Goal: Task Accomplishment & Management: Use online tool/utility

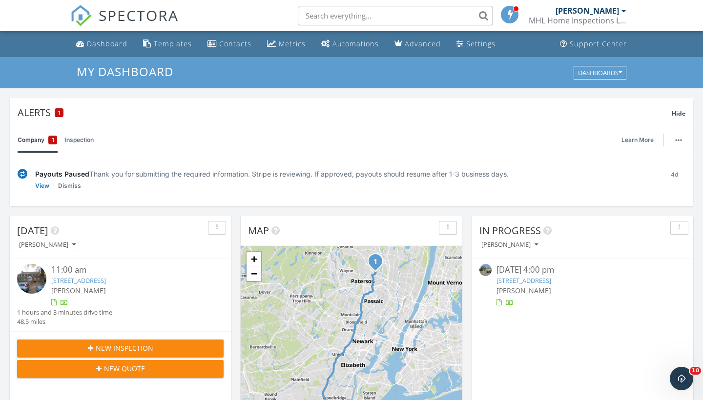
click at [584, 11] on div "[PERSON_NAME]" at bounding box center [587, 11] width 63 height 10
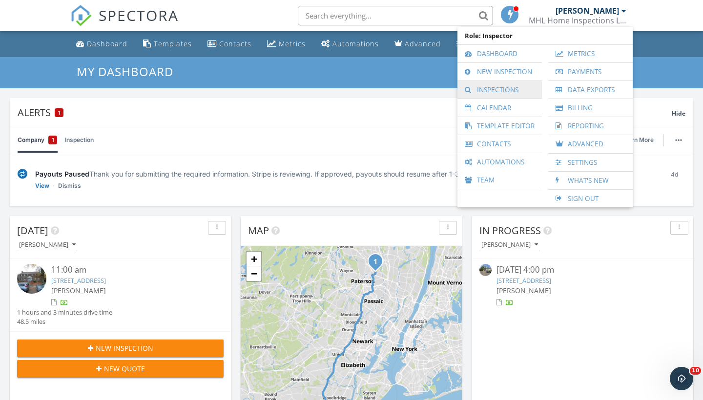
click at [502, 89] on link "Inspections" at bounding box center [499, 90] width 75 height 18
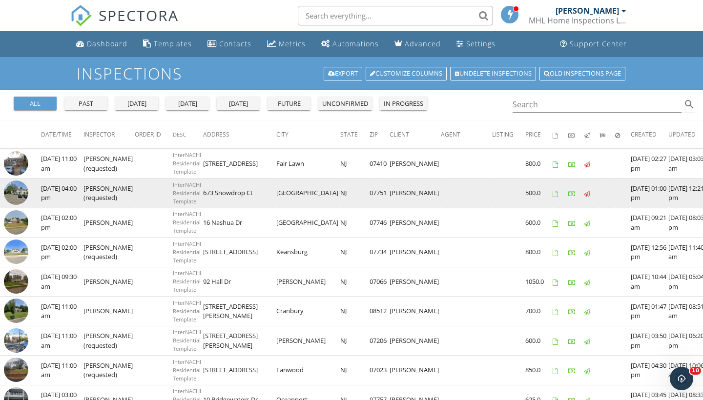
click at [24, 190] on img at bounding box center [16, 193] width 24 height 24
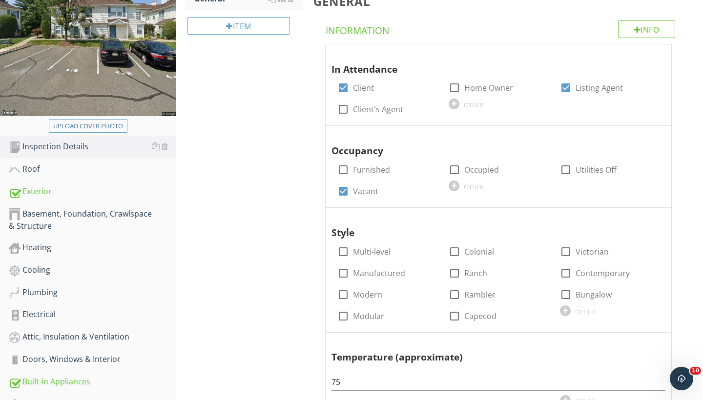
scroll to position [185, 0]
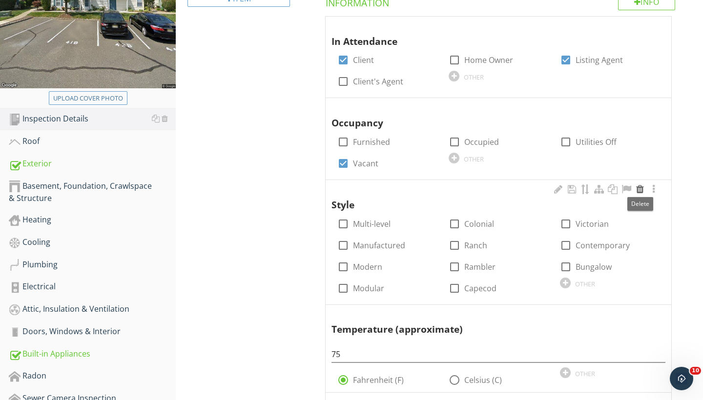
click at [639, 190] on div at bounding box center [640, 190] width 12 height 10
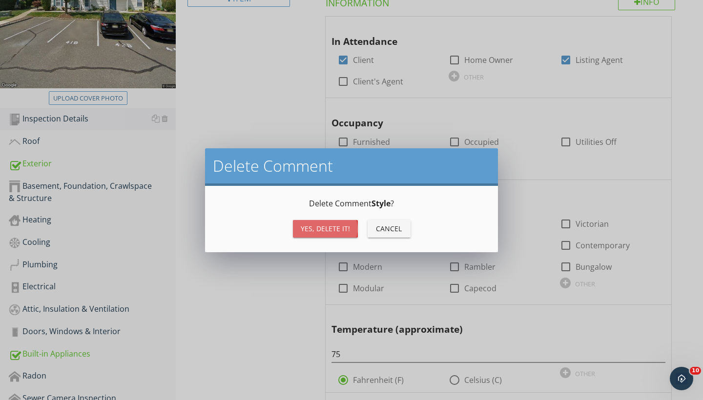
click at [310, 227] on div "Yes, Delete it!" at bounding box center [325, 229] width 49 height 10
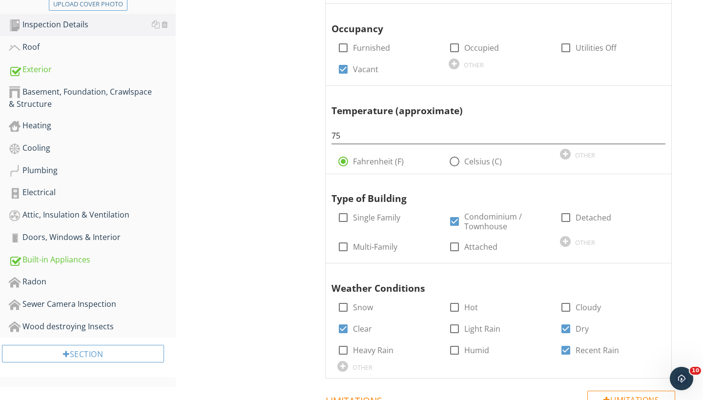
scroll to position [286, 0]
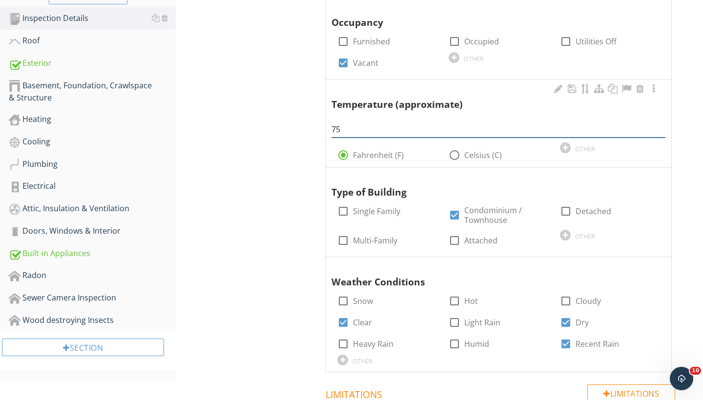
click at [342, 126] on input "75" at bounding box center [498, 130] width 334 height 16
type input "7"
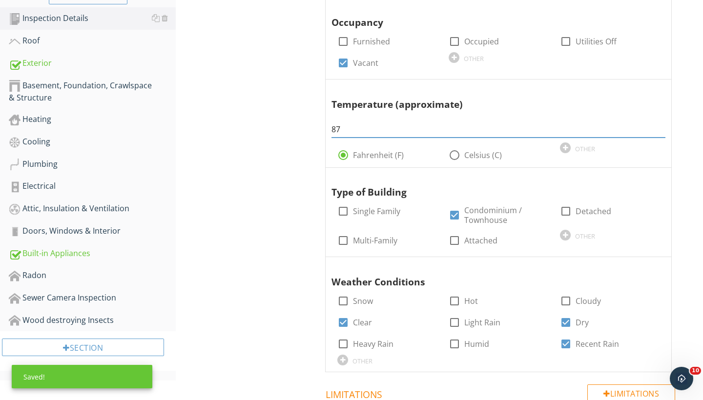
type input "87"
click at [297, 172] on div "Inspection Details General Item General Info Information In Attendance check_bo…" at bounding box center [439, 146] width 527 height 669
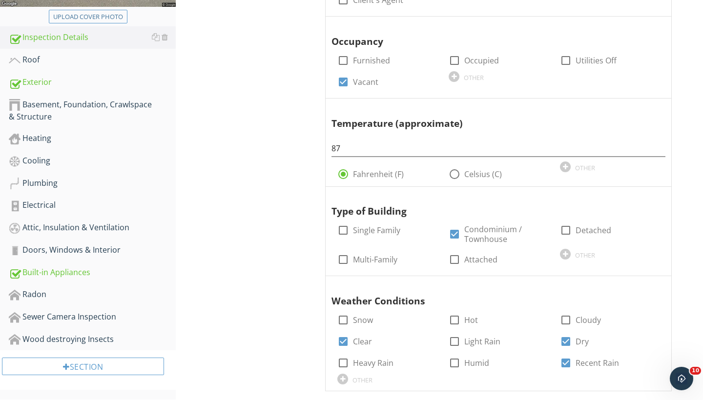
scroll to position [266, 0]
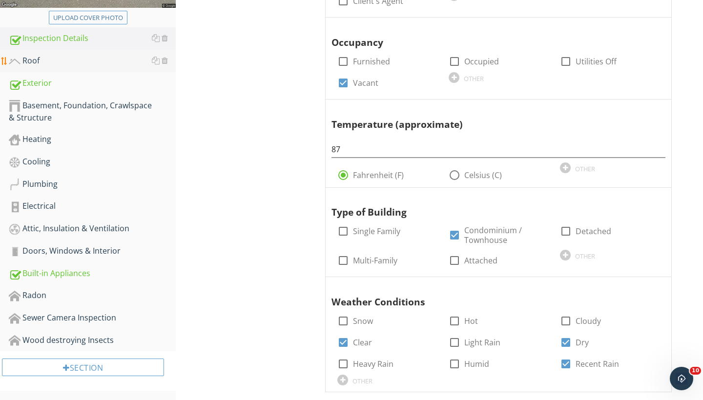
click at [30, 60] on div "Roof" at bounding box center [92, 61] width 167 height 13
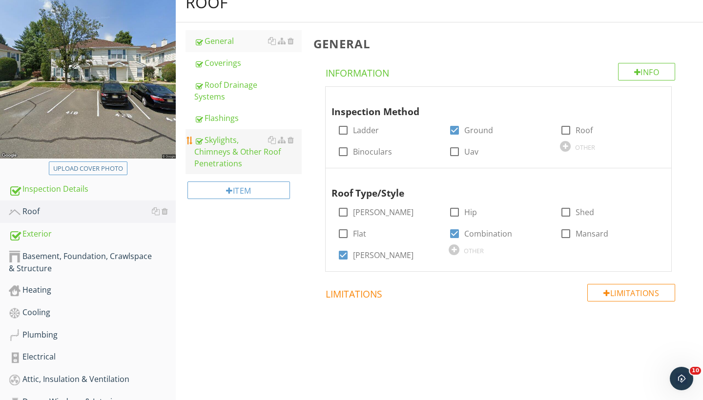
scroll to position [114, 0]
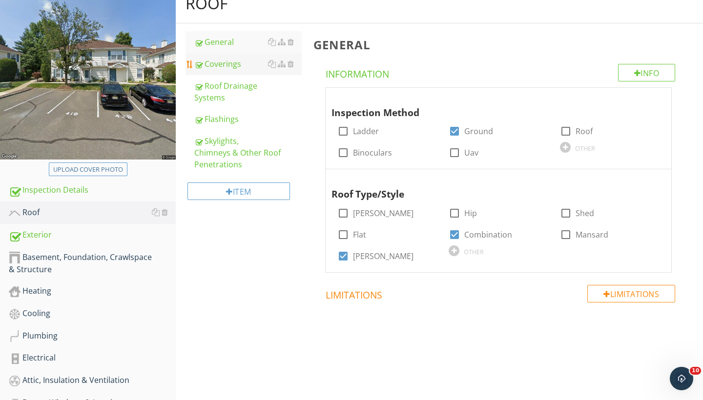
click at [225, 64] on div "Coverings" at bounding box center [247, 64] width 107 height 12
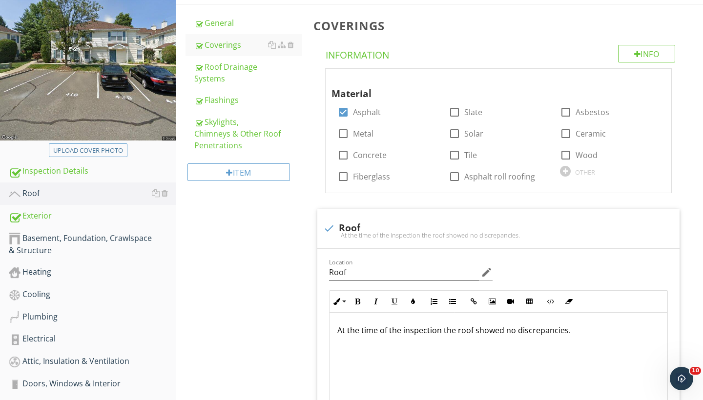
scroll to position [131, 0]
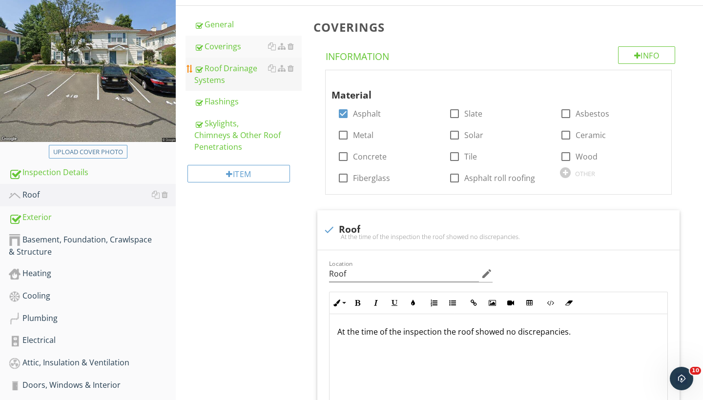
click at [226, 73] on div "Roof Drainage Systems" at bounding box center [247, 73] width 107 height 23
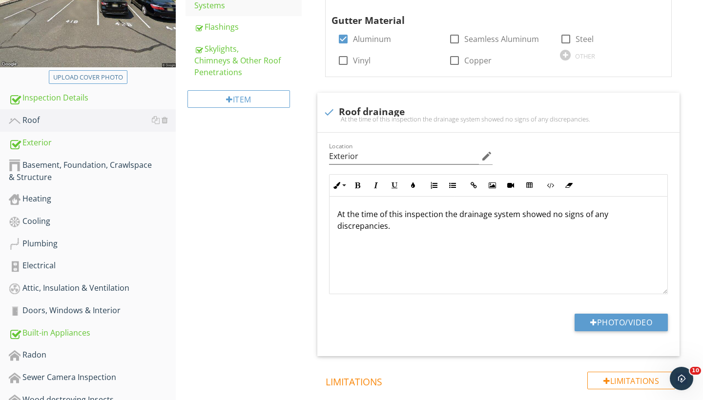
scroll to position [156, 0]
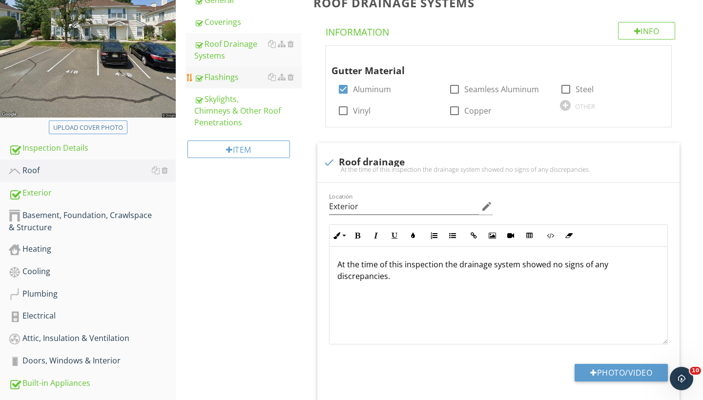
click at [228, 83] on div "Flashings" at bounding box center [247, 77] width 107 height 12
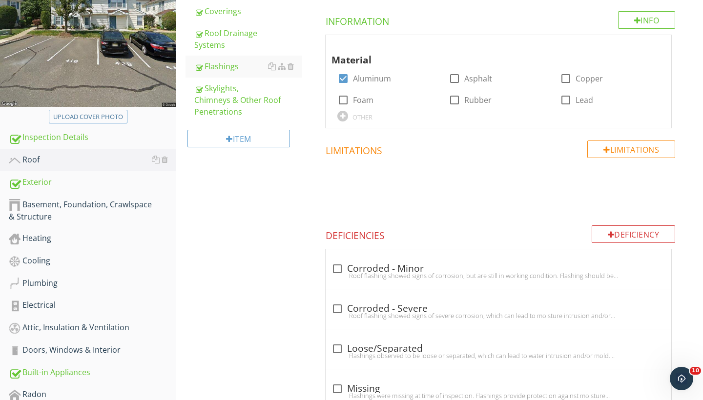
scroll to position [174, 0]
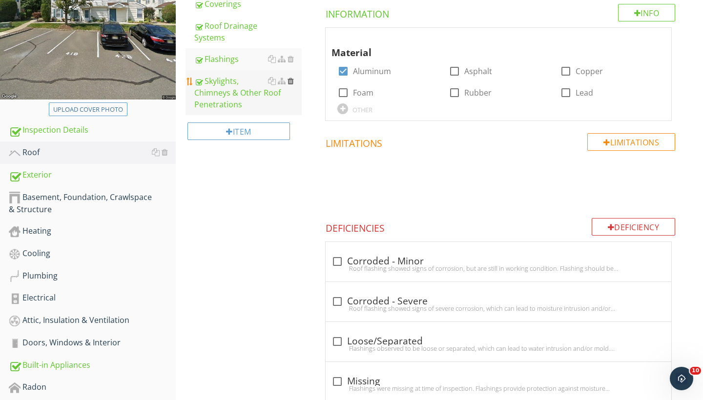
click at [290, 81] on div at bounding box center [291, 81] width 6 height 8
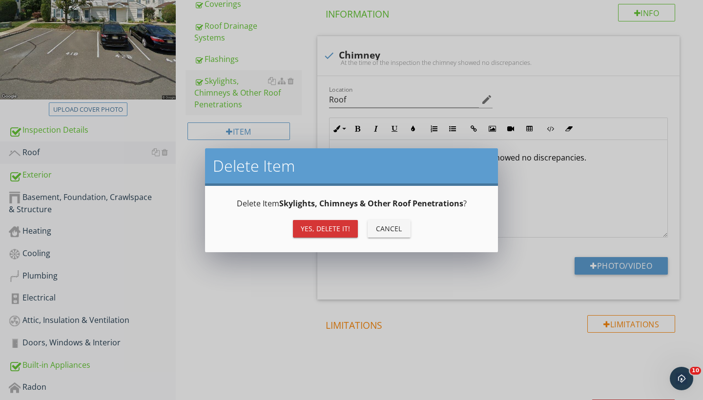
click at [319, 230] on div "Yes, Delete it!" at bounding box center [325, 229] width 49 height 10
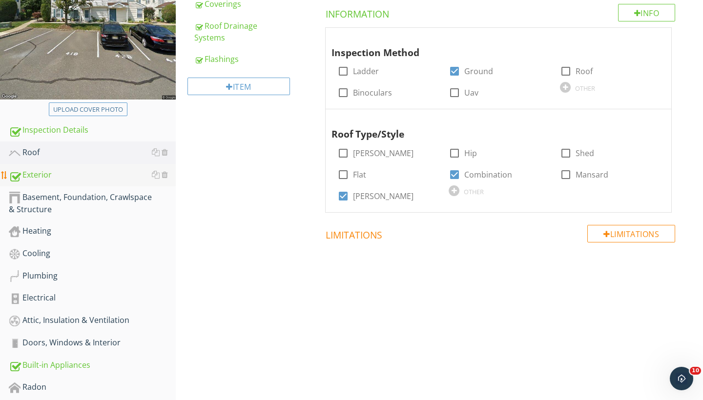
click at [40, 174] on div "Exterior" at bounding box center [92, 175] width 167 height 13
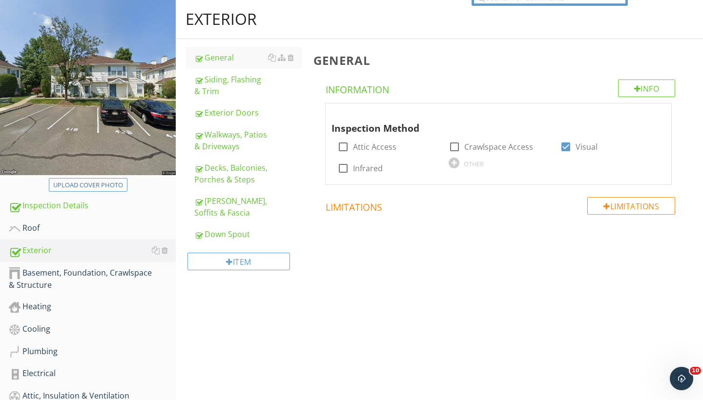
scroll to position [99, 0]
click at [237, 81] on div "Siding, Flashing & Trim" at bounding box center [247, 84] width 107 height 23
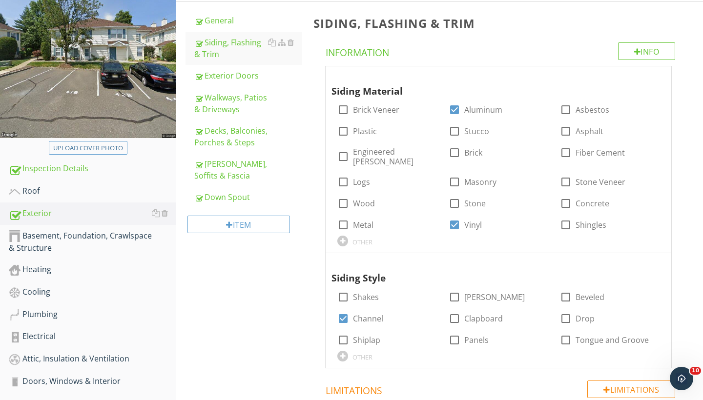
scroll to position [135, 0]
click at [232, 75] on div "Exterior Doors" at bounding box center [247, 76] width 107 height 12
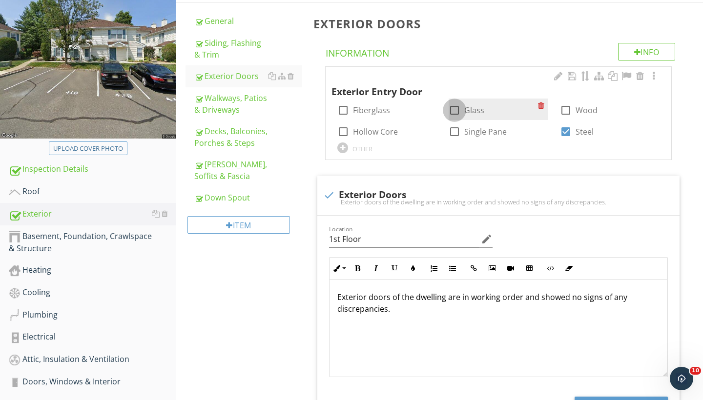
click at [454, 111] on div at bounding box center [454, 110] width 17 height 17
checkbox input "true"
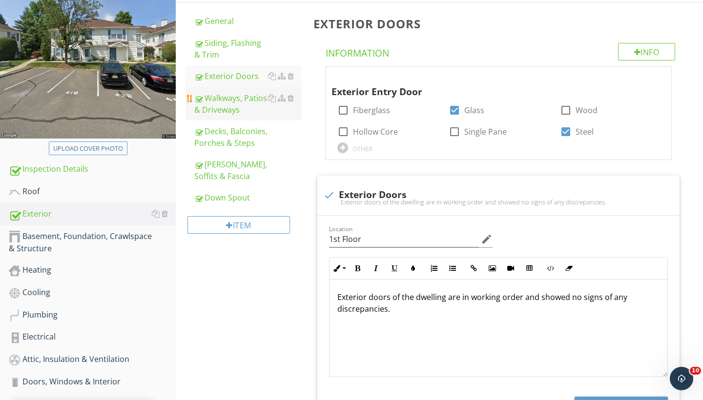
click at [220, 101] on div "Walkways, Patios & Driveways" at bounding box center [247, 103] width 107 height 23
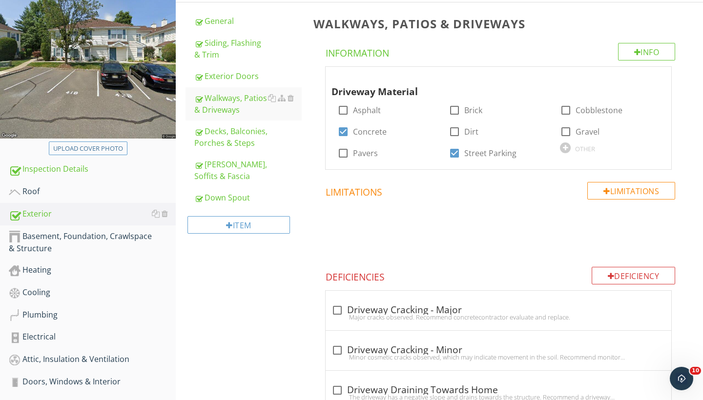
scroll to position [165, 0]
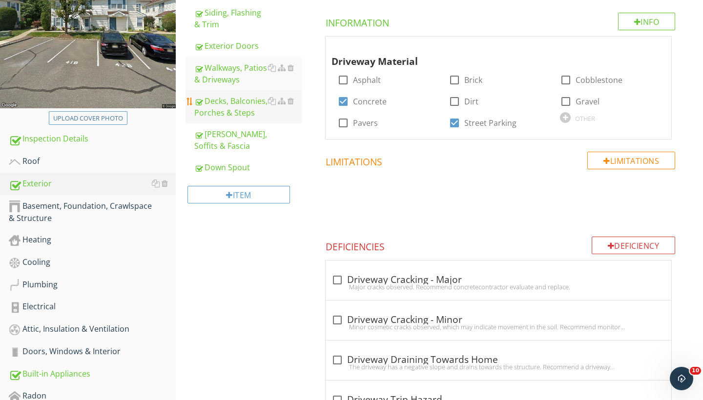
click at [248, 106] on div "Decks, Balconies, Porches & Steps" at bounding box center [247, 106] width 107 height 23
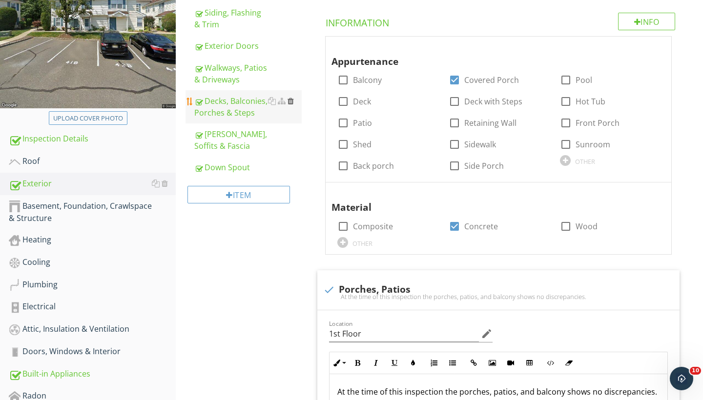
click at [292, 101] on div at bounding box center [291, 101] width 6 height 8
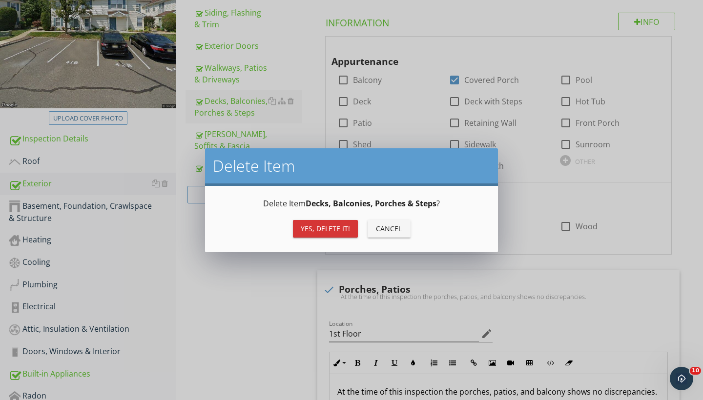
click at [319, 230] on div "Yes, Delete it!" at bounding box center [325, 229] width 49 height 10
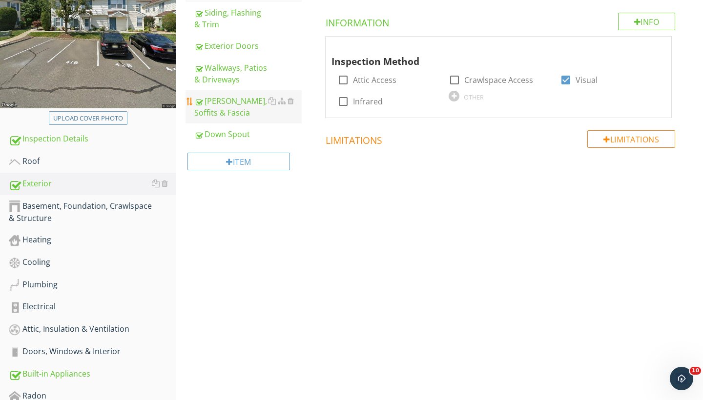
click at [234, 108] on div "[PERSON_NAME], Soffits & Fascia" at bounding box center [247, 106] width 107 height 23
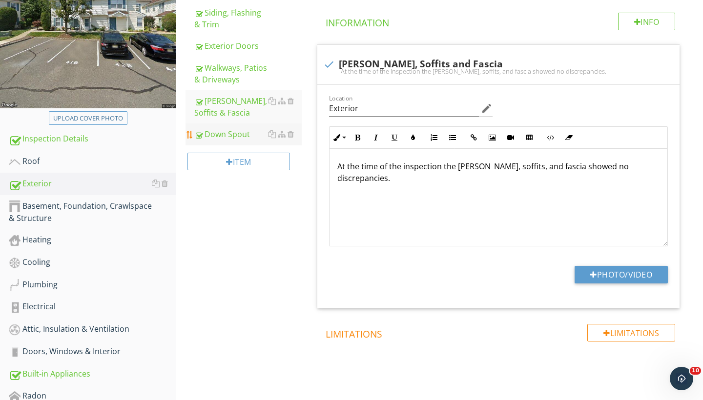
click at [228, 137] on div "Down Spout" at bounding box center [247, 134] width 107 height 12
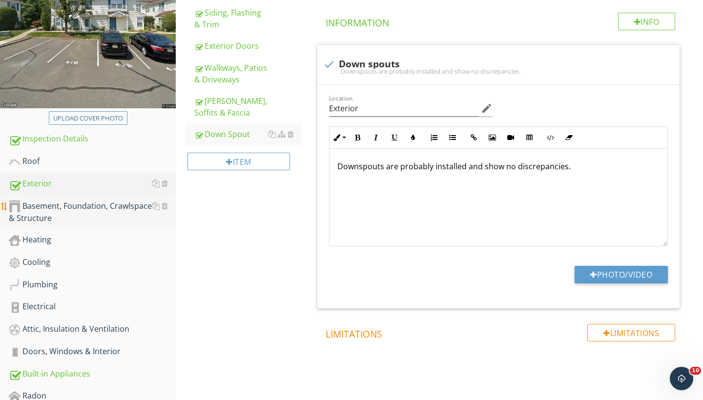
click at [73, 206] on div "Basement, Foundation, Crawlspace & Structure" at bounding box center [92, 212] width 167 height 24
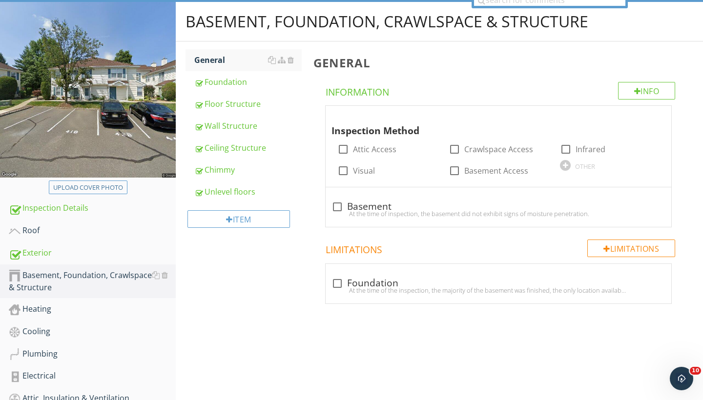
scroll to position [98, 0]
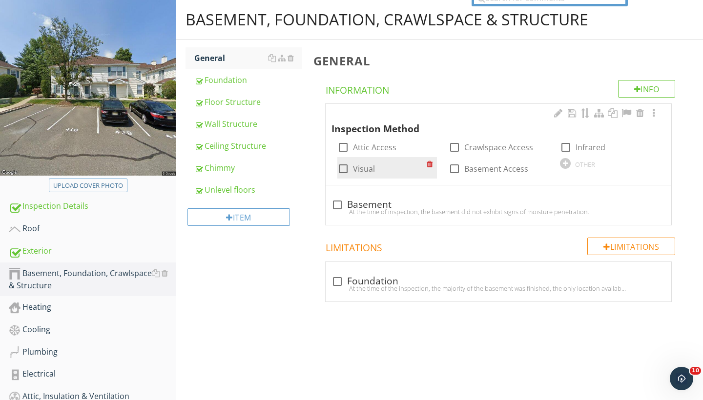
click at [342, 168] on div at bounding box center [343, 169] width 17 height 17
checkbox input "true"
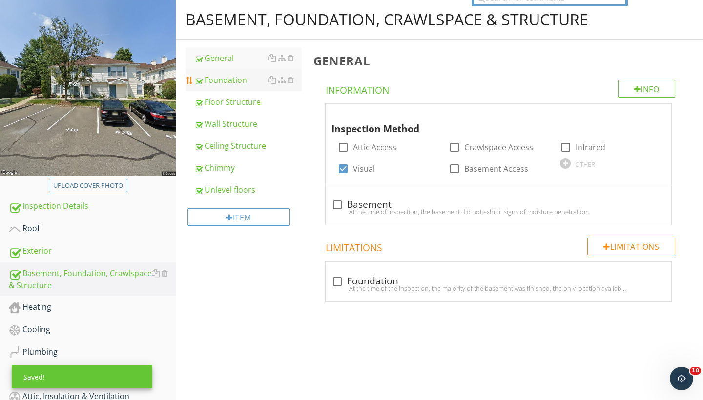
click at [235, 83] on div "Foundation" at bounding box center [247, 80] width 107 height 12
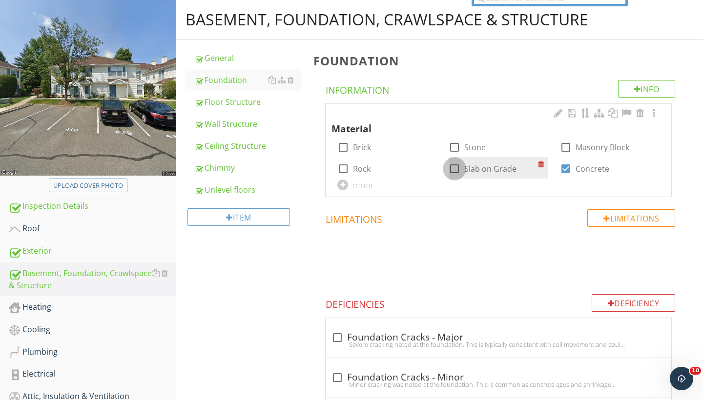
click at [456, 166] on div at bounding box center [454, 169] width 17 height 17
checkbox input "true"
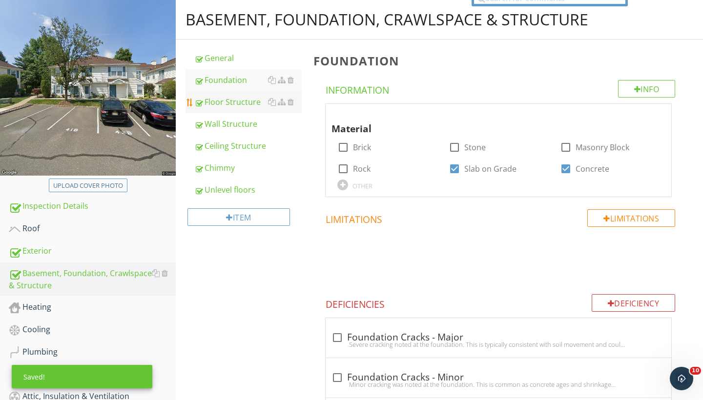
click at [230, 105] on div "Floor Structure" at bounding box center [247, 102] width 107 height 12
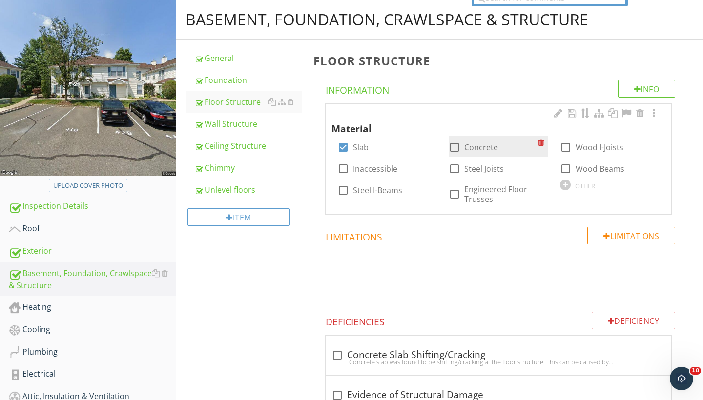
click at [455, 144] on div at bounding box center [454, 147] width 17 height 17
checkbox input "true"
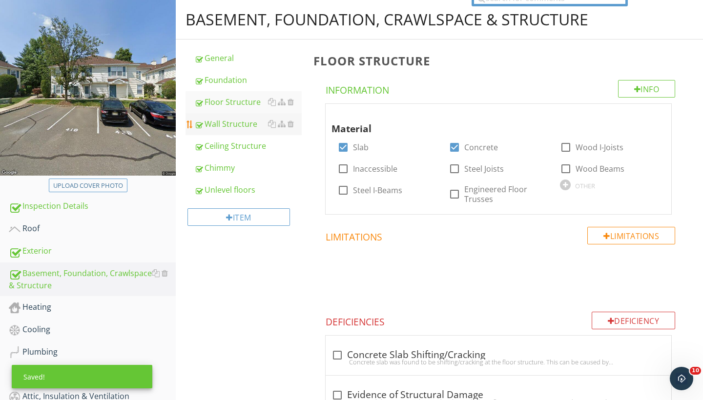
click at [250, 127] on div "Wall Structure" at bounding box center [247, 124] width 107 height 12
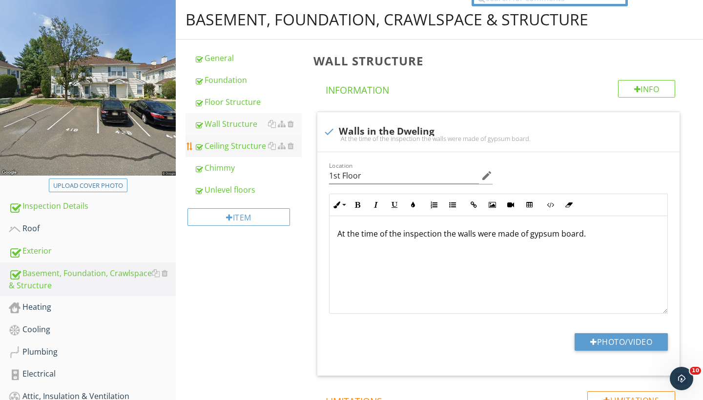
click at [232, 150] on div "Ceiling Structure" at bounding box center [247, 146] width 107 height 12
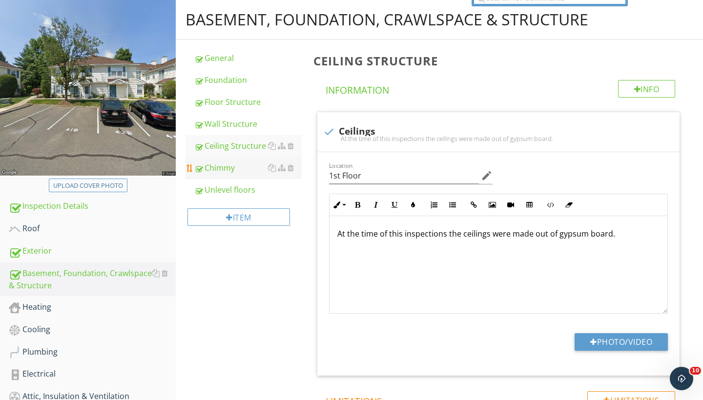
click at [228, 170] on div "Chimmy" at bounding box center [247, 168] width 107 height 12
click at [293, 167] on div at bounding box center [291, 168] width 6 height 8
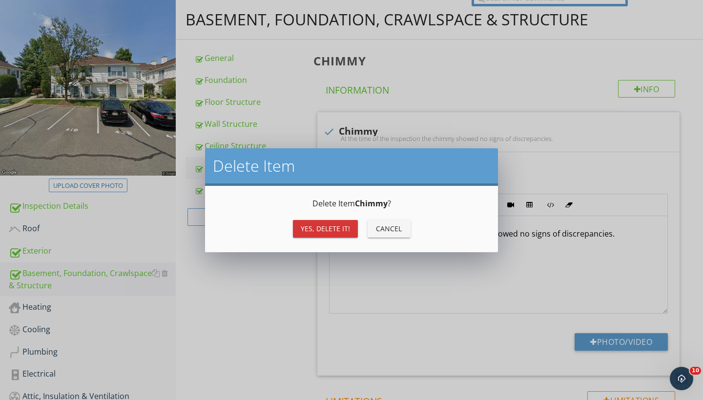
click at [322, 228] on div "Yes, Delete it!" at bounding box center [325, 229] width 49 height 10
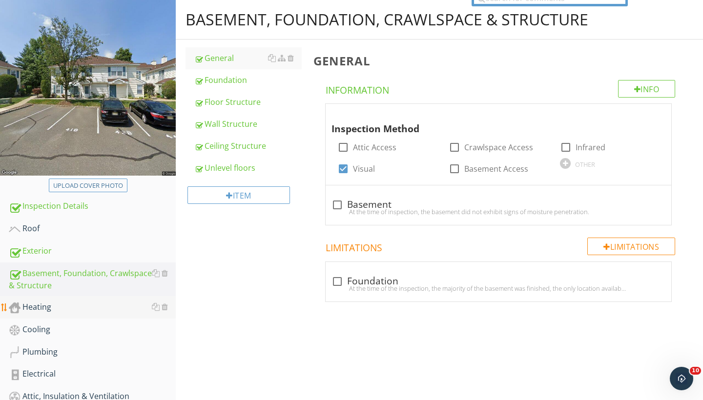
click at [46, 306] on div "Heating" at bounding box center [92, 307] width 167 height 13
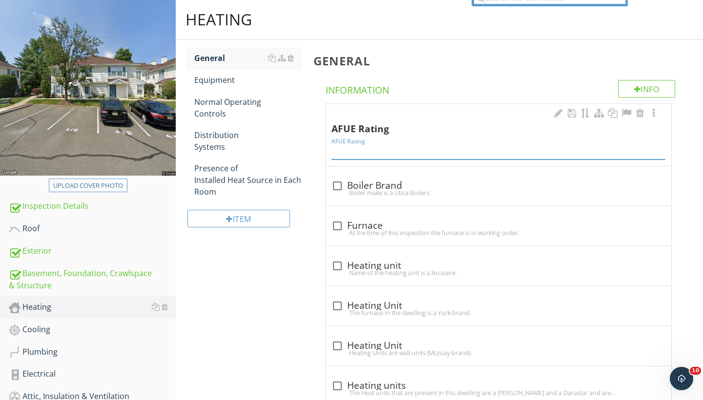
click at [348, 151] on input "AFUE Rating" at bounding box center [498, 152] width 334 height 16
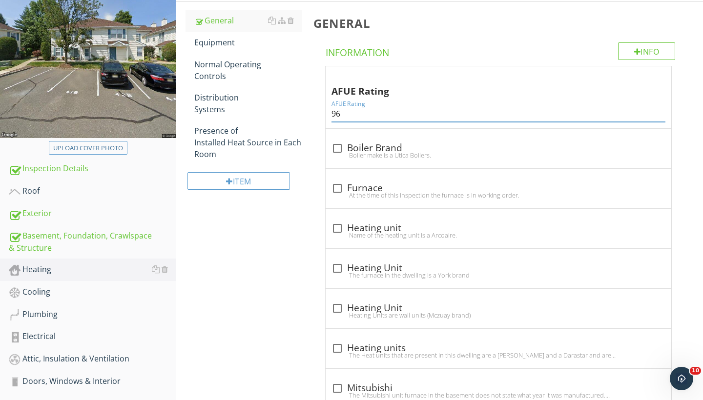
type input "96"
click at [313, 284] on div "General Info Information AFUE Rating AFUE Rating 96 check_box_outline_blank Boi…" at bounding box center [505, 368] width 395 height 732
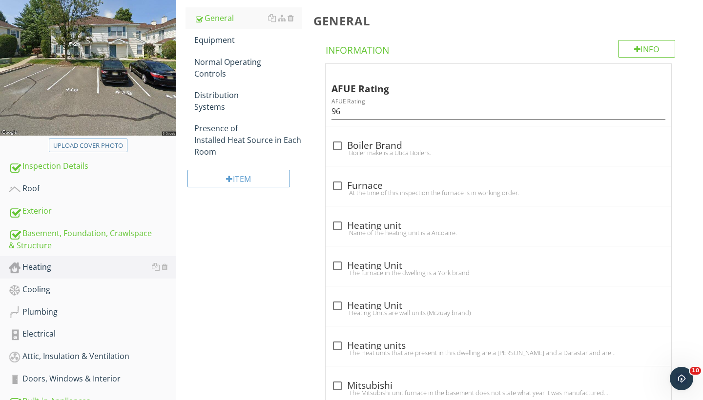
scroll to position [138, 0]
click at [637, 48] on div at bounding box center [637, 49] width 7 height 8
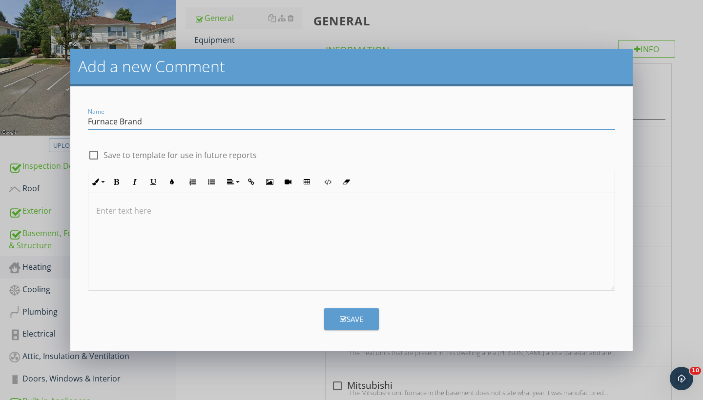
type input "Furnace Brand"
click at [92, 153] on div at bounding box center [93, 155] width 17 height 17
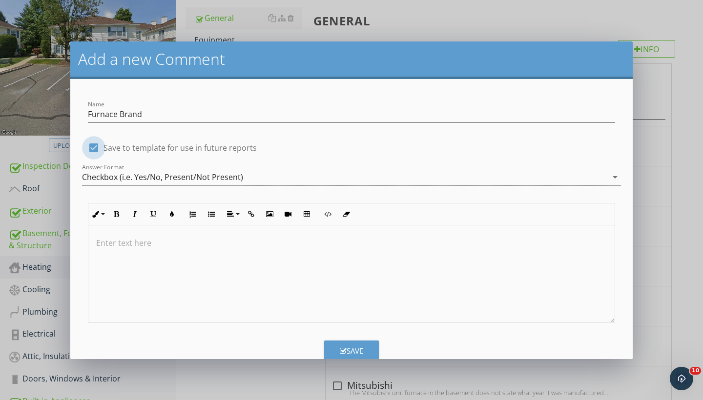
checkbox input "true"
click at [105, 245] on p at bounding box center [351, 243] width 511 height 12
click at [205, 245] on p "The make of the furnace is a guardian" at bounding box center [351, 243] width 511 height 12
click at [355, 351] on div "Save" at bounding box center [351, 351] width 23 height 11
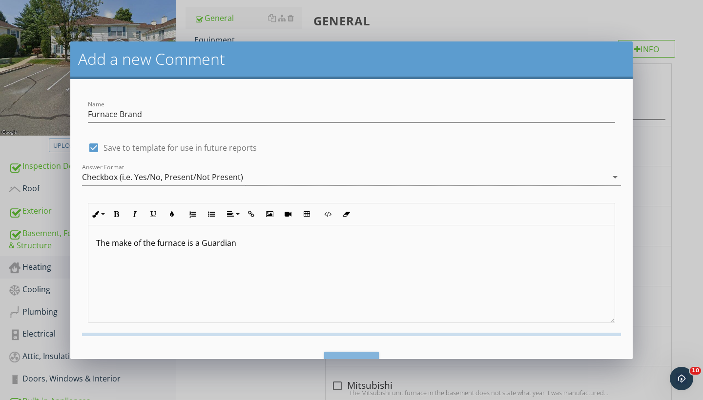
checkbox input "false"
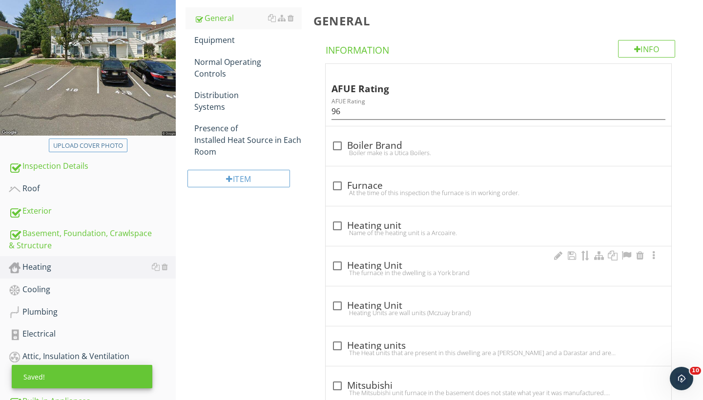
scroll to position [774, 0]
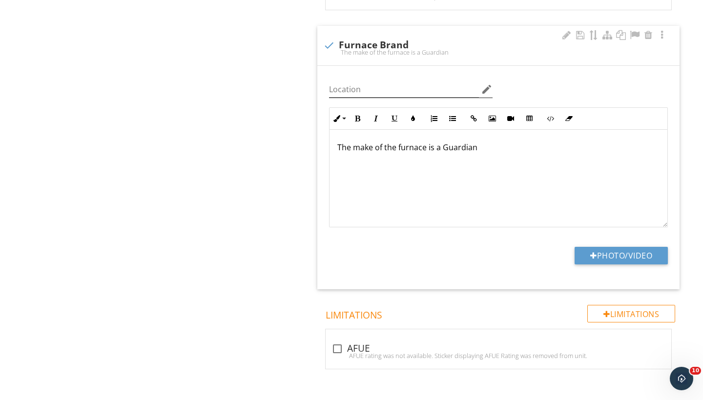
click at [488, 86] on icon "edit" at bounding box center [487, 89] width 12 height 12
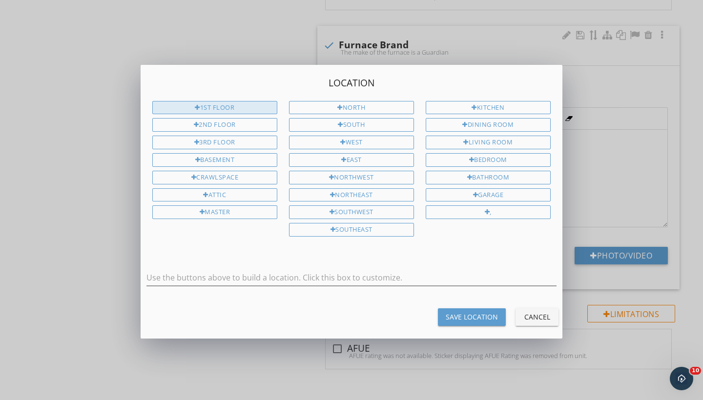
click at [246, 106] on div "1st Floor" at bounding box center [214, 108] width 125 height 14
type input "1st Floor"
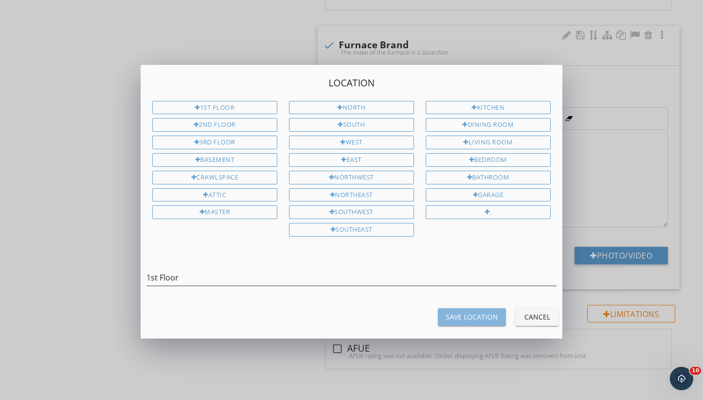
click at [457, 313] on div "Save Location" at bounding box center [472, 317] width 52 height 10
type input "1st Floor"
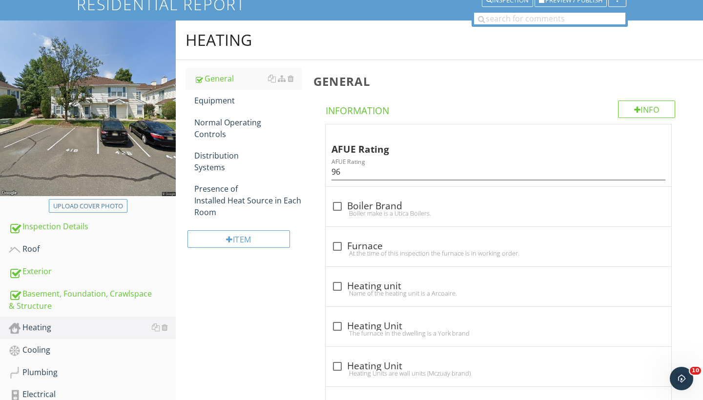
scroll to position [70, 0]
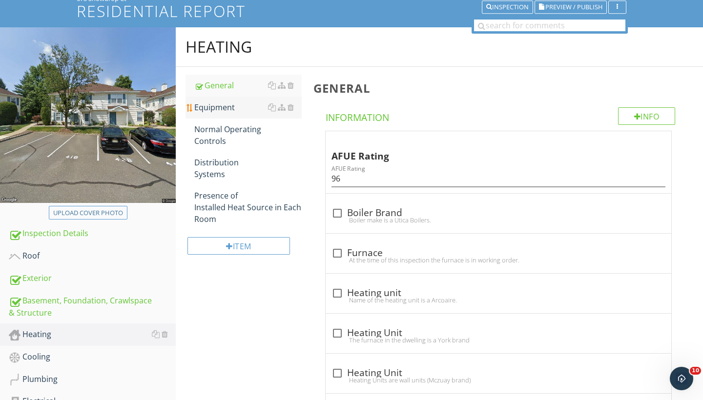
click at [225, 108] on div "Equipment" at bounding box center [247, 108] width 107 height 12
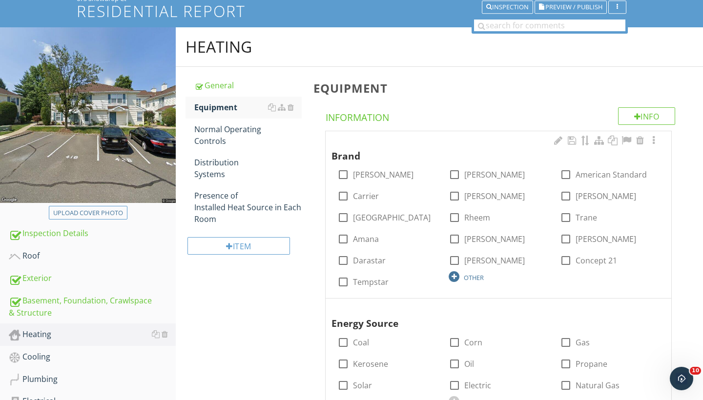
click at [457, 277] on div at bounding box center [454, 276] width 11 height 11
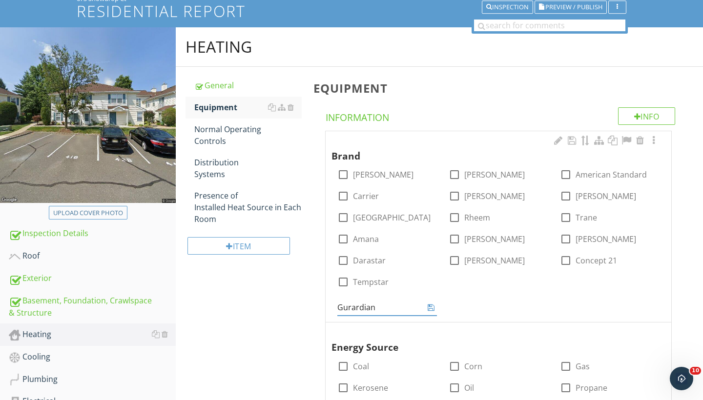
type input "Guardian"
click at [432, 307] on icon at bounding box center [431, 308] width 7 height 8
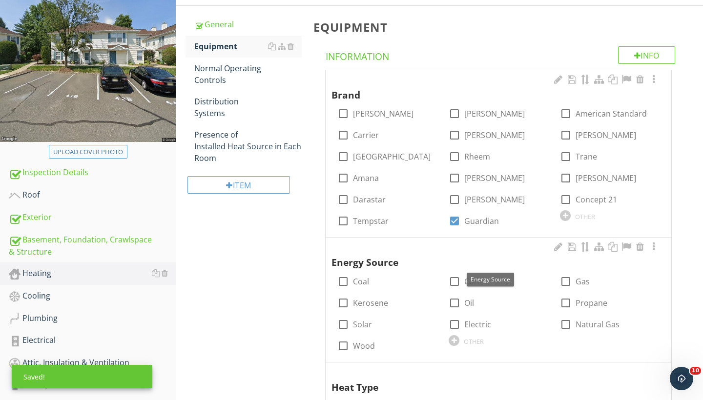
scroll to position [135, 0]
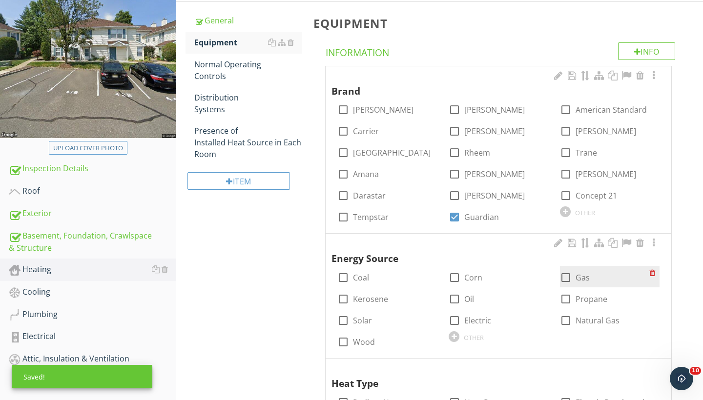
click at [567, 275] on div at bounding box center [565, 277] width 17 height 17
checkbox input "true"
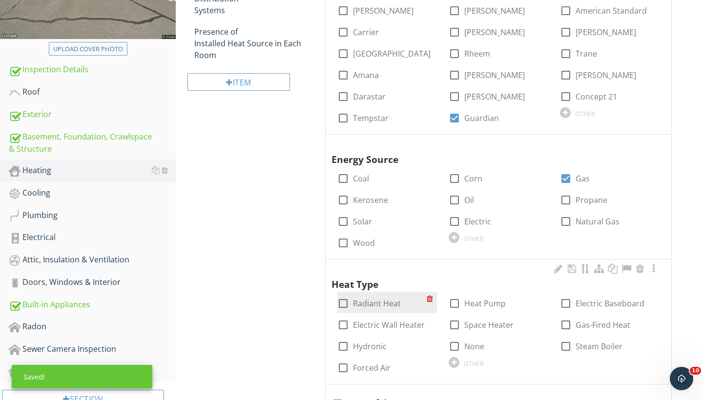
scroll to position [238, 0]
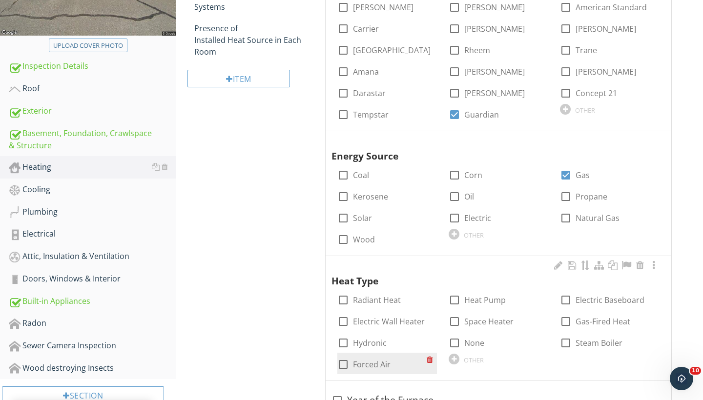
click at [345, 360] on div at bounding box center [343, 364] width 17 height 17
checkbox input "true"
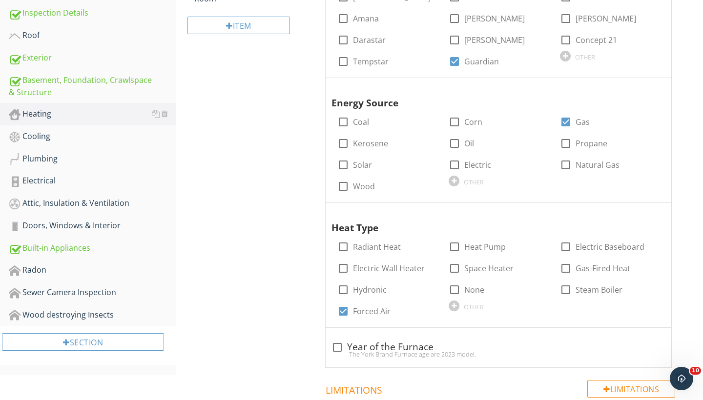
scroll to position [308, 0]
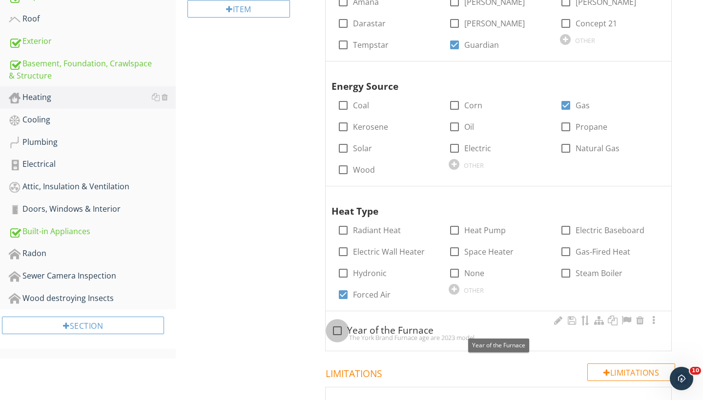
click at [338, 329] on div at bounding box center [337, 331] width 17 height 17
checkbox input "true"
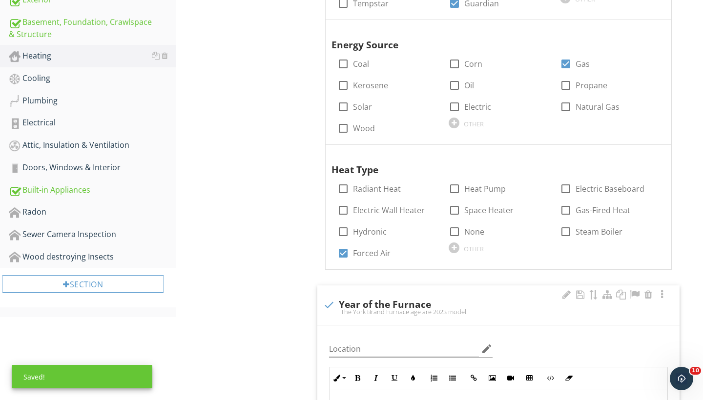
scroll to position [350, 0]
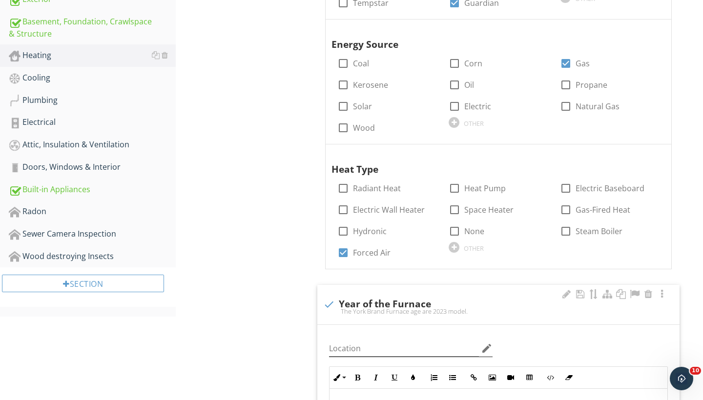
click at [486, 345] on icon "edit" at bounding box center [487, 349] width 12 height 12
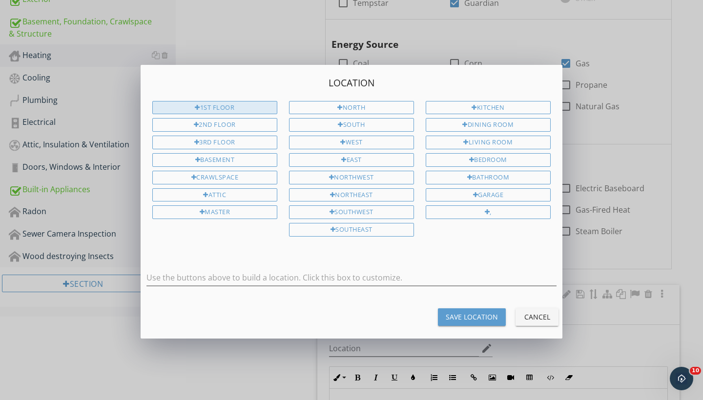
click at [241, 106] on div "1st Floor" at bounding box center [214, 108] width 125 height 14
type input "1st Floor"
click at [481, 314] on div "Save Location" at bounding box center [472, 317] width 52 height 10
type input "1st Floor"
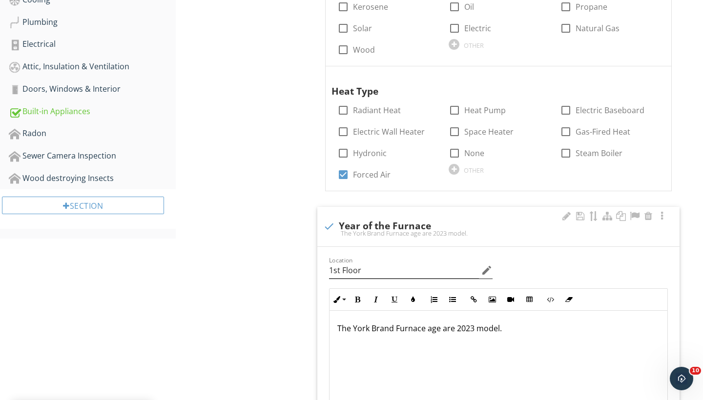
scroll to position [430, 0]
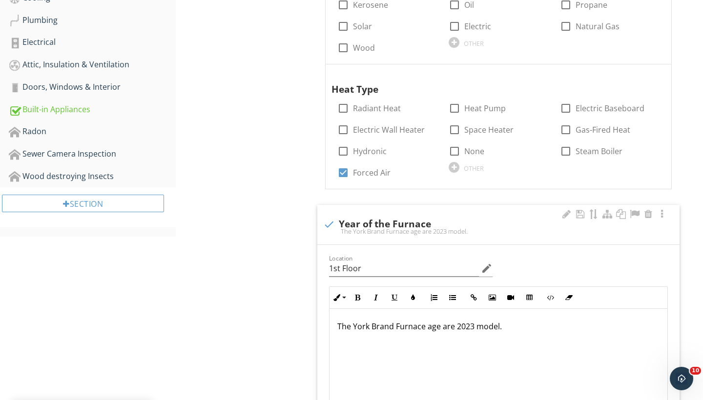
click at [472, 323] on p "The York Brand Furnace age are 2023 model." at bounding box center [498, 327] width 322 height 12
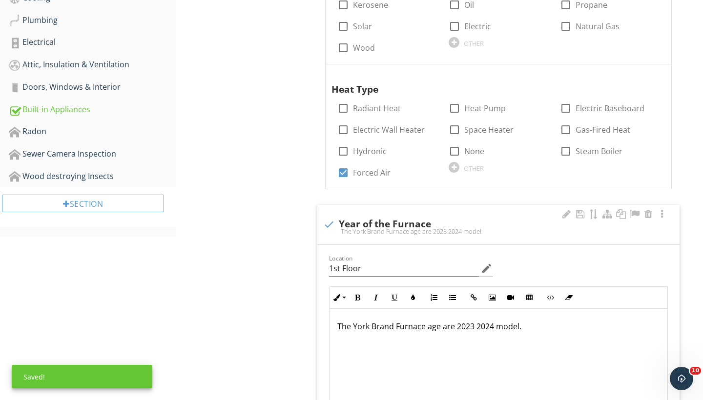
click at [475, 326] on p "The York Brand Furnace age are 2023 2024 model." at bounding box center [498, 327] width 322 height 12
click at [366, 327] on p "The York Brand Furnace age are 2023 / 2024 model." at bounding box center [498, 327] width 322 height 12
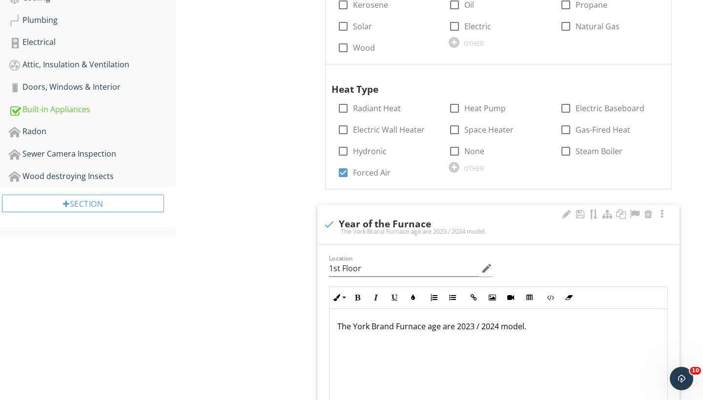
click at [369, 326] on p "The York Brand Furnace age are 2023 / 2024 model." at bounding box center [498, 327] width 322 height 12
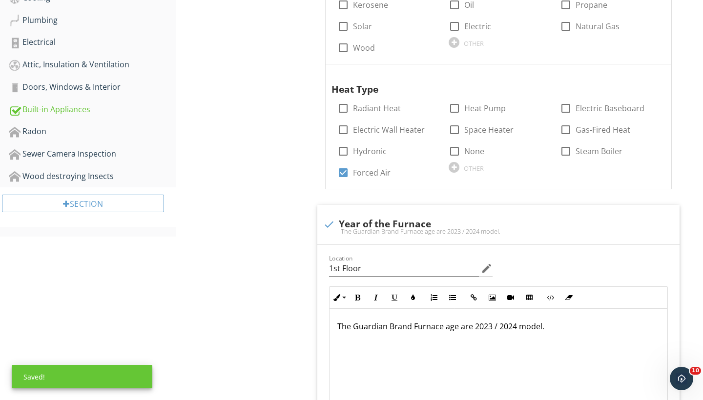
click at [301, 350] on div "Heating General Equipment Normal Operating Controls Distribution Systems Presen…" at bounding box center [439, 378] width 527 height 1421
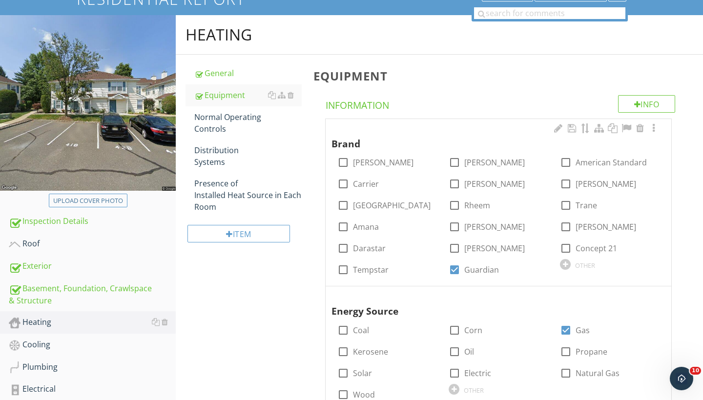
scroll to position [81, 0]
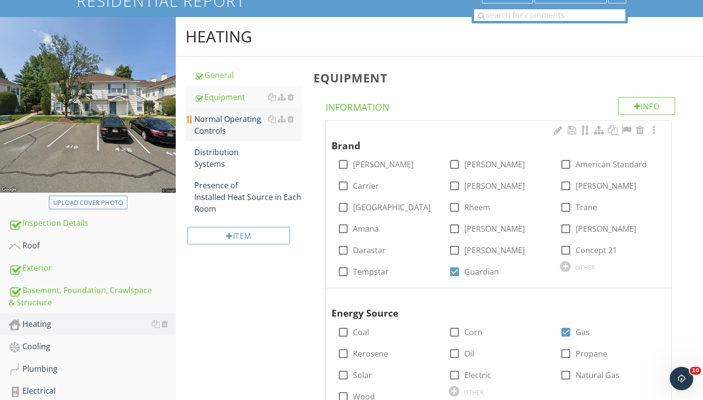
click at [224, 119] on div "Normal Operating Controls" at bounding box center [247, 124] width 107 height 23
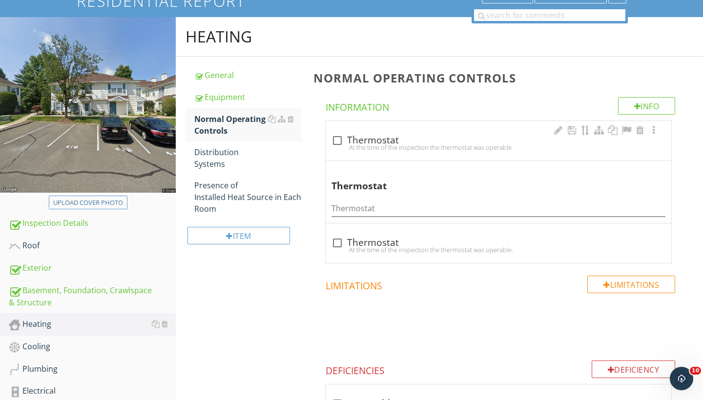
click at [338, 144] on div "At the time of the inspection the thermostat was operable" at bounding box center [498, 148] width 334 height 8
checkbox input "true"
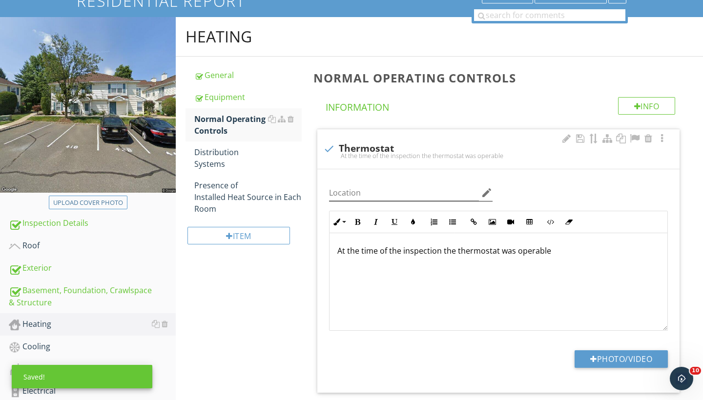
click at [484, 194] on icon "edit" at bounding box center [487, 193] width 12 height 12
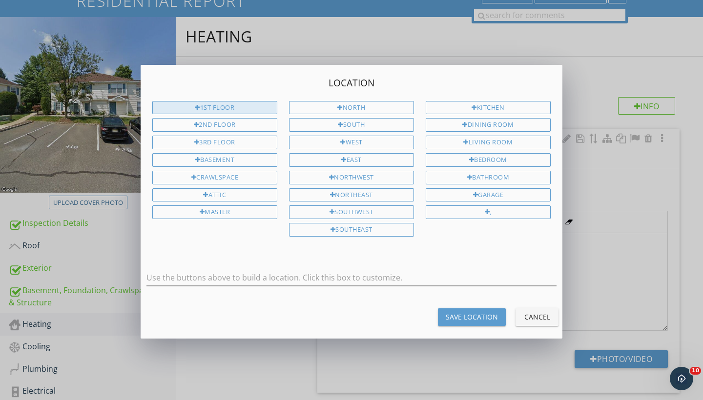
click at [251, 105] on div "1st Floor" at bounding box center [214, 108] width 125 height 14
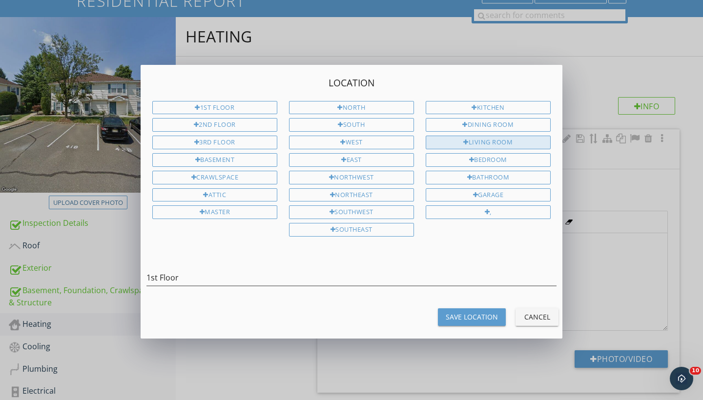
click at [488, 142] on div "Living Room" at bounding box center [488, 143] width 125 height 14
type input "1st Floor Living Room"
click at [467, 316] on div "Save Location" at bounding box center [472, 317] width 52 height 10
type input "1st Floor Living Room"
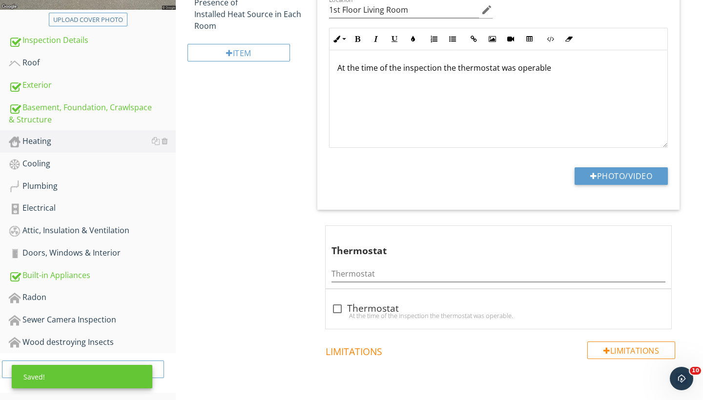
scroll to position [262, 0]
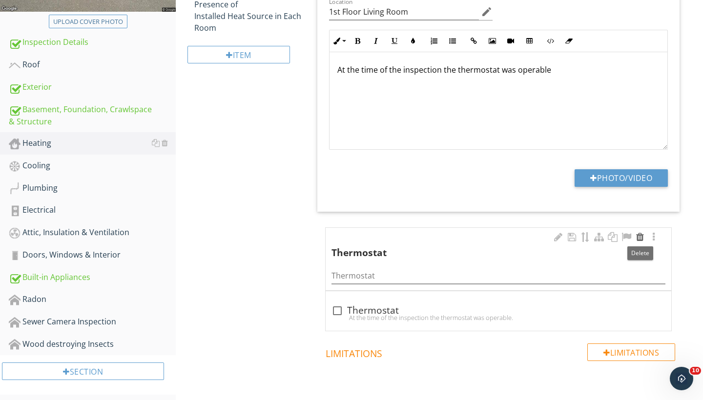
click at [642, 239] on div at bounding box center [640, 237] width 12 height 10
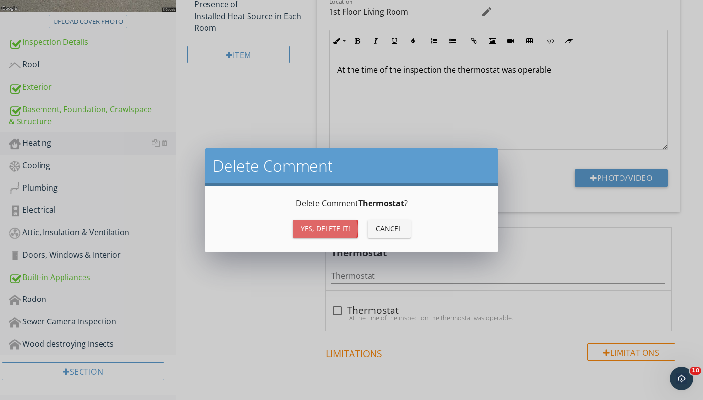
click at [328, 228] on div "Yes, Delete it!" at bounding box center [325, 229] width 49 height 10
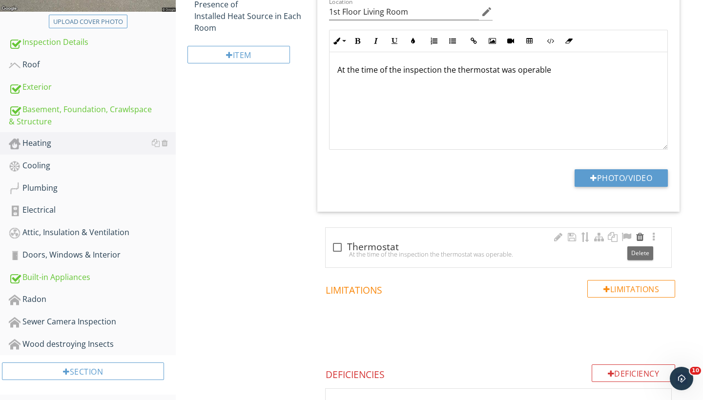
click at [639, 238] on div at bounding box center [640, 237] width 12 height 10
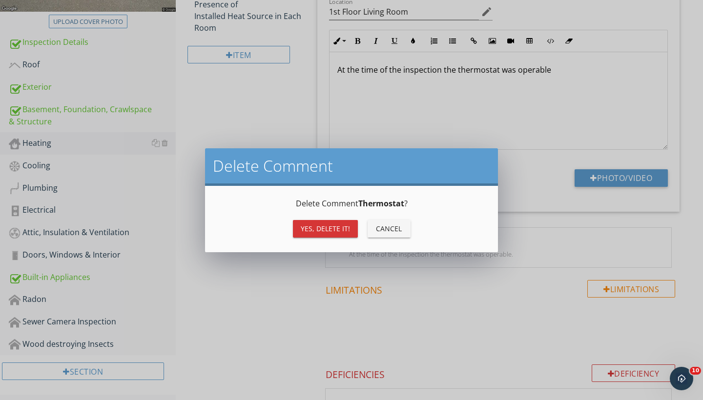
click at [326, 228] on div "Yes, Delete it!" at bounding box center [325, 229] width 49 height 10
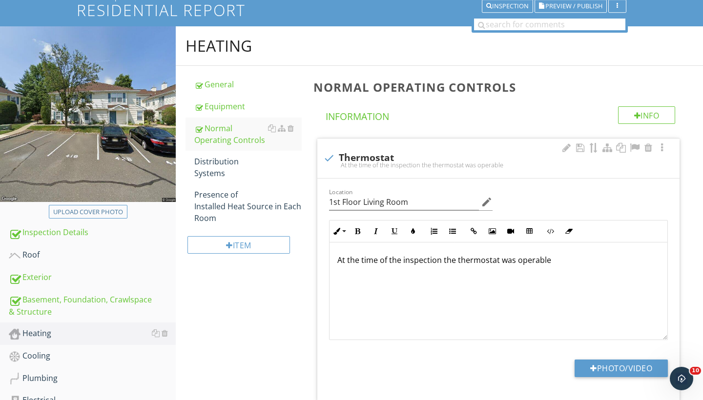
scroll to position [65, 0]
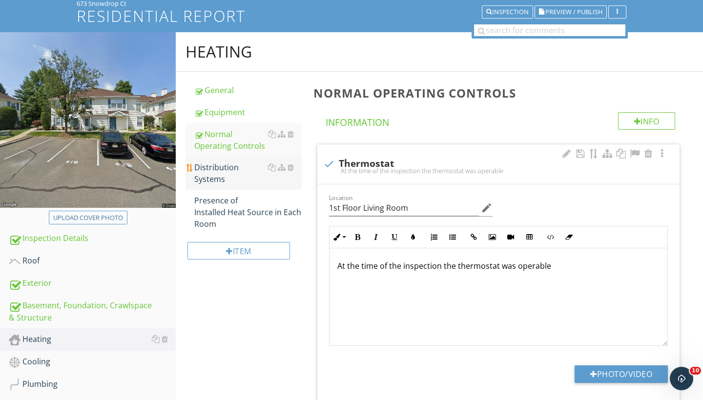
click at [211, 171] on div "Distribution Systems" at bounding box center [247, 173] width 107 height 23
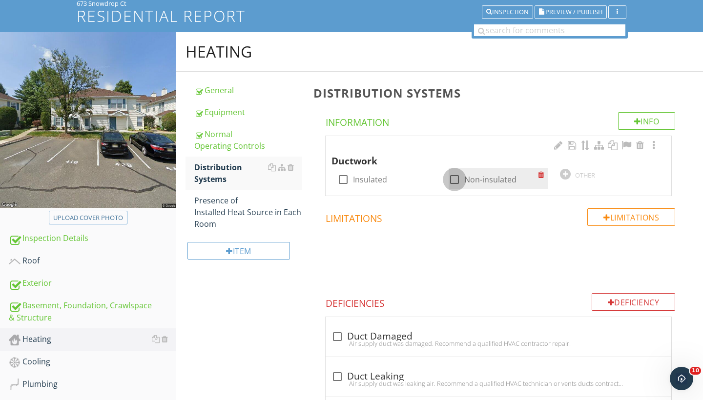
click at [456, 179] on div at bounding box center [454, 179] width 17 height 17
checkbox input "true"
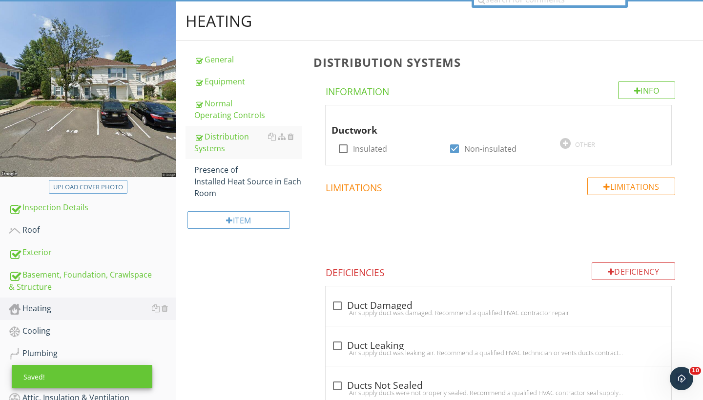
scroll to position [108, 0]
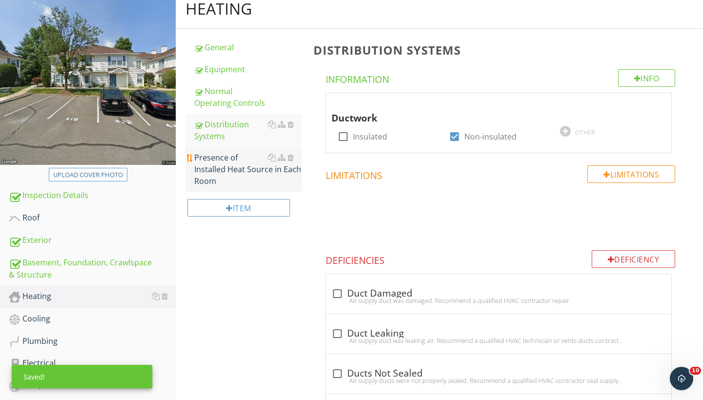
click at [225, 171] on div "Presence of Installed Heat Source in Each Room" at bounding box center [247, 169] width 107 height 35
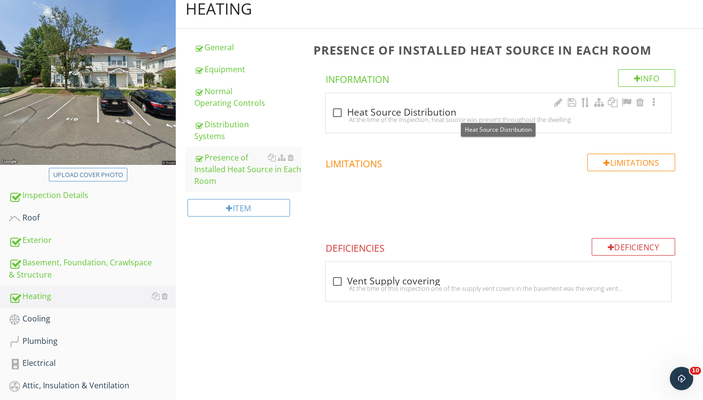
click at [339, 114] on div at bounding box center [337, 112] width 17 height 17
checkbox input "true"
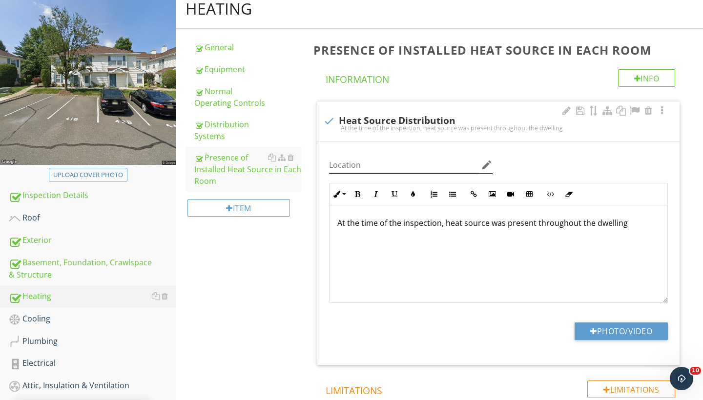
click at [488, 167] on icon "edit" at bounding box center [487, 165] width 12 height 12
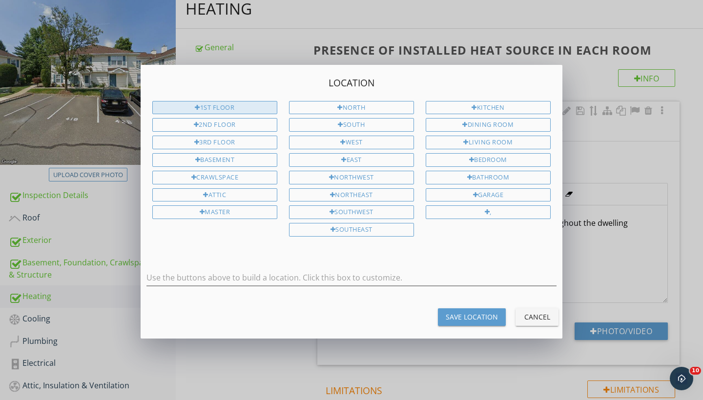
click at [262, 110] on div "1st Floor" at bounding box center [214, 108] width 125 height 14
type input "1st Floor"
click at [454, 312] on div "Save Location" at bounding box center [472, 317] width 52 height 10
type input "1st Floor"
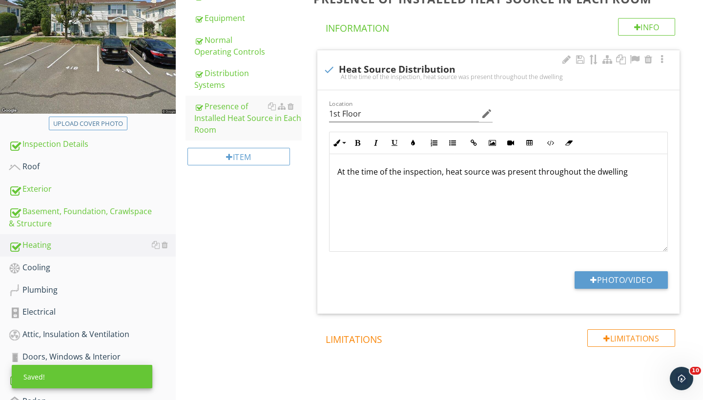
scroll to position [161, 0]
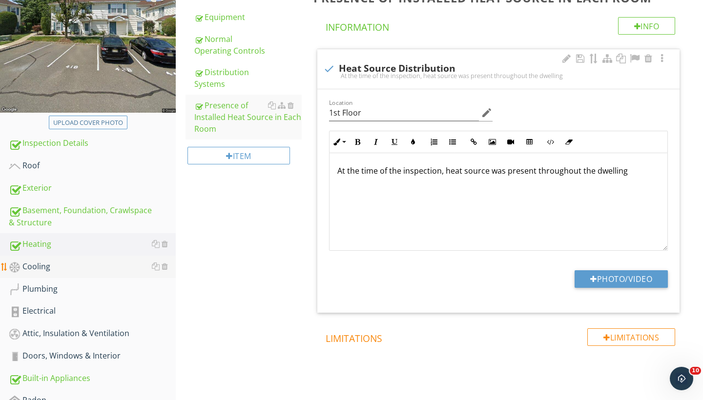
click at [38, 267] on div "Cooling" at bounding box center [92, 267] width 167 height 13
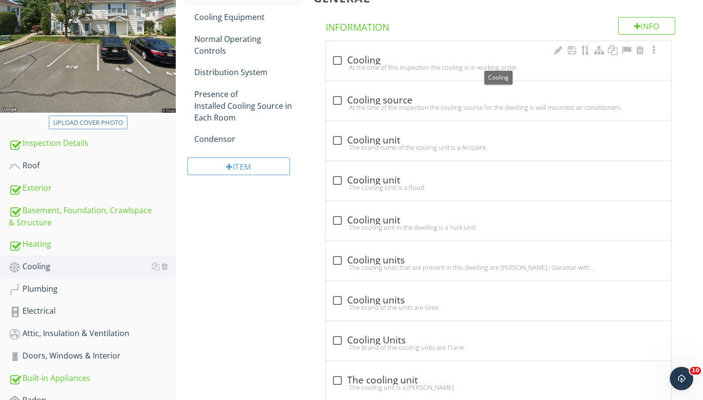
click at [339, 58] on div at bounding box center [337, 60] width 17 height 17
checkbox input "true"
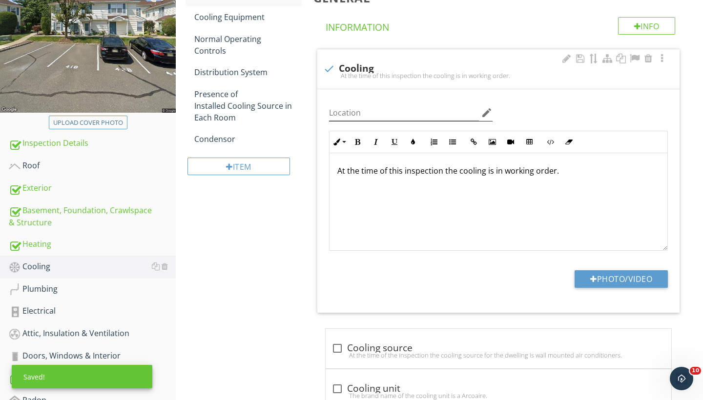
click at [486, 112] on icon "edit" at bounding box center [487, 113] width 12 height 12
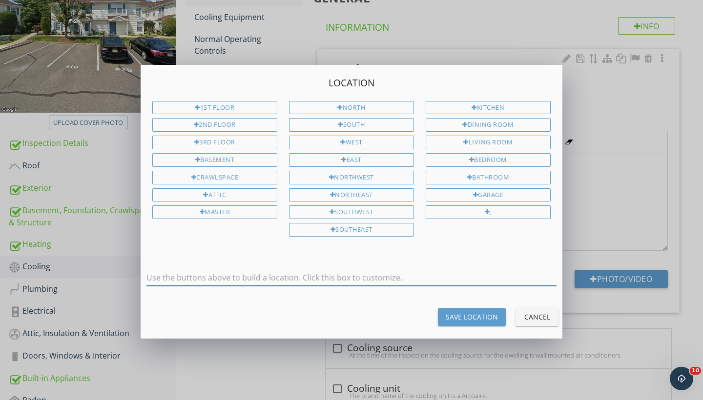
click at [169, 279] on input "text" at bounding box center [351, 278] width 410 height 16
type input "Exterior"
click at [476, 316] on div "Save Location" at bounding box center [472, 317] width 52 height 10
type input "Exterior"
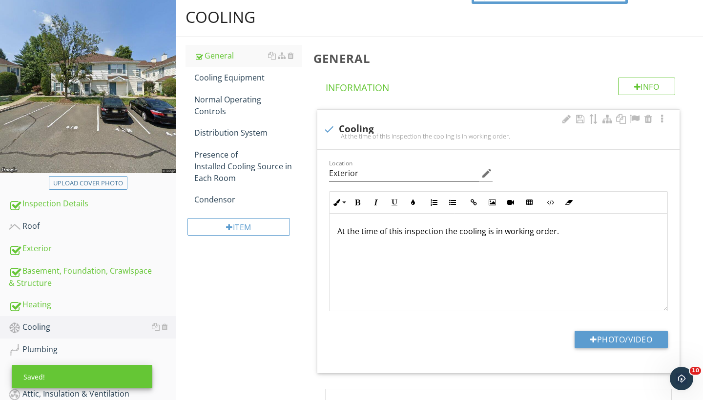
scroll to position [99, 0]
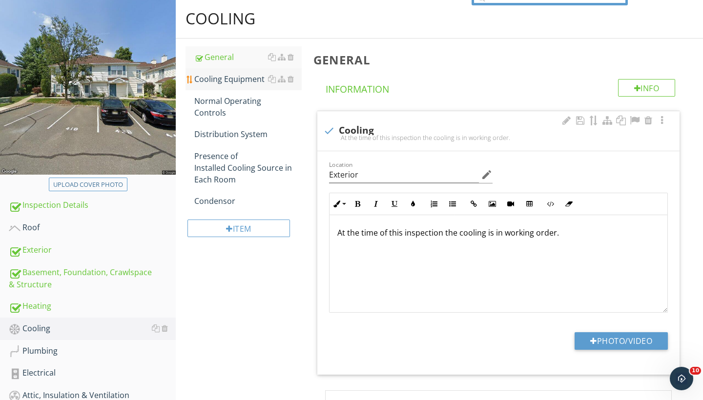
click at [238, 82] on div "Cooling Equipment" at bounding box center [247, 79] width 107 height 12
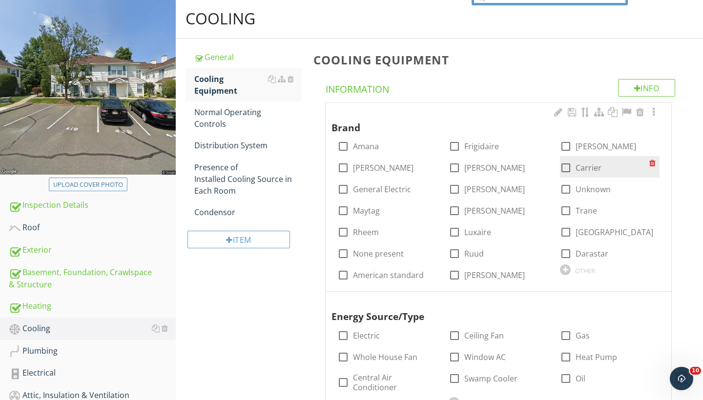
click at [568, 166] on div at bounding box center [565, 168] width 17 height 17
checkbox input "true"
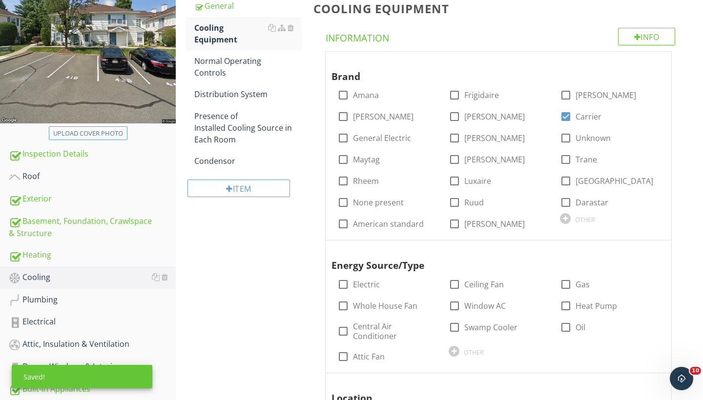
scroll to position [149, 0]
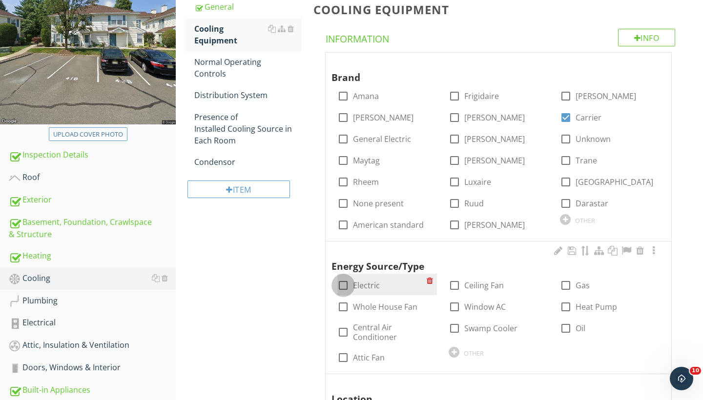
click at [347, 283] on div at bounding box center [343, 285] width 17 height 17
checkbox input "true"
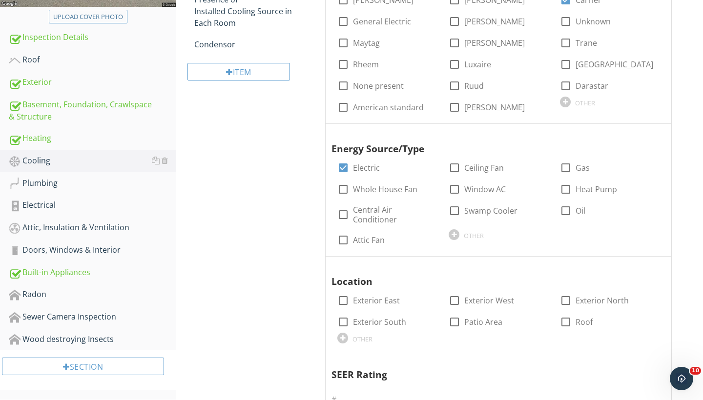
scroll to position [273, 0]
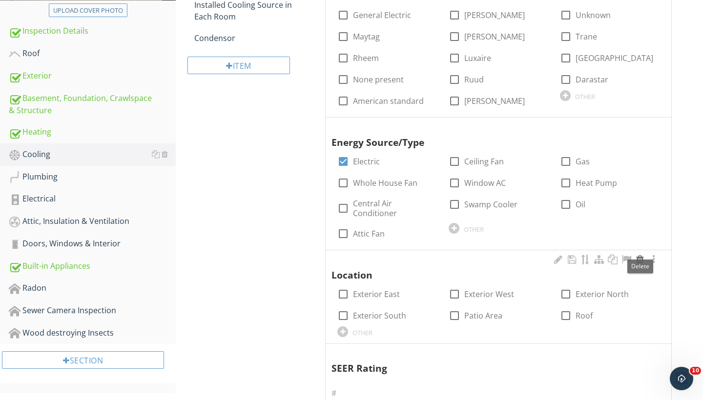
click at [636, 255] on div at bounding box center [640, 260] width 12 height 10
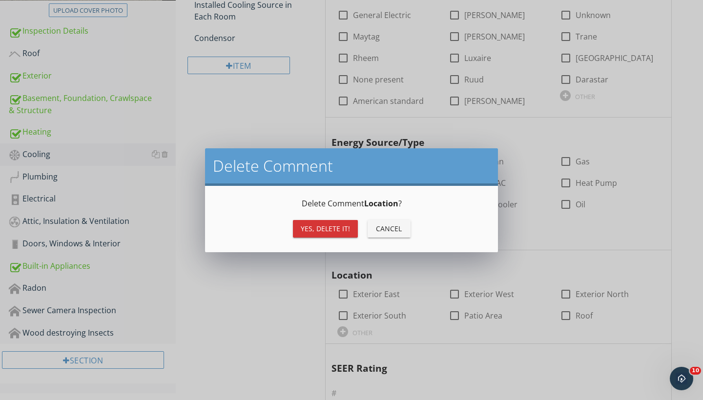
click at [348, 230] on div "Yes, Delete it!" at bounding box center [325, 229] width 49 height 10
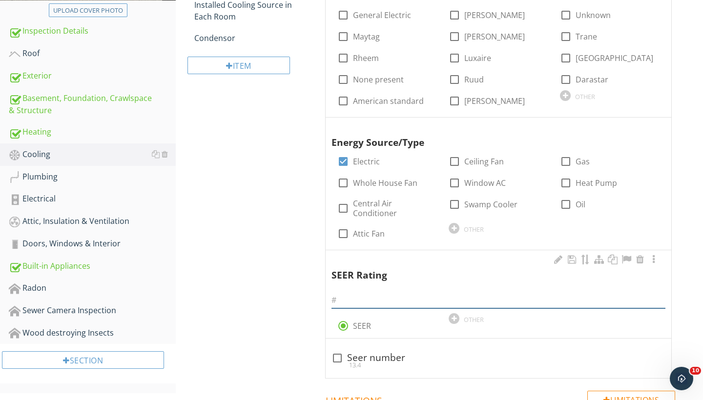
click at [361, 292] on input "text" at bounding box center [498, 300] width 334 height 16
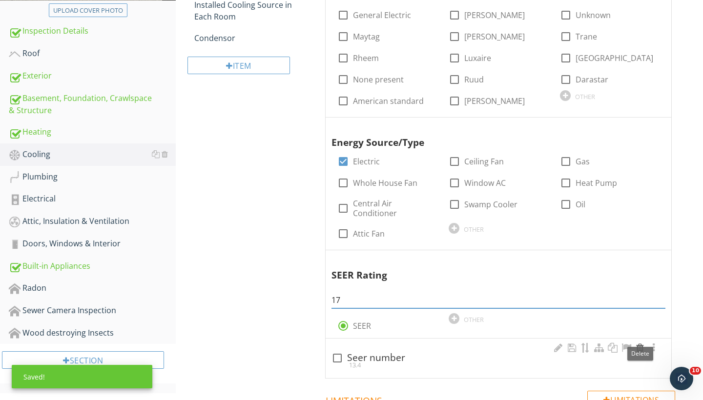
click at [641, 343] on div at bounding box center [640, 348] width 12 height 10
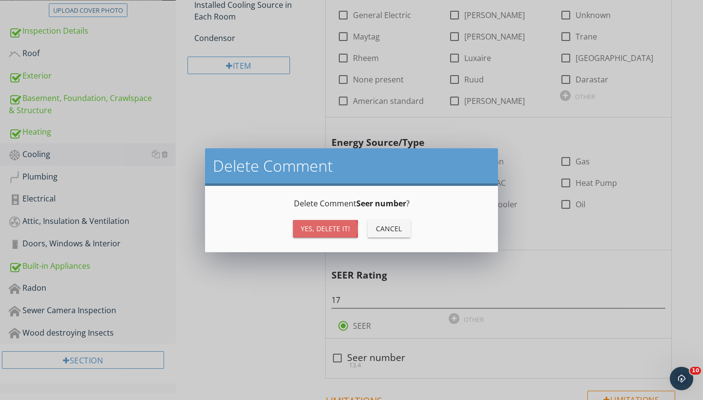
click at [314, 228] on div "Yes, Delete it!" at bounding box center [325, 229] width 49 height 10
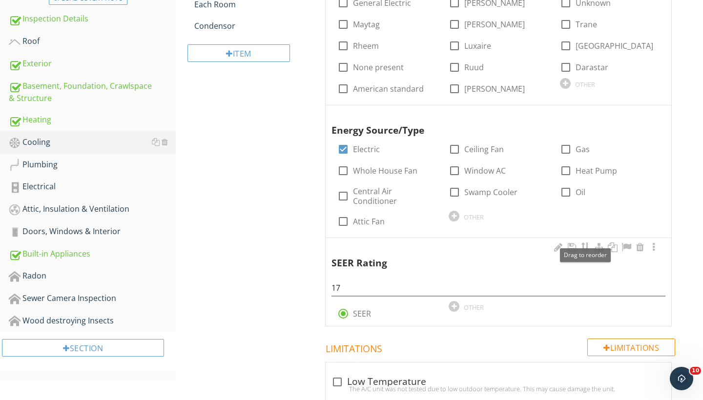
scroll to position [285, 0]
click at [344, 280] on input "17" at bounding box center [498, 288] width 334 height 16
type input "15"
click at [304, 269] on div "Cooling General Cooling Equipment Normal Operating Controls Distribution System…" at bounding box center [439, 358] width 527 height 1091
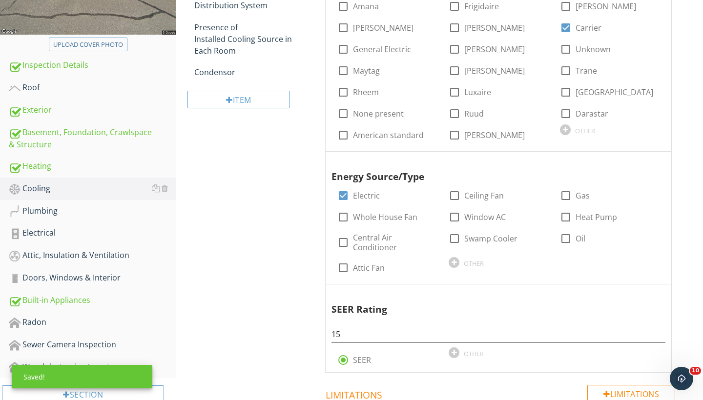
scroll to position [41, 0]
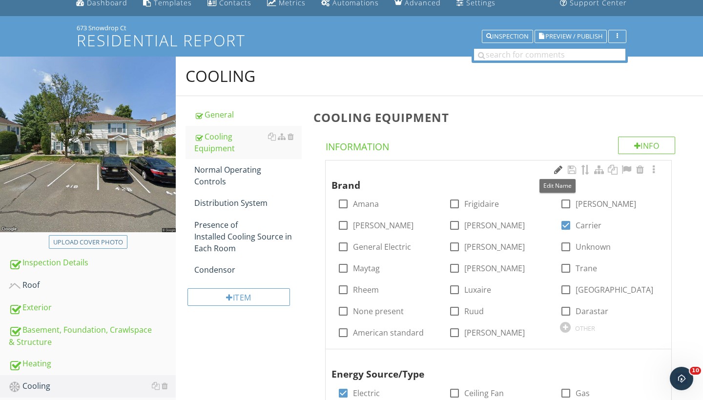
click at [558, 167] on div at bounding box center [558, 170] width 12 height 10
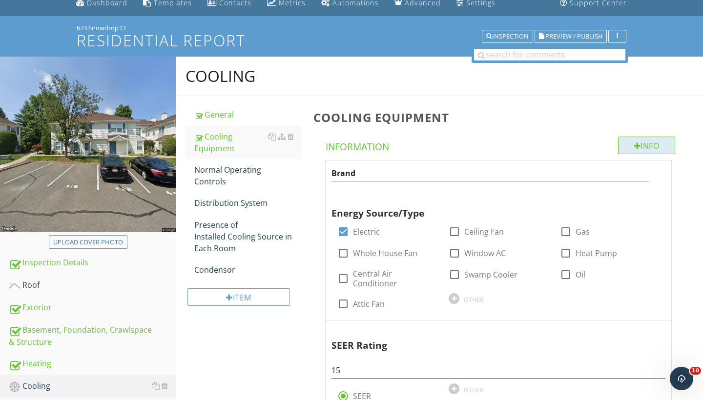
click at [641, 144] on div "Info" at bounding box center [647, 146] width 58 height 18
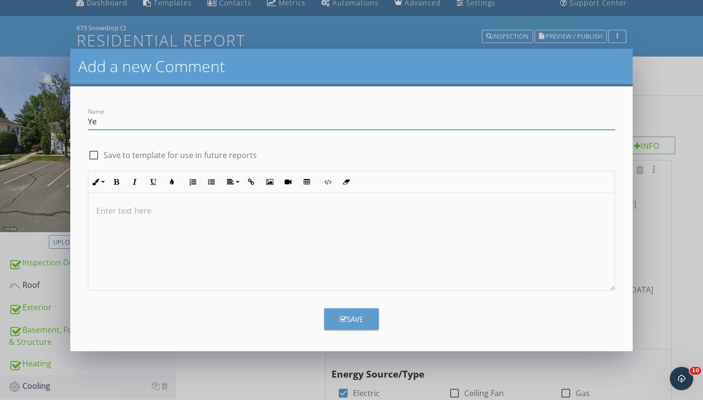
type input "Y"
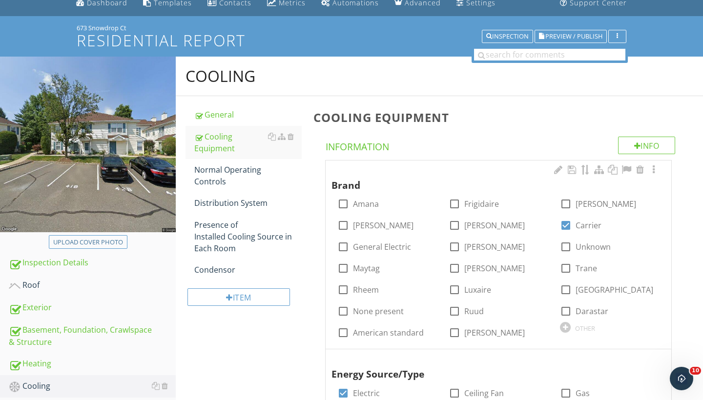
click at [665, 113] on div at bounding box center [351, 200] width 703 height 400
click at [226, 177] on div "Normal Operating Controls" at bounding box center [247, 175] width 107 height 23
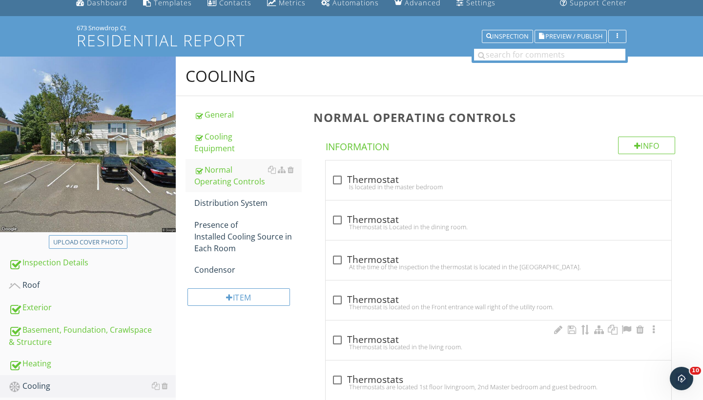
click at [336, 343] on div "Thermostat is located in the living room." at bounding box center [498, 347] width 334 height 8
checkbox input "true"
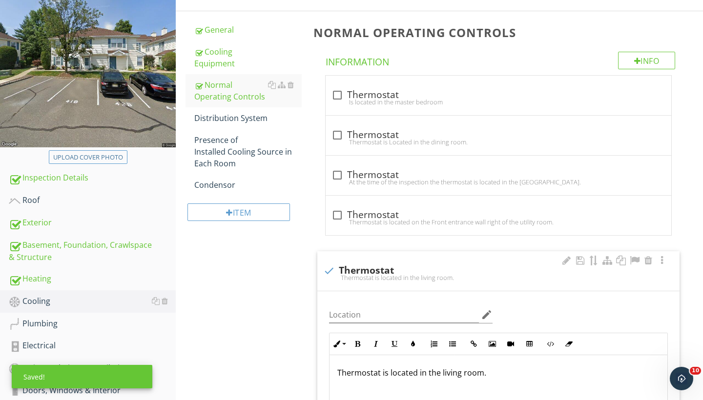
scroll to position [133, 0]
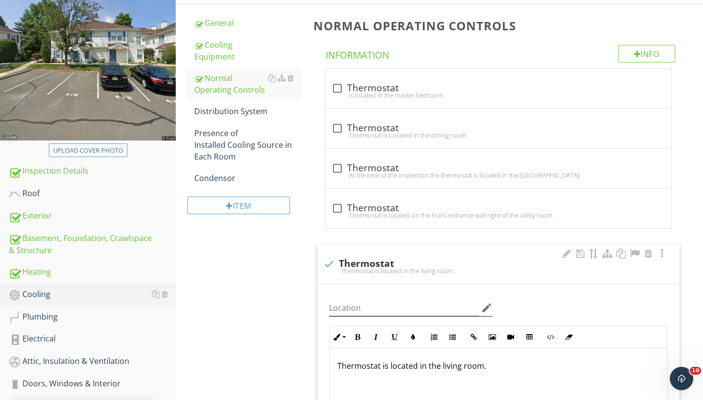
click at [487, 308] on icon "edit" at bounding box center [487, 308] width 12 height 12
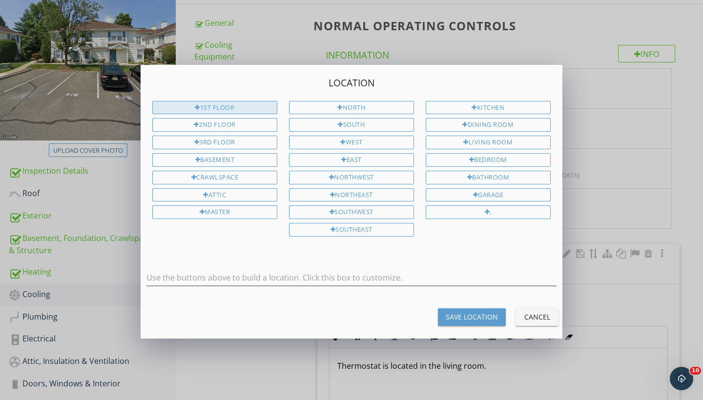
click at [224, 108] on div "1st Floor" at bounding box center [214, 108] width 125 height 14
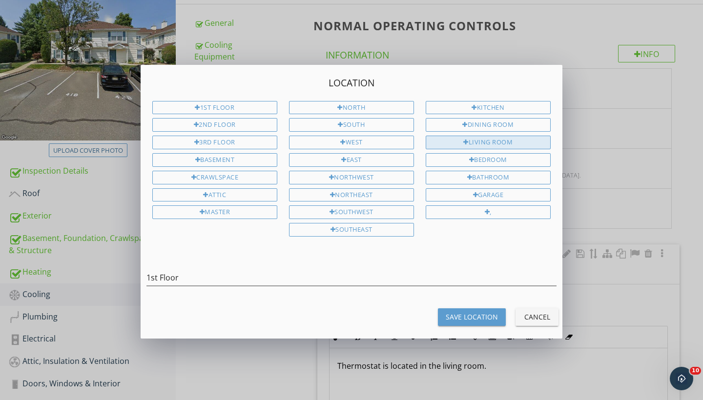
click at [455, 139] on div "Living Room" at bounding box center [488, 143] width 125 height 14
type input "1st Floor Living Room"
click at [474, 317] on div "Save Location" at bounding box center [472, 317] width 52 height 10
type input "1st Floor Living Room"
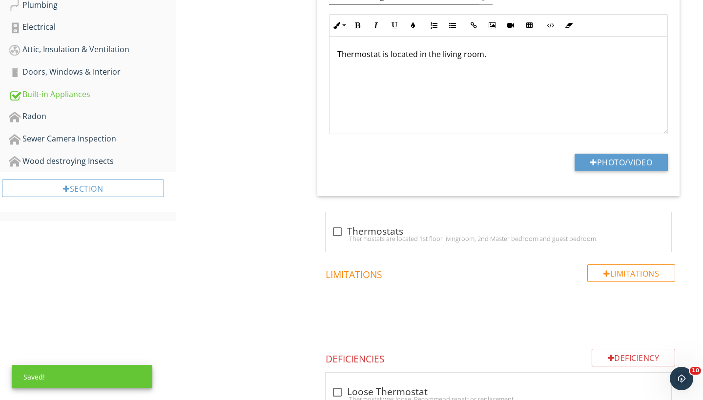
scroll to position [445, 0]
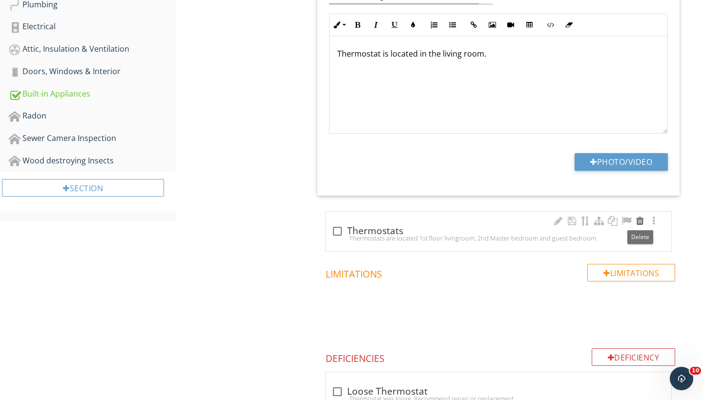
click at [640, 220] on div at bounding box center [640, 221] width 12 height 10
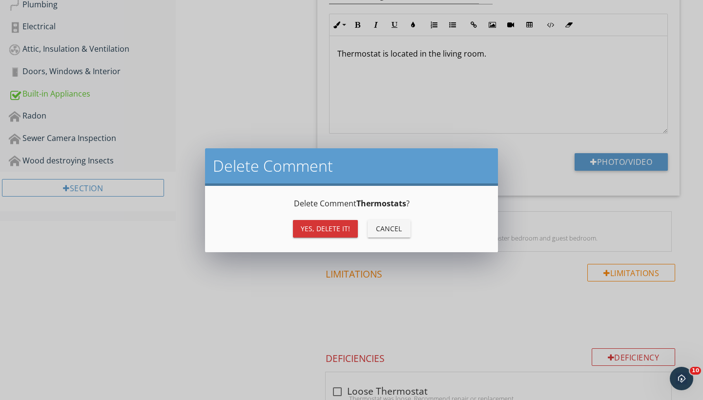
click at [301, 230] on div "Yes, Delete it!" at bounding box center [325, 229] width 49 height 10
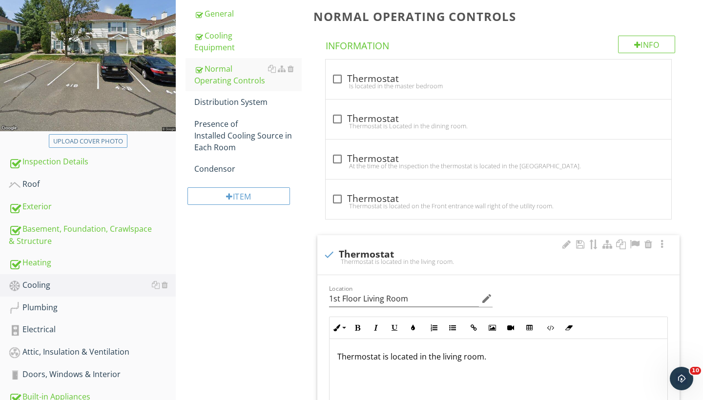
scroll to position [134, 0]
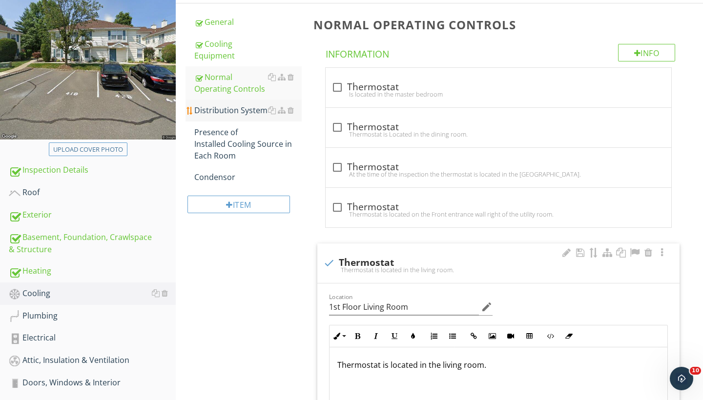
click at [237, 109] on div "Distribution System" at bounding box center [247, 110] width 107 height 12
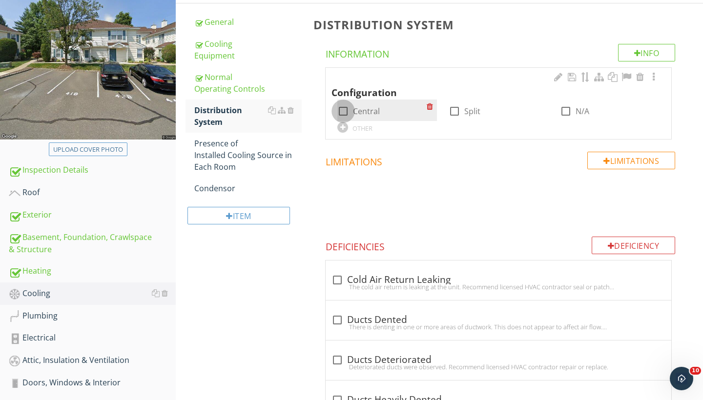
click at [342, 111] on div at bounding box center [343, 111] width 17 height 17
checkbox input "true"
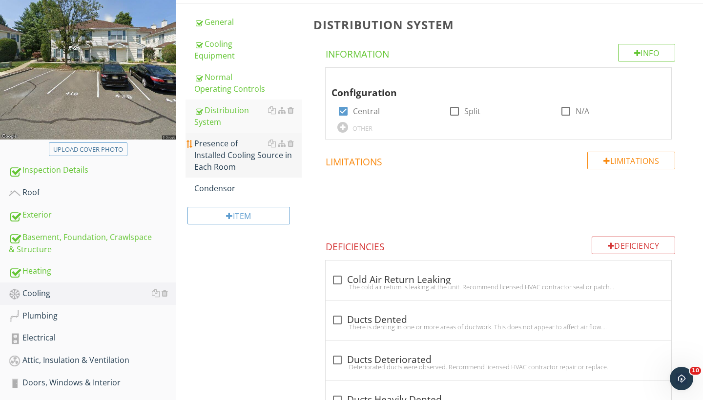
click at [227, 152] on div "Presence of Installed Cooling Source in Each Room" at bounding box center [247, 155] width 107 height 35
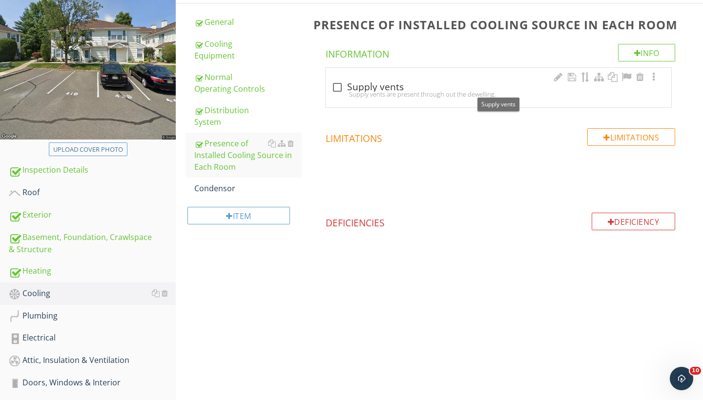
click at [337, 87] on div at bounding box center [337, 87] width 17 height 17
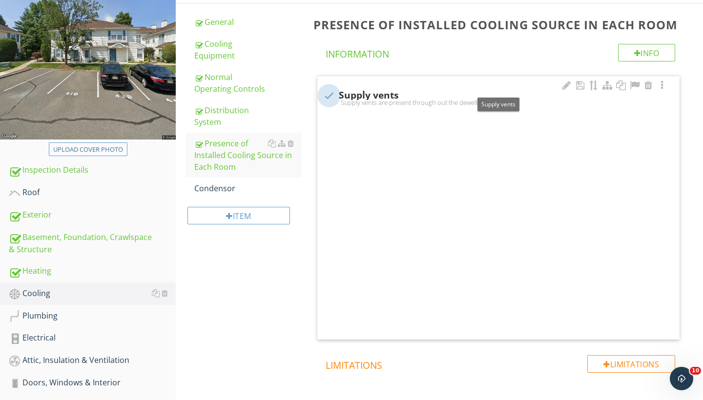
checkbox input "true"
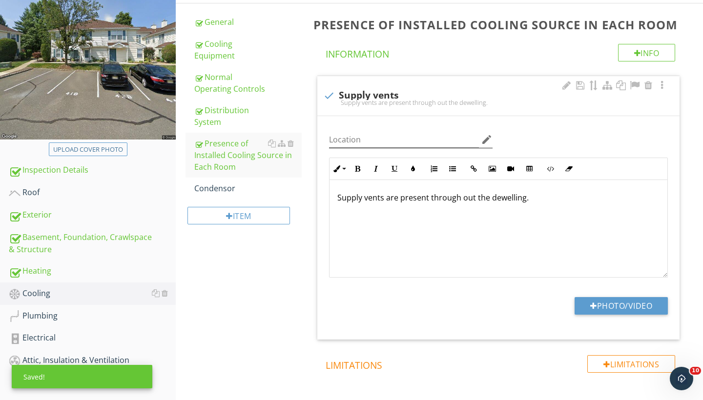
click at [486, 141] on icon "edit" at bounding box center [487, 140] width 12 height 12
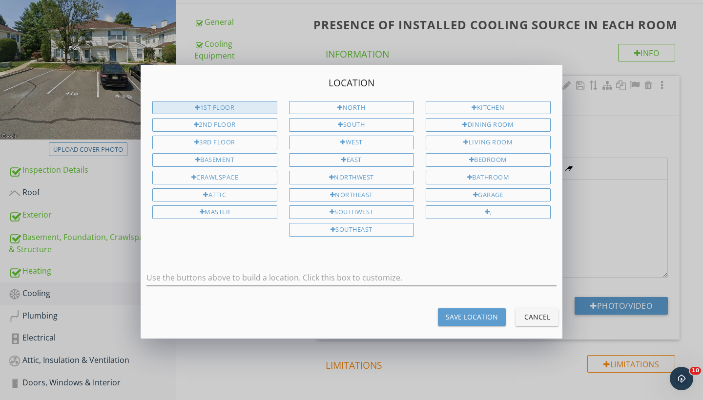
click at [244, 107] on div "1st Floor" at bounding box center [214, 108] width 125 height 14
type input "1st Floor"
click at [470, 316] on div "Save Location" at bounding box center [472, 317] width 52 height 10
type input "1st Floor"
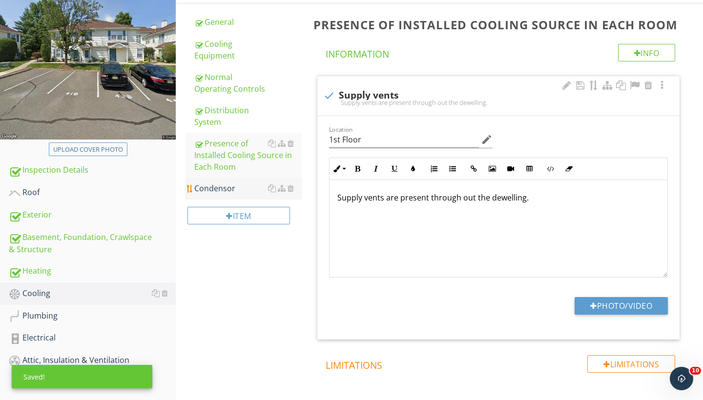
click at [216, 186] on div "Condensor" at bounding box center [247, 189] width 107 height 12
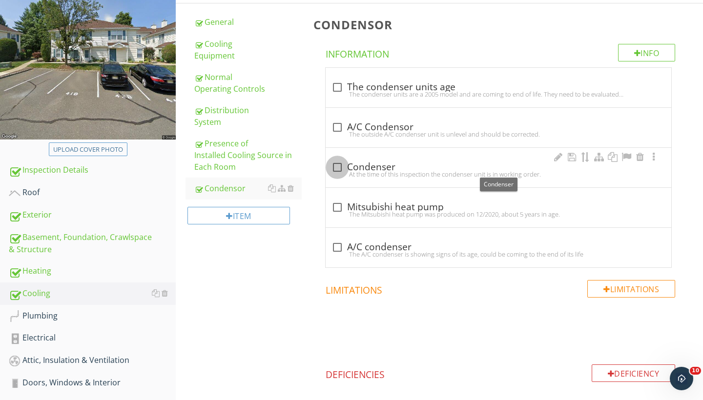
click at [338, 166] on div at bounding box center [337, 167] width 17 height 17
checkbox input "true"
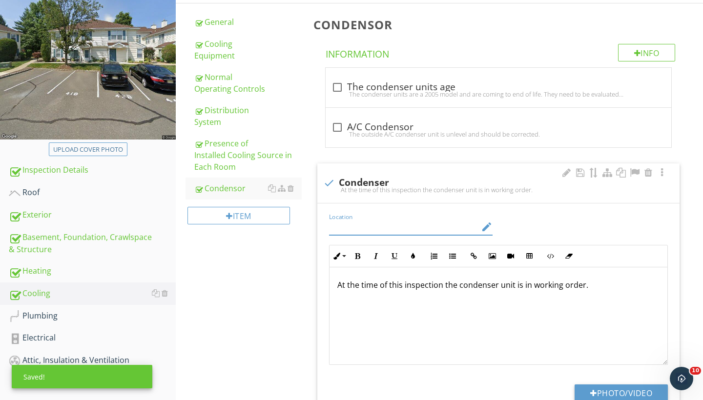
click at [437, 229] on input "Location" at bounding box center [404, 227] width 150 height 16
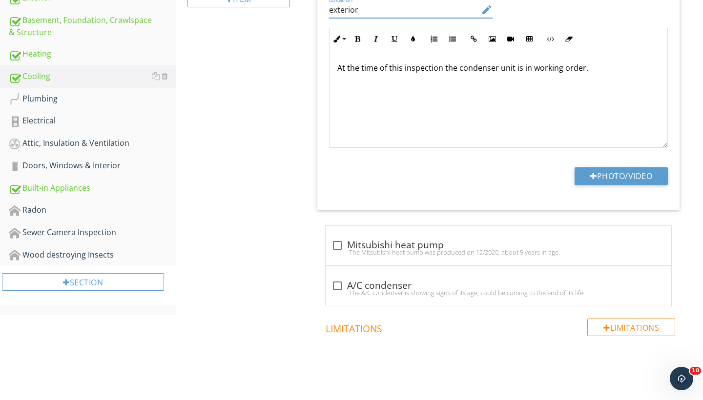
scroll to position [286, 0]
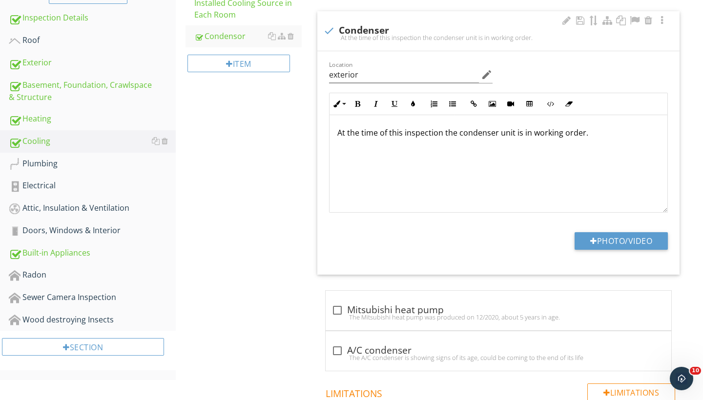
click at [592, 136] on p "At the time of this inspection the condenser unit is in working order." at bounding box center [498, 133] width 322 height 12
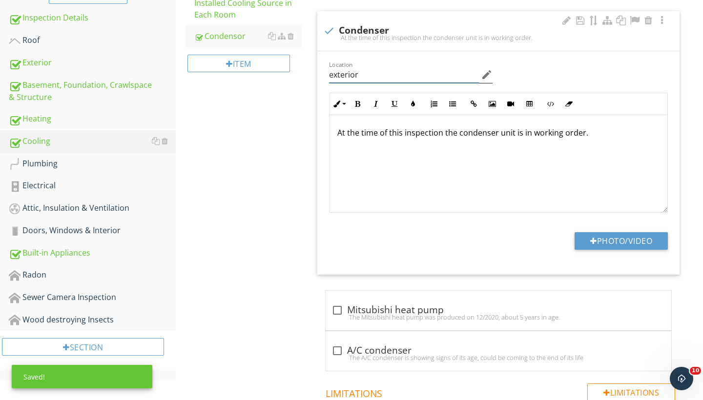
click at [334, 74] on input "exterior" at bounding box center [404, 75] width 150 height 16
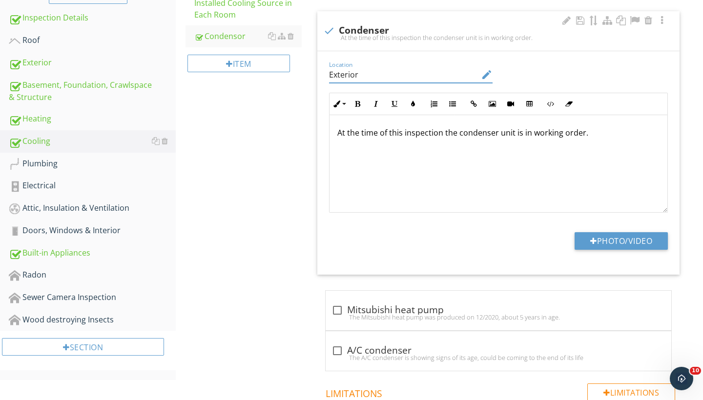
type input "Exterior"
click at [596, 135] on p "At the time of this inspection the condenser unit is in working order." at bounding box center [498, 133] width 322 height 12
click at [292, 186] on div "Cooling General Cooling Equipment Normal Operating Controls Distribution System…" at bounding box center [439, 188] width 527 height 753
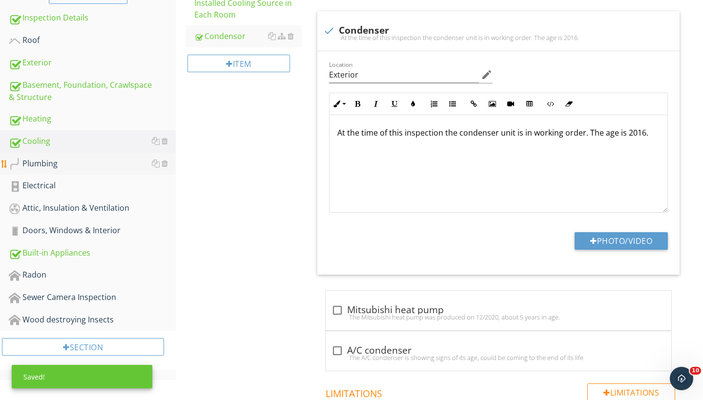
click at [47, 165] on div "Plumbing" at bounding box center [92, 164] width 167 height 13
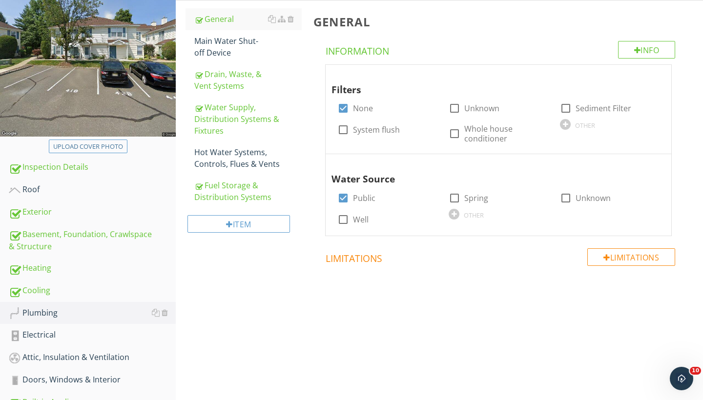
scroll to position [137, 0]
click at [231, 38] on div "Main Water Shut-off Device" at bounding box center [247, 46] width 107 height 23
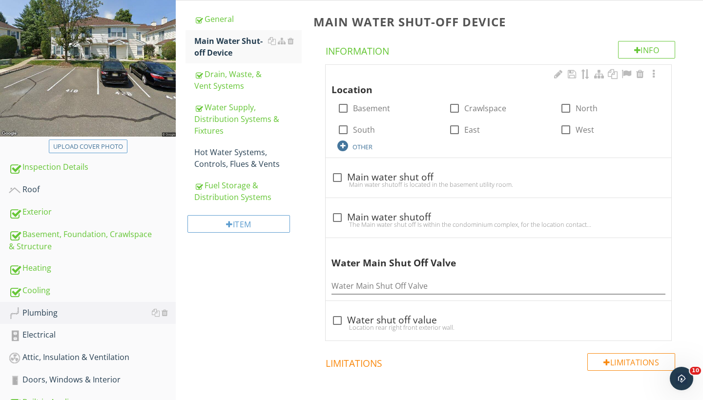
click at [341, 146] on div at bounding box center [342, 146] width 11 height 11
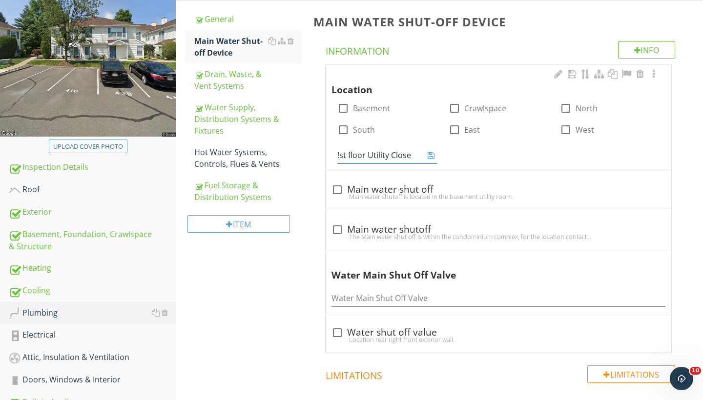
type input "!st floor Utility Closet"
click at [431, 154] on icon at bounding box center [431, 155] width 7 height 8
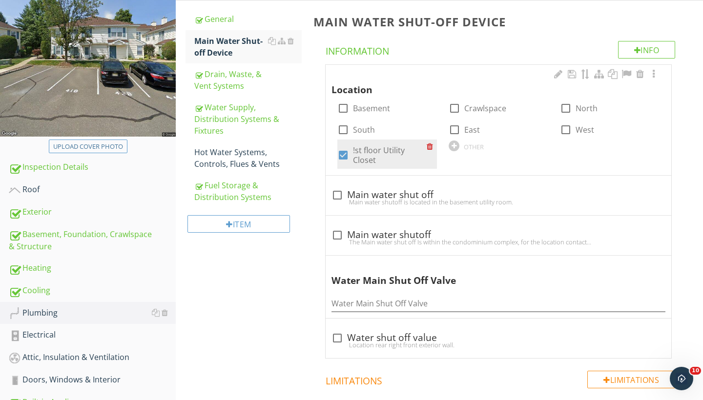
click at [358, 149] on label "!st floor Utility Closet" at bounding box center [390, 155] width 74 height 20
click at [354, 148] on label "!st floor Utility Closet" at bounding box center [390, 155] width 74 height 20
checkbox input "true"
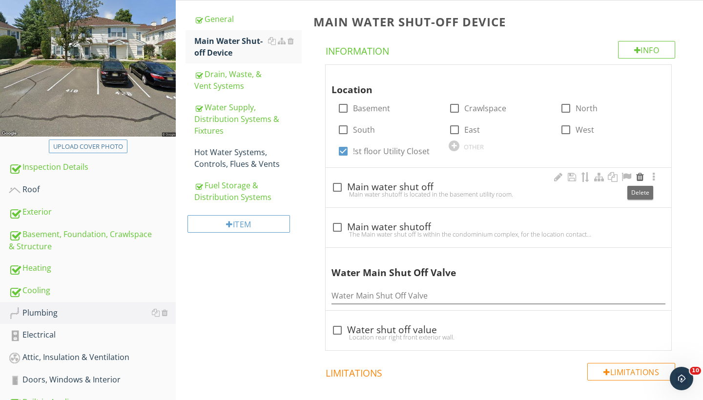
click at [640, 177] on div at bounding box center [640, 177] width 12 height 10
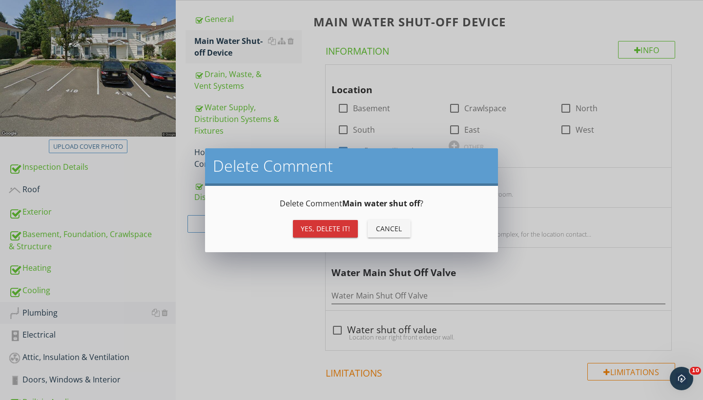
click at [318, 226] on div "Yes, Delete it!" at bounding box center [325, 229] width 49 height 10
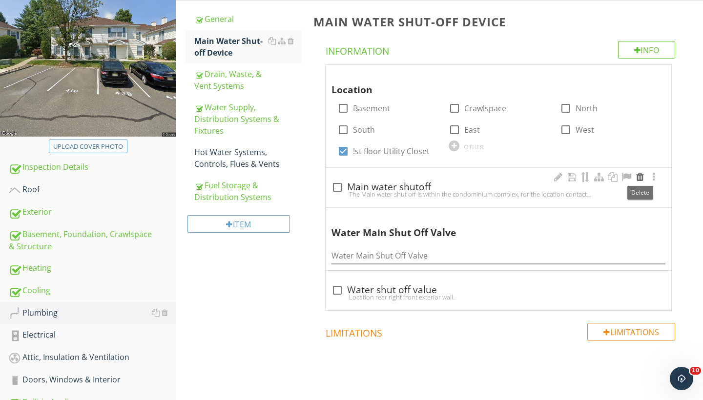
click at [640, 176] on div at bounding box center [640, 177] width 12 height 10
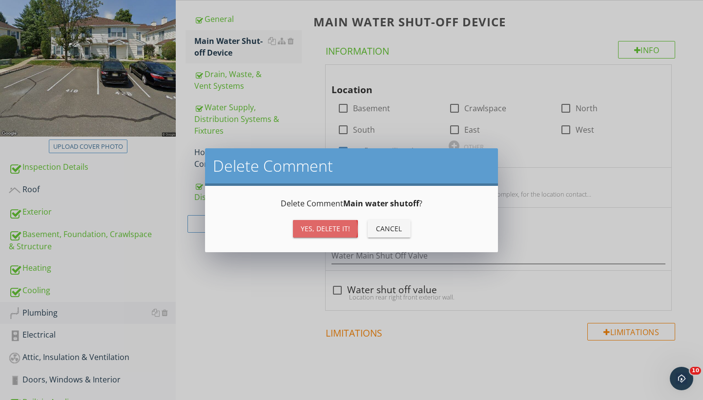
click at [335, 230] on div "Yes, Delete it!" at bounding box center [325, 229] width 49 height 10
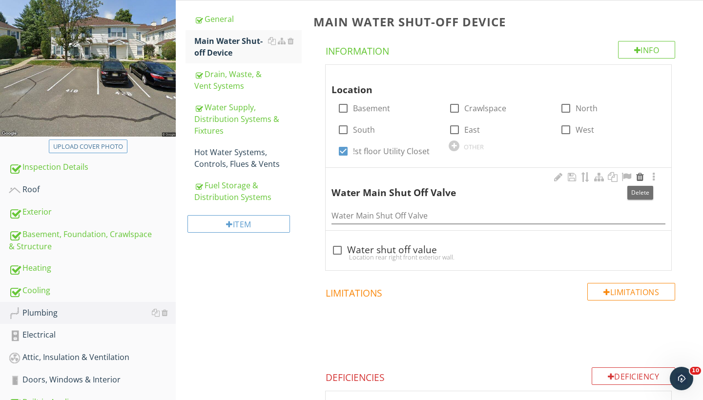
click at [638, 174] on div at bounding box center [640, 177] width 12 height 10
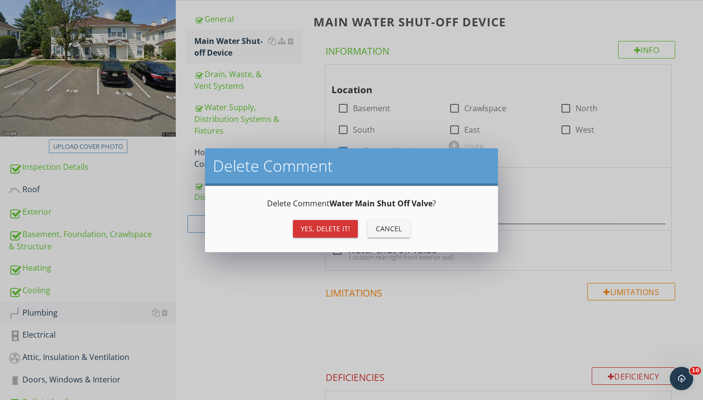
click at [328, 227] on div "Yes, Delete it!" at bounding box center [325, 229] width 49 height 10
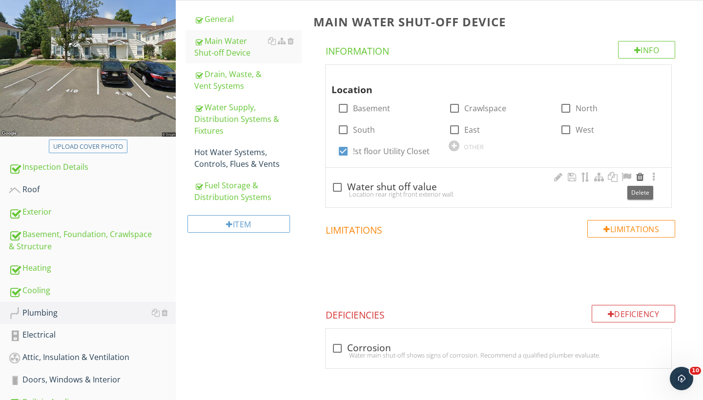
click at [640, 178] on div at bounding box center [640, 177] width 12 height 10
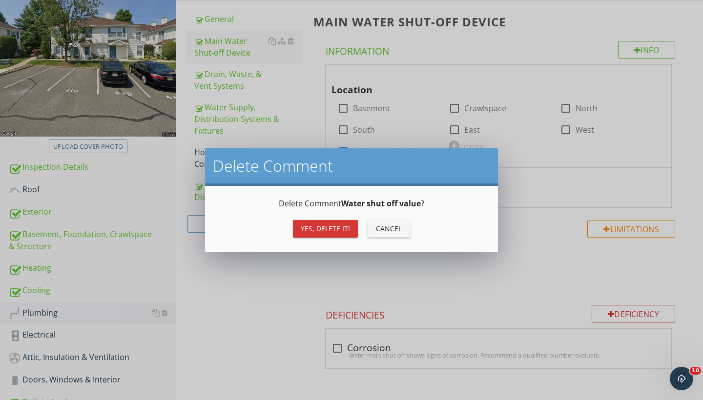
click at [327, 230] on div "Yes, Delete it!" at bounding box center [325, 229] width 49 height 10
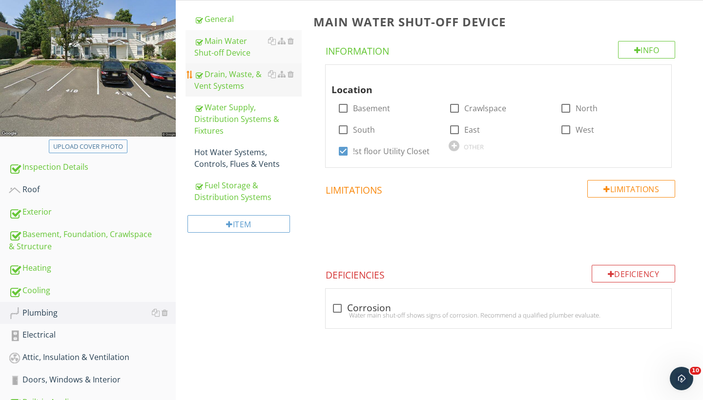
click at [229, 82] on div "Drain, Waste, & Vent Systems" at bounding box center [247, 79] width 107 height 23
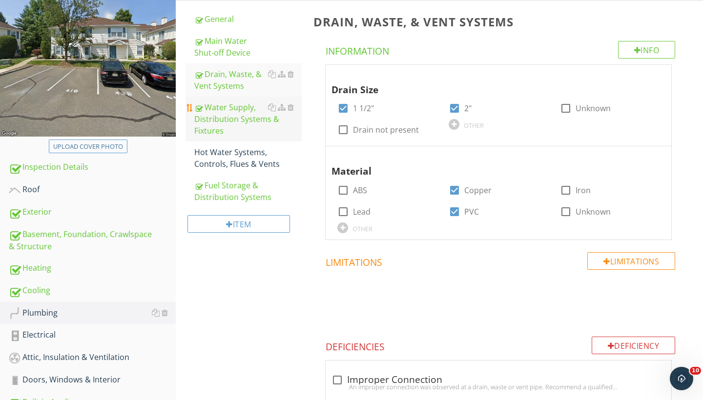
click at [230, 130] on div "Water Supply, Distribution Systems & Fixtures" at bounding box center [247, 119] width 107 height 35
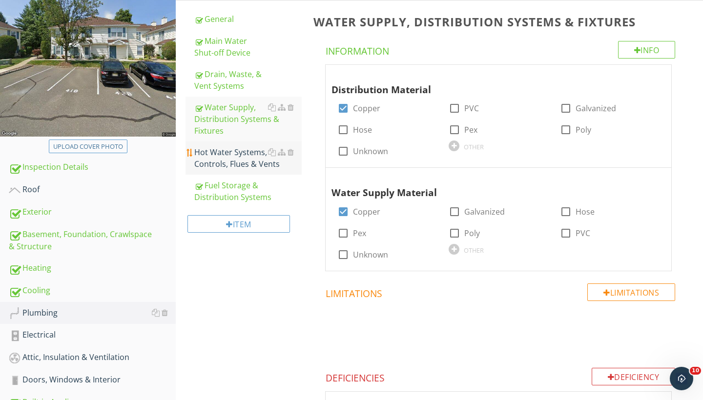
click at [235, 158] on div "Hot Water Systems, Controls, Flues & Vents" at bounding box center [247, 157] width 107 height 23
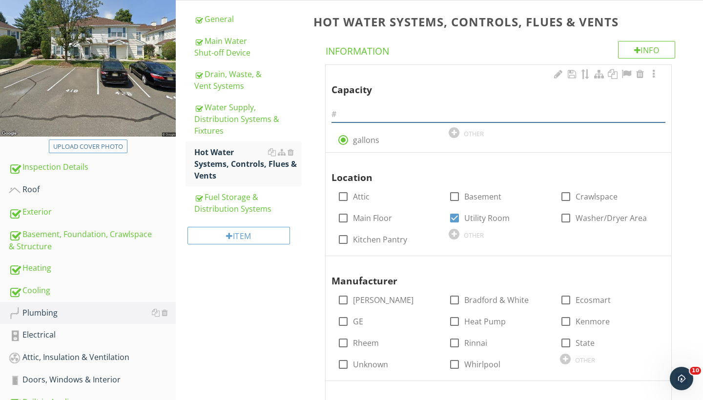
click at [354, 114] on input "text" at bounding box center [498, 114] width 334 height 16
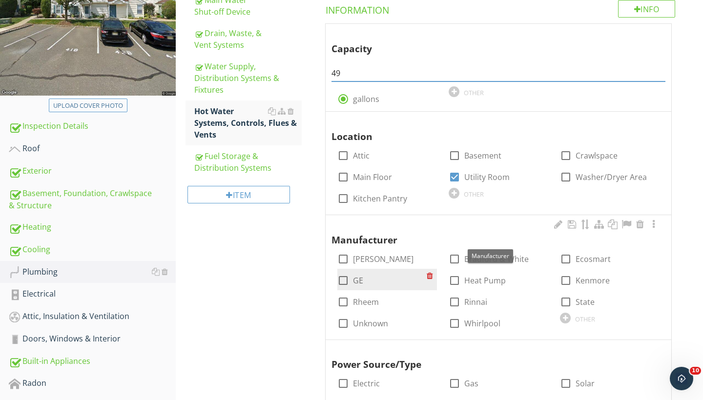
scroll to position [176, 0]
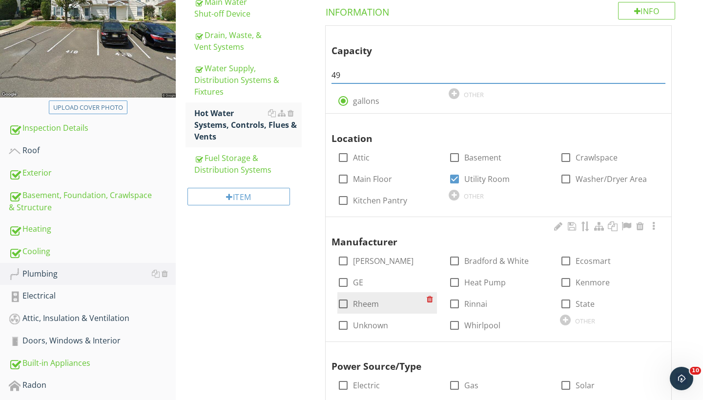
type input "49"
click at [345, 303] on div at bounding box center [343, 304] width 17 height 17
checkbox input "true"
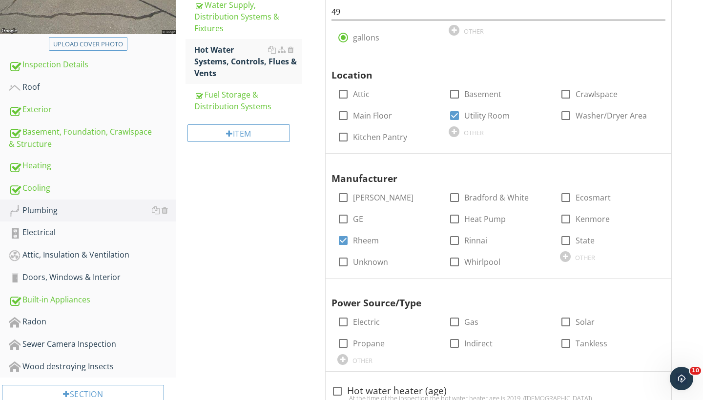
scroll to position [241, 0]
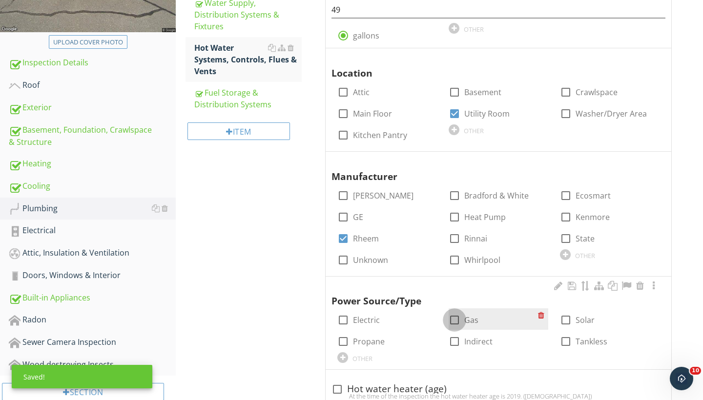
click at [456, 314] on div at bounding box center [454, 320] width 17 height 17
checkbox input "true"
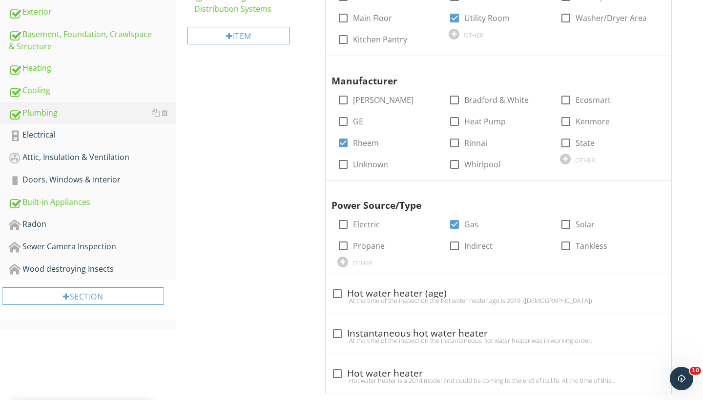
scroll to position [337, 0]
click at [337, 287] on div at bounding box center [337, 293] width 17 height 17
checkbox input "true"
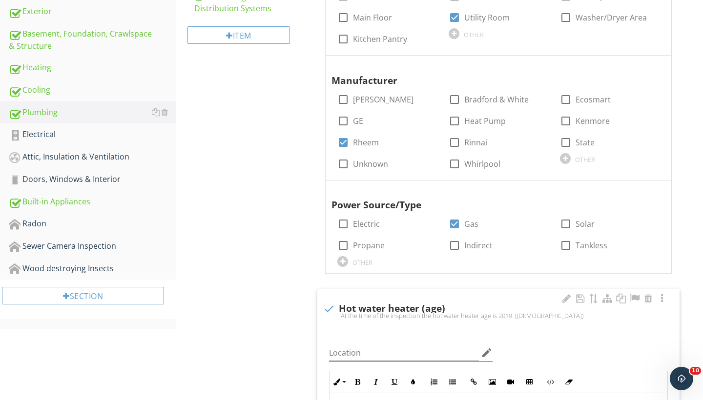
click at [488, 349] on icon "edit" at bounding box center [487, 353] width 12 height 12
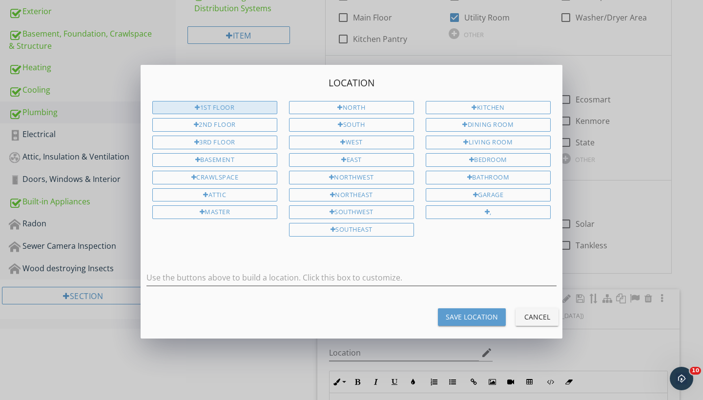
click at [248, 106] on div "1st Floor" at bounding box center [214, 108] width 125 height 14
type input "1st Floor"
click at [468, 313] on div "Save Location" at bounding box center [472, 317] width 52 height 10
type input "1st Floor"
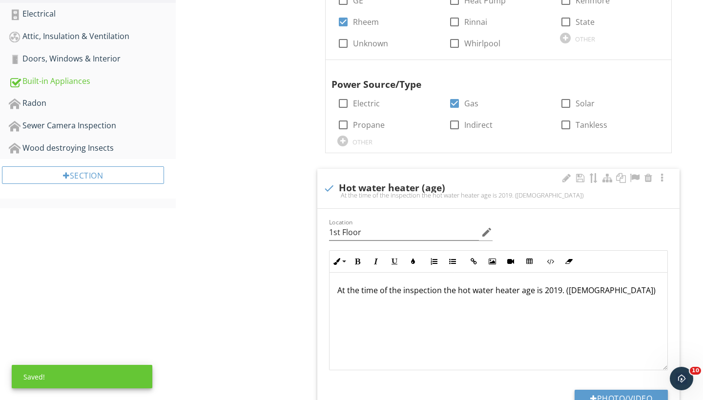
scroll to position [459, 0]
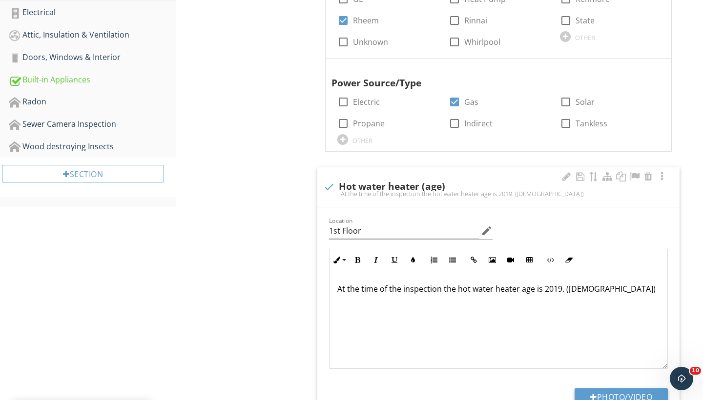
click at [559, 285] on p "At the time of the inspection the hot water heater age is 2019. ([DEMOGRAPHIC_D…" at bounding box center [498, 289] width 322 height 12
click at [571, 288] on p "At the time of the inspection the hot water heater age is 2021. ([DEMOGRAPHIC_D…" at bounding box center [498, 289] width 322 height 12
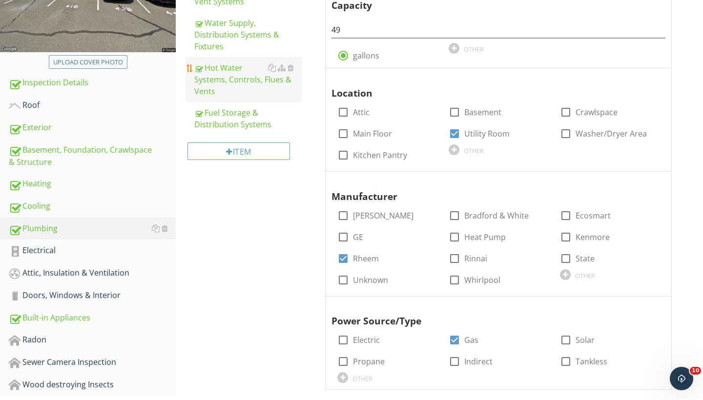
scroll to position [220, 0]
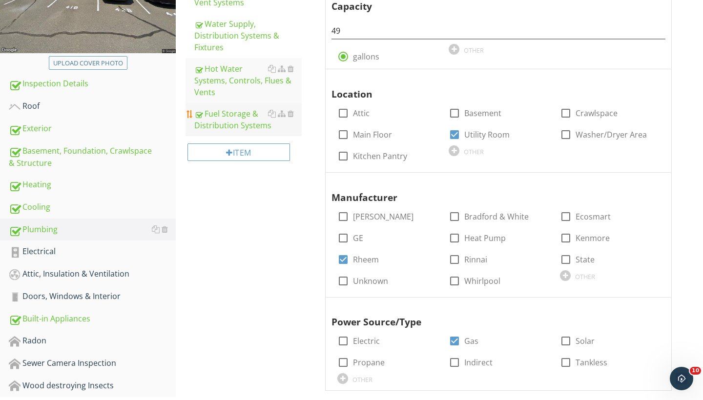
click at [238, 126] on div "Fuel Storage & Distribution Systems" at bounding box center [247, 119] width 107 height 23
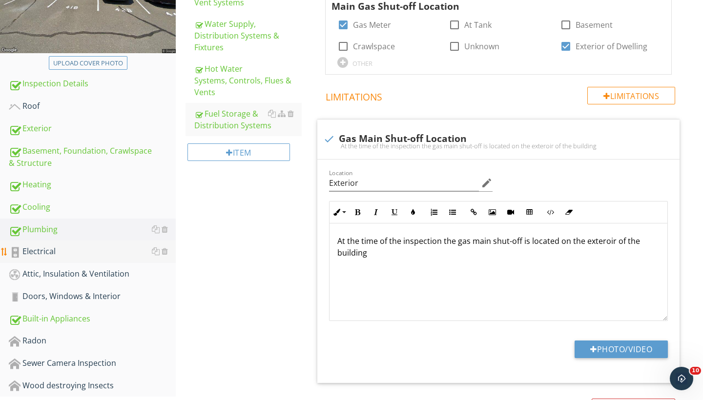
click at [47, 251] on div "Electrical" at bounding box center [92, 252] width 167 height 13
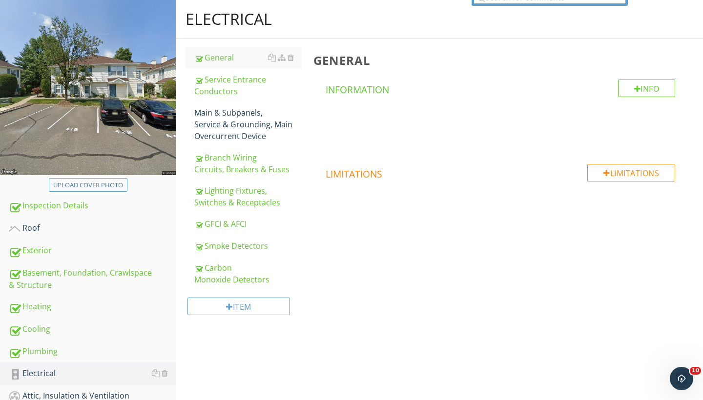
scroll to position [91, 0]
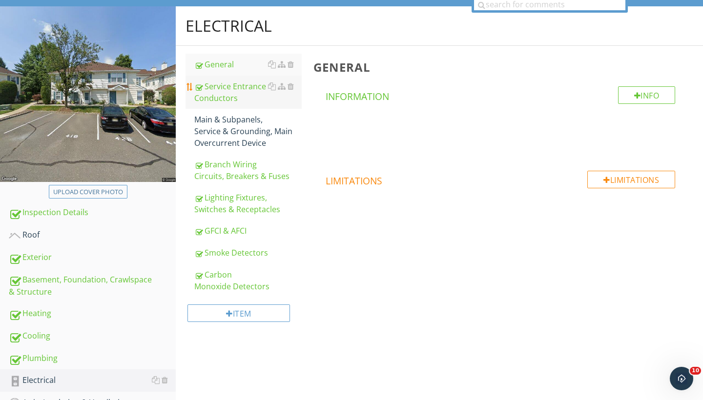
click at [231, 92] on div "Service Entrance Conductors" at bounding box center [247, 92] width 107 height 23
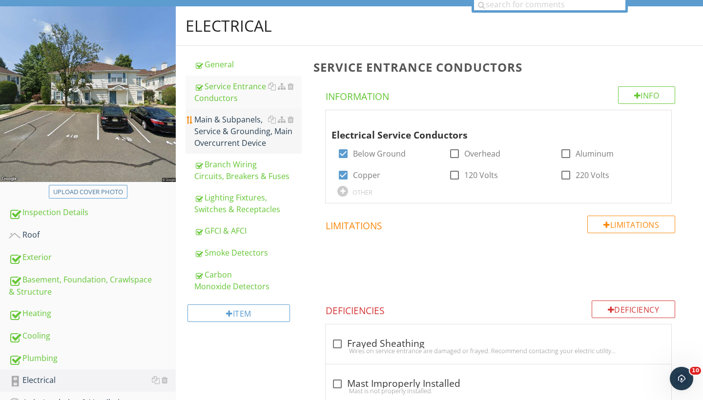
click at [235, 132] on div "Main & Subpanels, Service & Grounding, Main Overcurrent Device" at bounding box center [247, 131] width 107 height 35
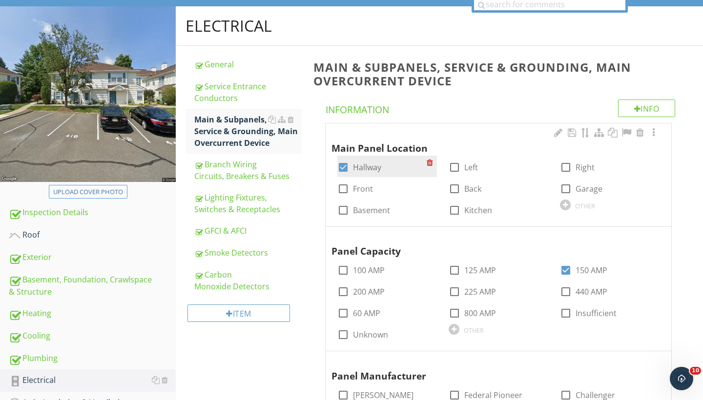
click at [340, 165] on div at bounding box center [343, 167] width 17 height 17
checkbox input "false"
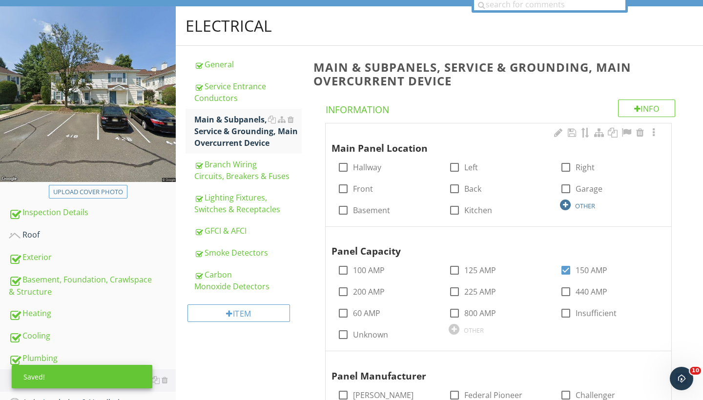
click at [583, 206] on div "OTHER" at bounding box center [585, 206] width 20 height 8
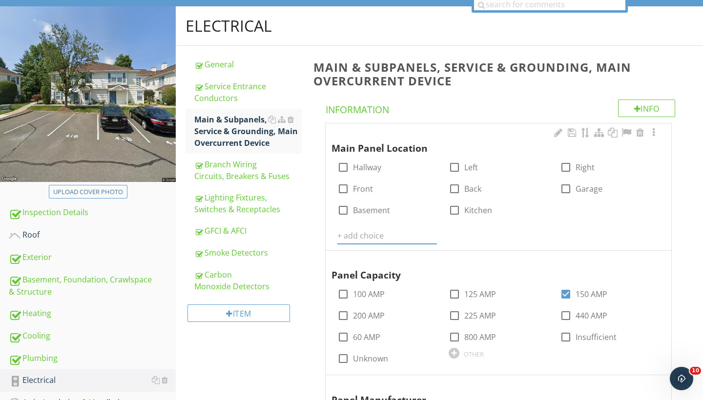
click at [353, 237] on input "text" at bounding box center [387, 236] width 100 height 16
type input "Livingroom"
click at [432, 237] on icon at bounding box center [431, 236] width 7 height 8
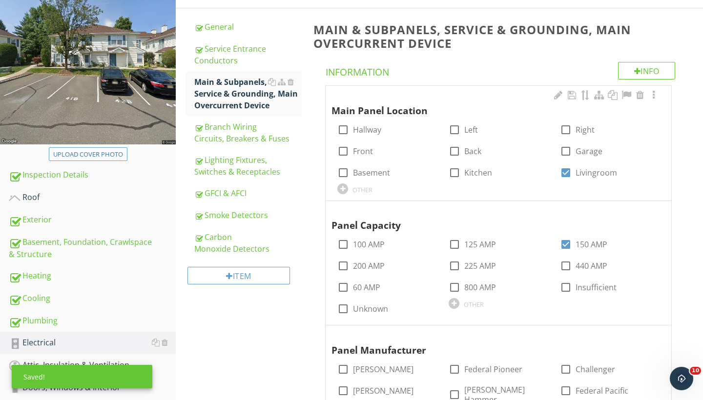
scroll to position [129, 0]
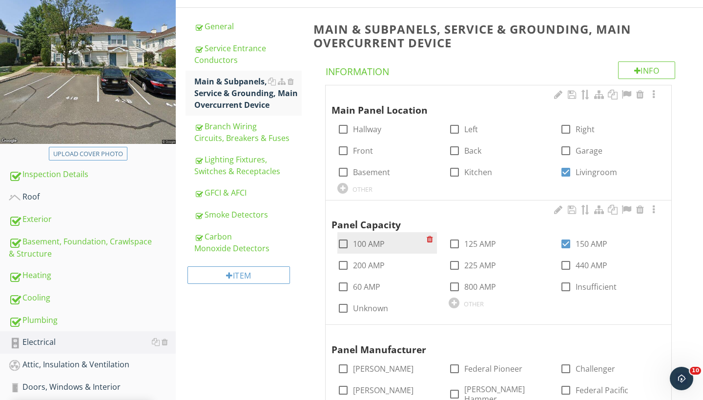
click at [344, 239] on div at bounding box center [343, 244] width 17 height 17
checkbox input "true"
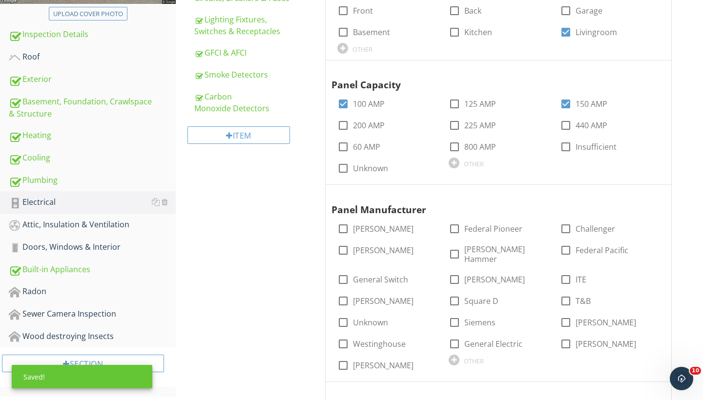
scroll to position [272, 0]
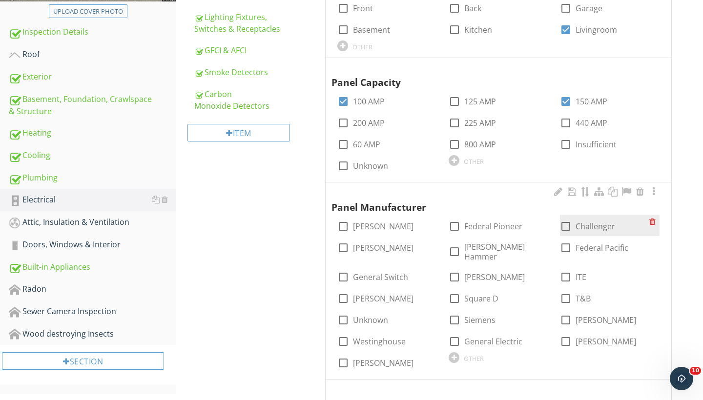
click at [567, 222] on div at bounding box center [565, 226] width 17 height 17
checkbox input "true"
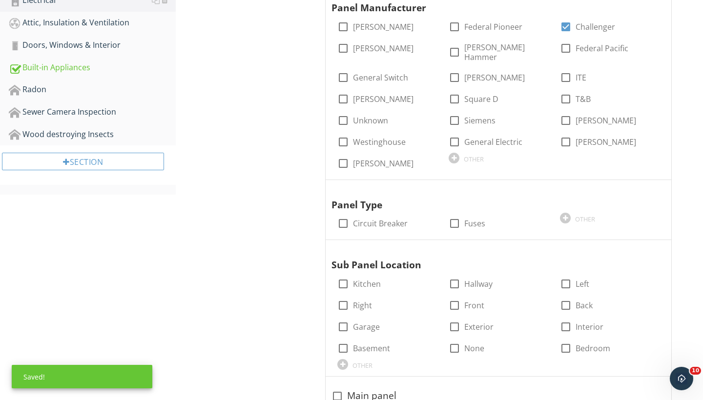
scroll to position [473, 0]
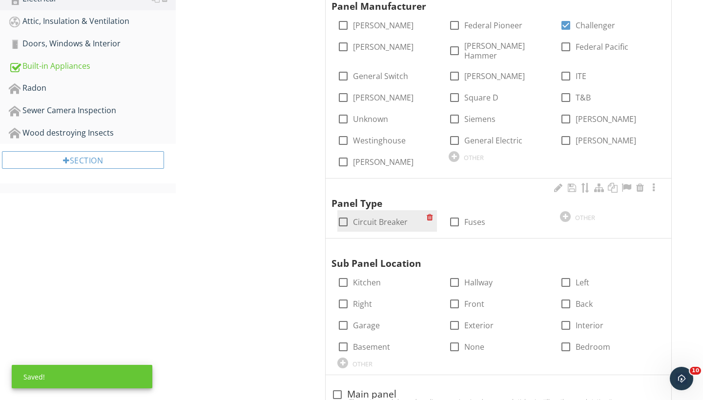
click at [344, 214] on div at bounding box center [343, 222] width 17 height 17
checkbox input "true"
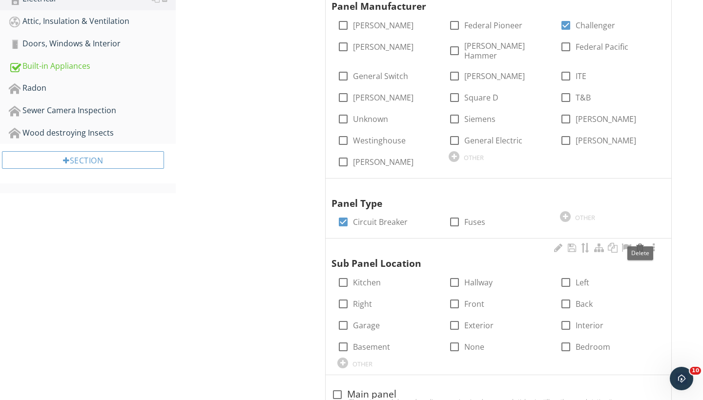
click at [640, 243] on div at bounding box center [640, 248] width 12 height 10
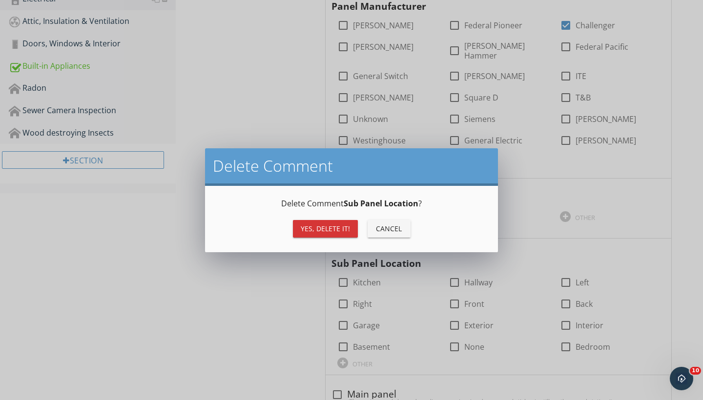
click at [334, 225] on div "Yes, Delete it!" at bounding box center [325, 229] width 49 height 10
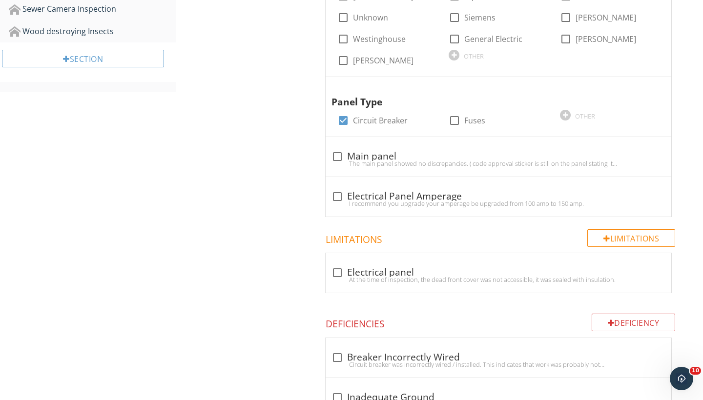
scroll to position [578, 0]
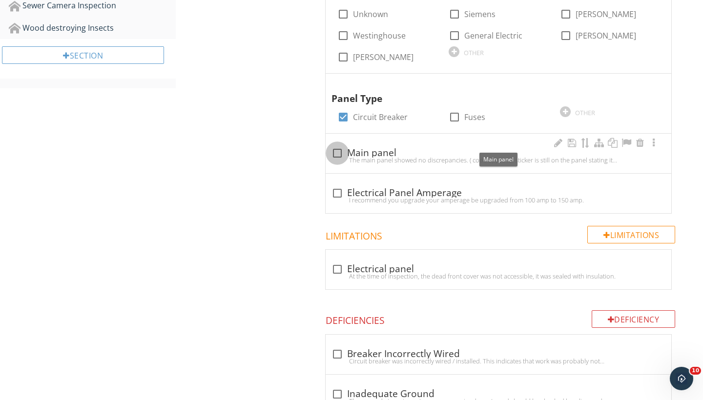
click at [340, 145] on div at bounding box center [337, 153] width 17 height 17
checkbox input "true"
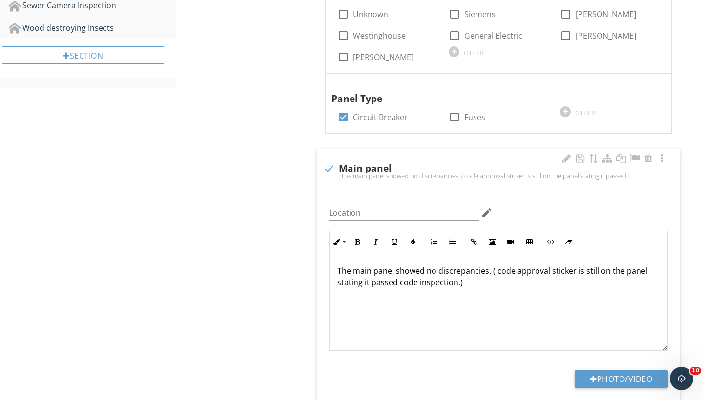
click at [488, 207] on icon "edit" at bounding box center [487, 213] width 12 height 12
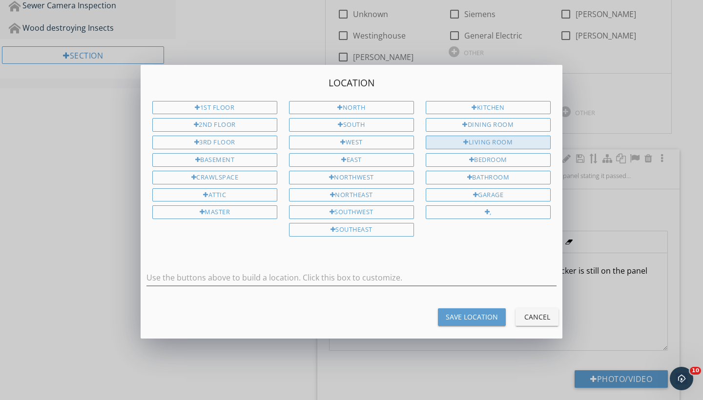
click at [495, 139] on div "Living Room" at bounding box center [488, 143] width 125 height 14
type input "Living Room"
click at [459, 312] on div "Save Location" at bounding box center [472, 317] width 52 height 10
type input "Living Room"
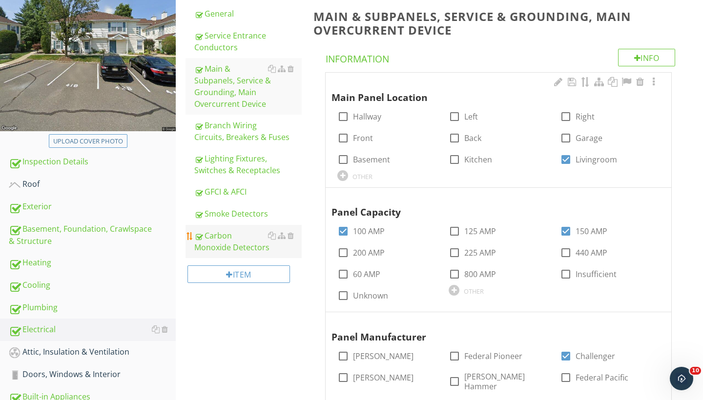
scroll to position [143, 0]
click at [235, 132] on div "Branch Wiring Circuits, Breakers & Fuses" at bounding box center [247, 130] width 107 height 23
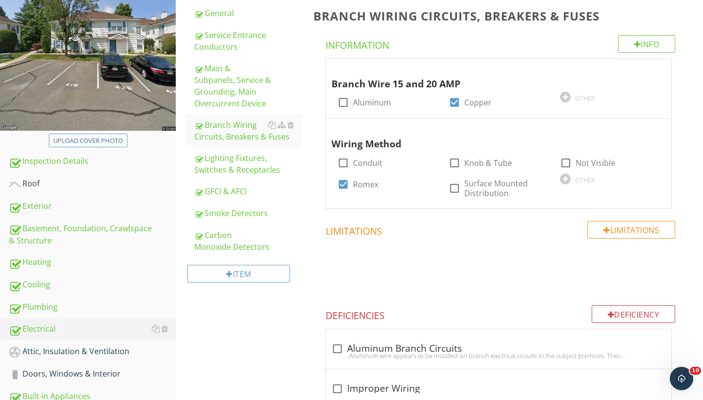
scroll to position [162, 0]
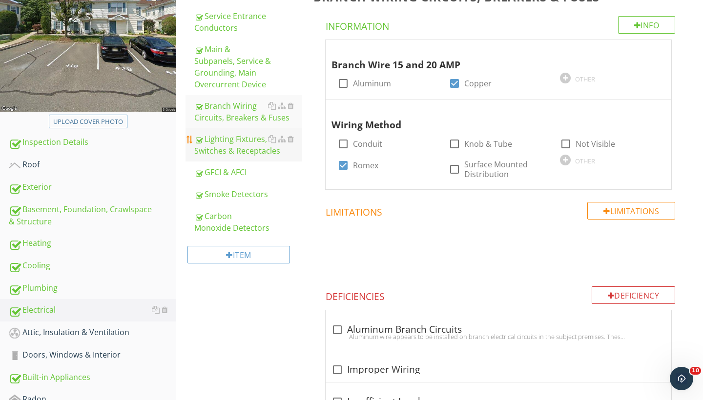
click at [244, 141] on div "Lighting Fixtures, Switches & Receptacles" at bounding box center [247, 144] width 107 height 23
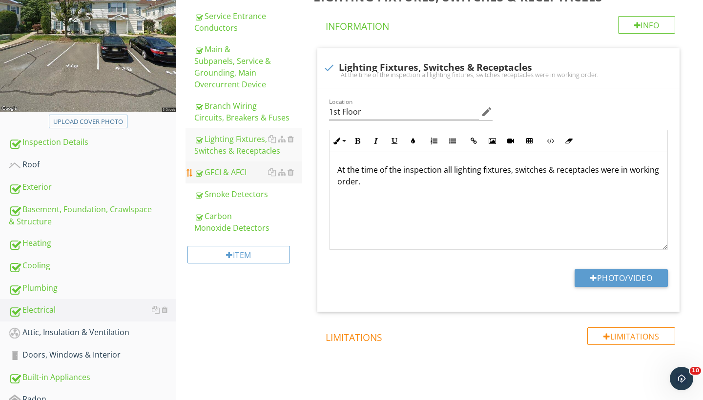
click at [234, 171] on div "GFCI & AFCI" at bounding box center [247, 172] width 107 height 12
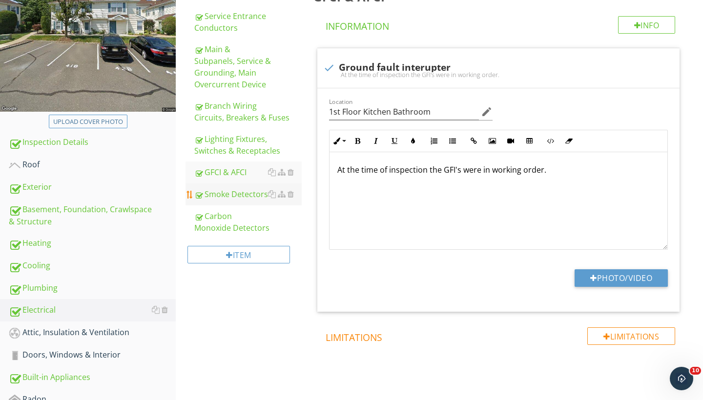
click at [240, 195] on div "Smoke Detectors" at bounding box center [247, 194] width 107 height 12
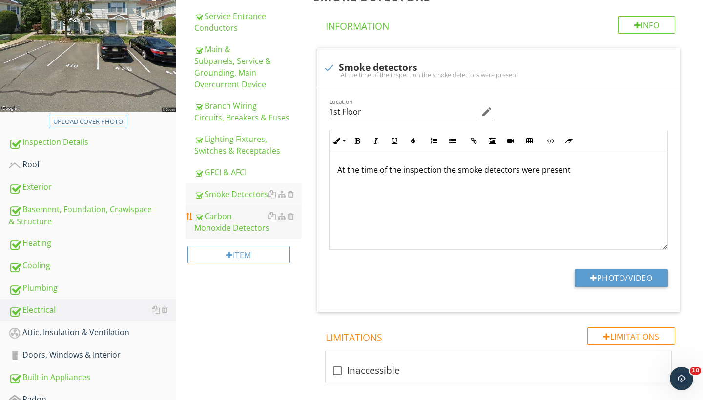
click at [230, 222] on div "Carbon Monoxide Detectors" at bounding box center [247, 221] width 107 height 23
click at [307, 266] on div "General Service Entrance Conductors Main & Subpanels, Service & Grounding, Main…" at bounding box center [242, 127] width 132 height 303
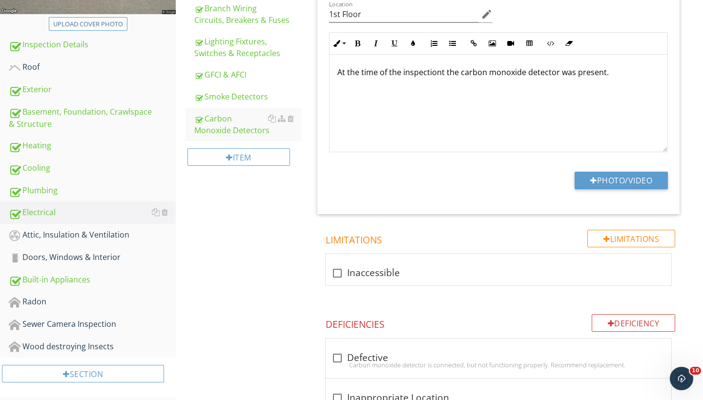
scroll to position [256, 0]
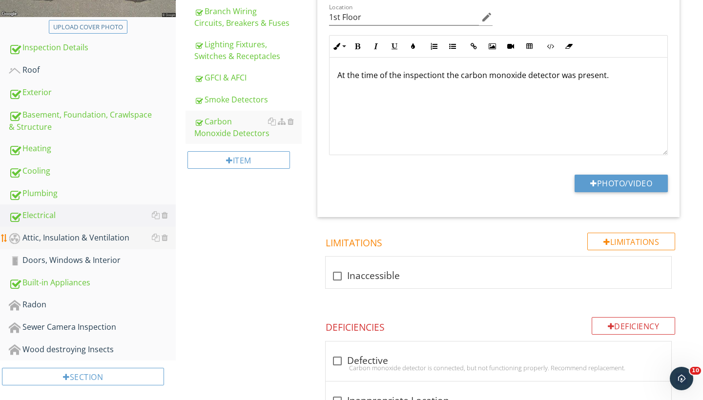
click at [115, 239] on div "Attic, Insulation & Ventilation" at bounding box center [92, 238] width 167 height 13
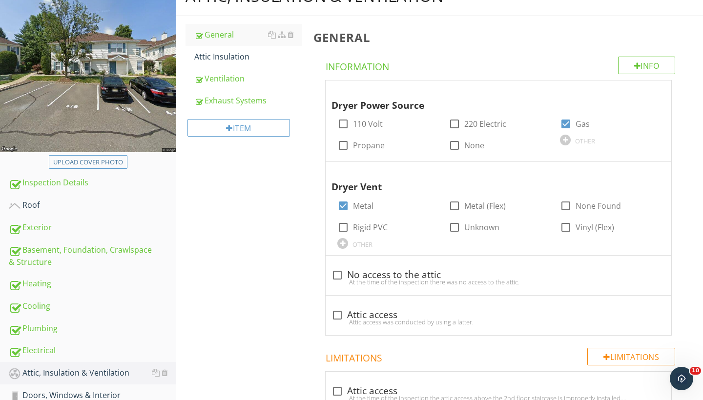
scroll to position [120, 0]
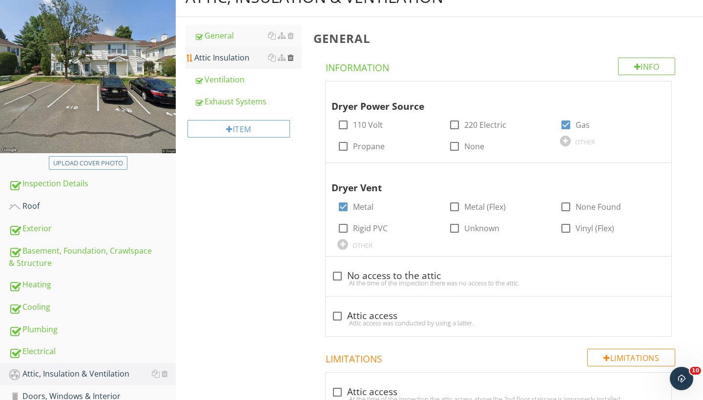
click at [292, 57] on div at bounding box center [291, 58] width 6 height 8
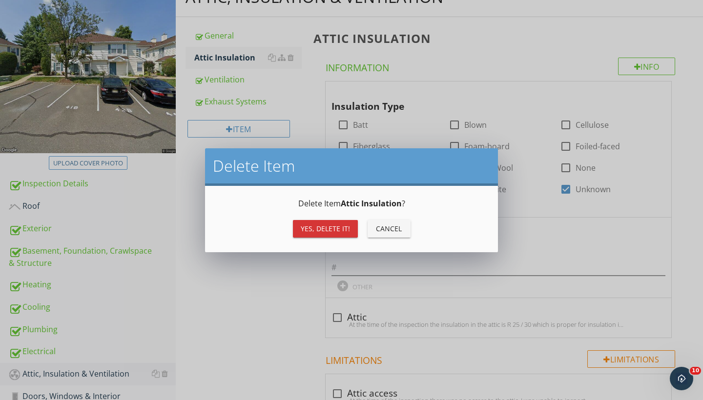
click at [314, 226] on div "Yes, Delete it!" at bounding box center [325, 229] width 49 height 10
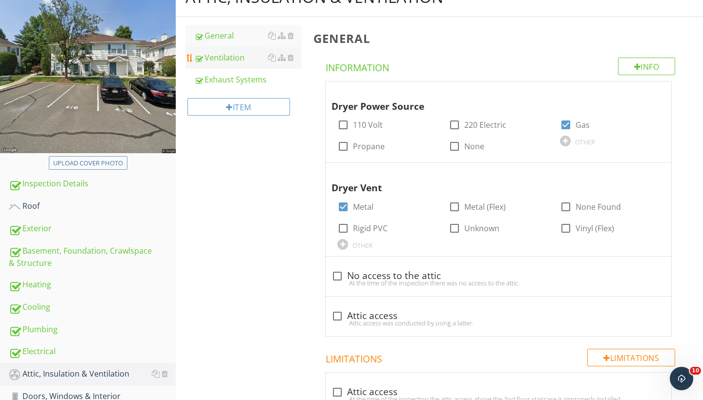
click at [235, 57] on div "Ventilation" at bounding box center [247, 58] width 107 height 12
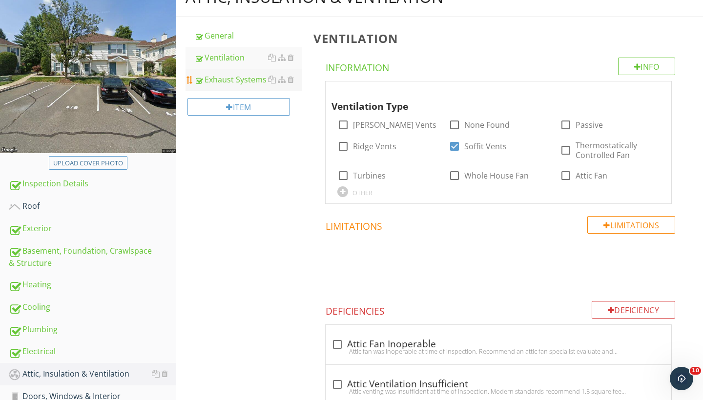
click at [246, 82] on div "Exhaust Systems" at bounding box center [247, 80] width 107 height 12
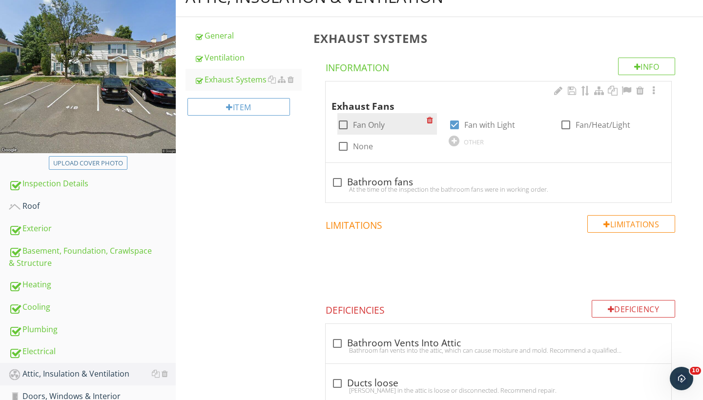
click at [343, 125] on div at bounding box center [343, 125] width 17 height 17
checkbox input "true"
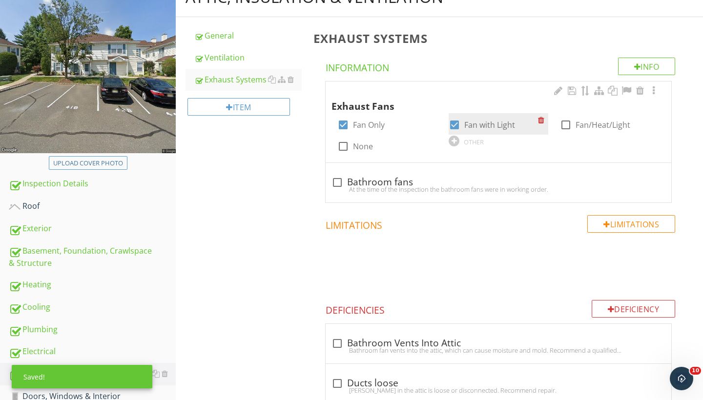
click at [458, 125] on div at bounding box center [454, 125] width 17 height 17
checkbox input "false"
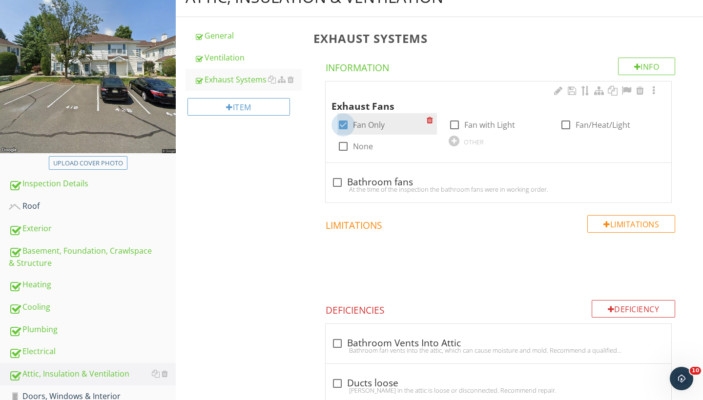
click at [343, 128] on div at bounding box center [343, 125] width 17 height 17
checkbox input "false"
click at [341, 148] on div at bounding box center [343, 146] width 17 height 17
checkbox input "true"
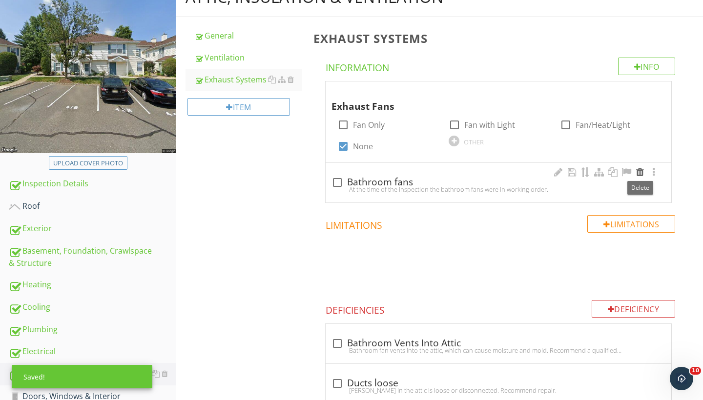
click at [642, 171] on div at bounding box center [640, 172] width 12 height 10
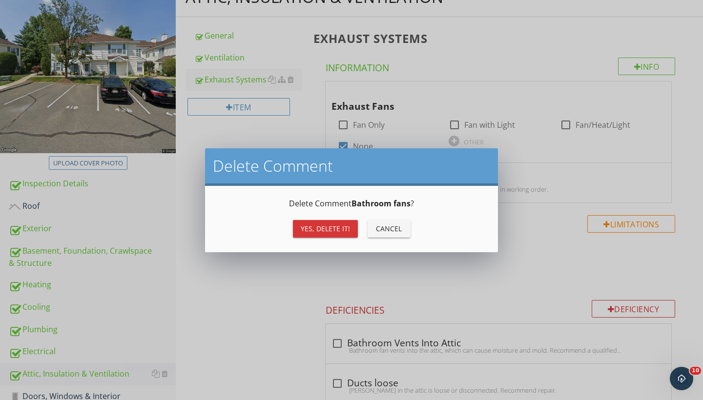
click at [324, 232] on div "Yes, Delete it!" at bounding box center [325, 229] width 49 height 10
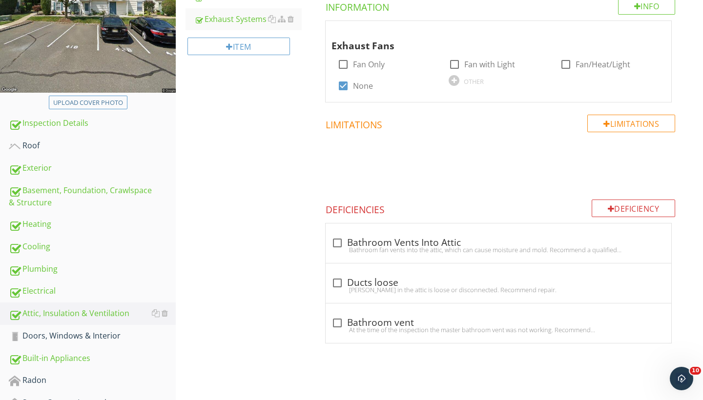
scroll to position [202, 0]
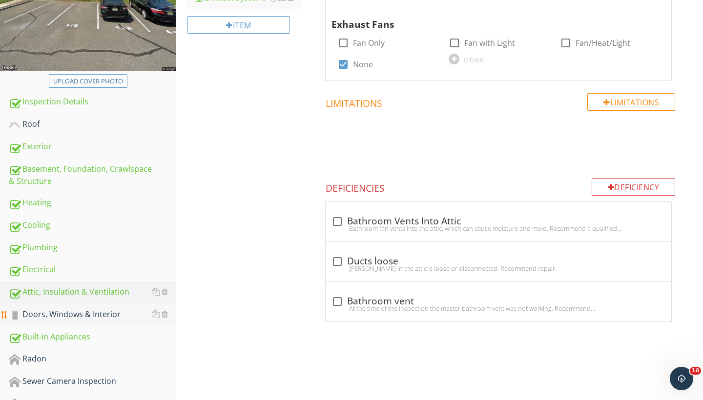
click at [83, 313] on div "Doors, Windows & Interior" at bounding box center [92, 315] width 167 height 13
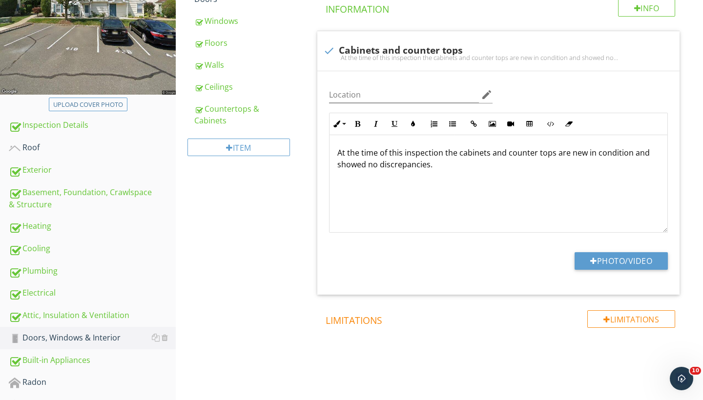
scroll to position [178, 0]
click at [487, 92] on icon "edit" at bounding box center [487, 95] width 12 height 12
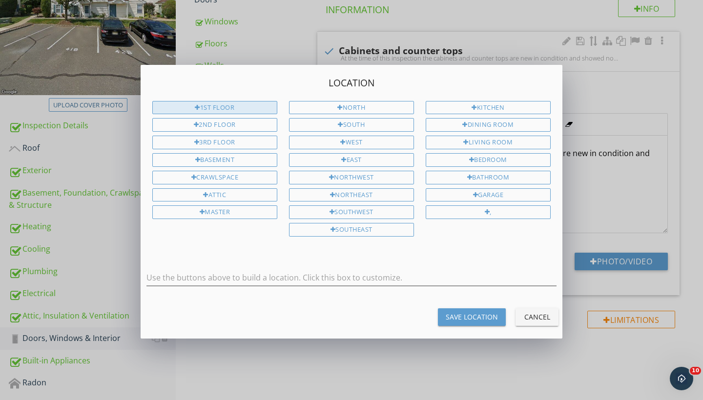
click at [248, 108] on div "1st Floor" at bounding box center [214, 108] width 125 height 14
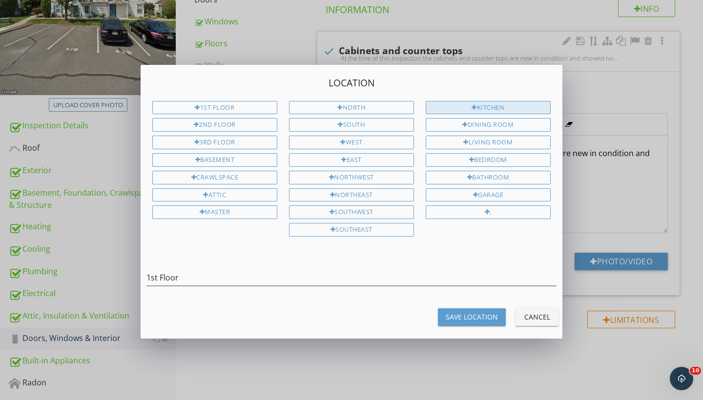
click at [476, 109] on div "Kitchen" at bounding box center [488, 108] width 125 height 14
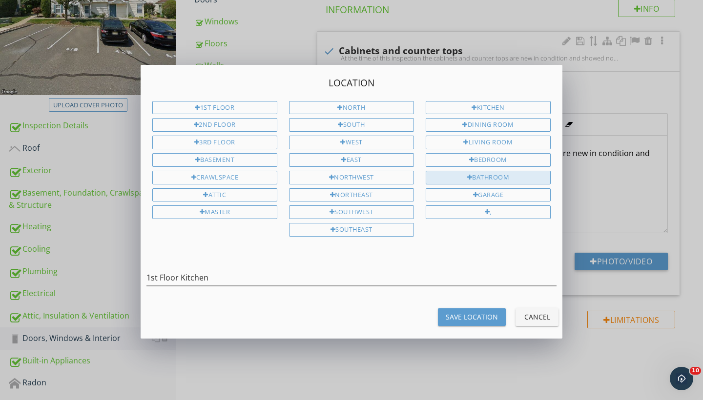
click at [482, 173] on div "Bathroom" at bounding box center [488, 178] width 125 height 14
type input "1st Floor Kitchen Bathroom"
click at [469, 309] on button "Save Location" at bounding box center [472, 318] width 68 height 18
type input "1st Floor Kitchen Bathroom"
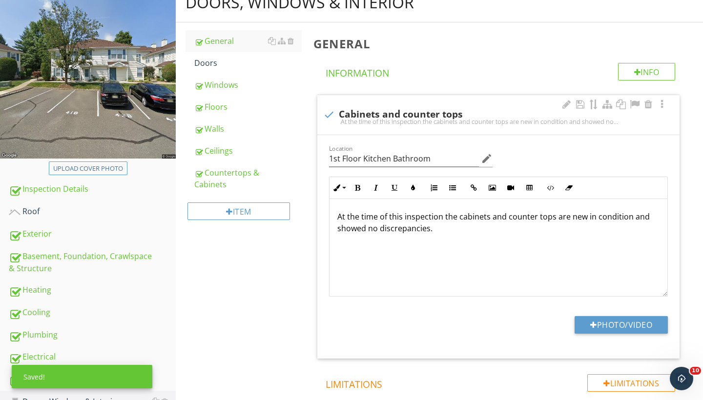
scroll to position [114, 0]
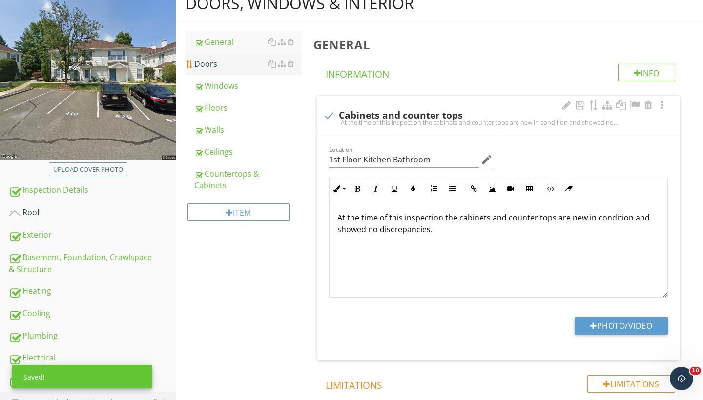
click at [209, 65] on div "Doors" at bounding box center [247, 64] width 107 height 12
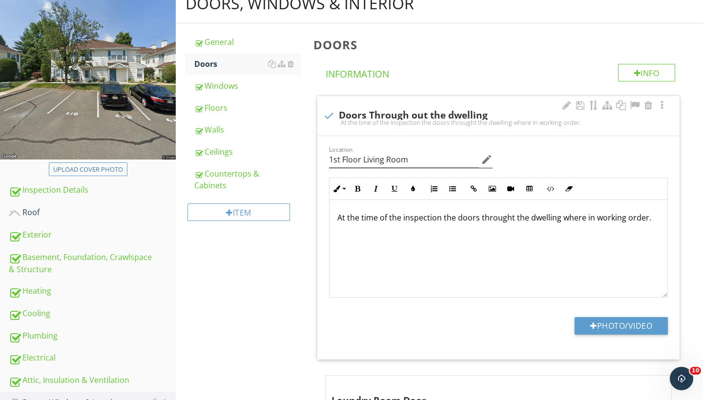
click at [484, 157] on icon "edit" at bounding box center [487, 160] width 12 height 12
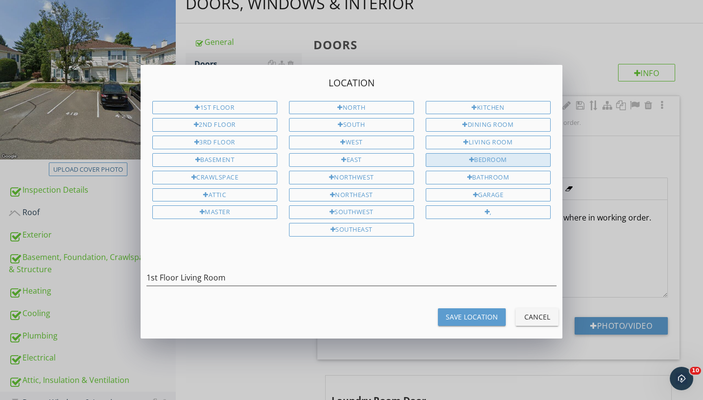
click at [478, 158] on div "Bedroom" at bounding box center [488, 160] width 125 height 14
click at [265, 274] on input "1st Floor Living Room Bedroom" at bounding box center [351, 278] width 410 height 16
type input "1st Floor Living Room Bedrooms"
click at [462, 316] on div "Save Location" at bounding box center [472, 317] width 52 height 10
type input "1st Floor Living Room Bedrooms"
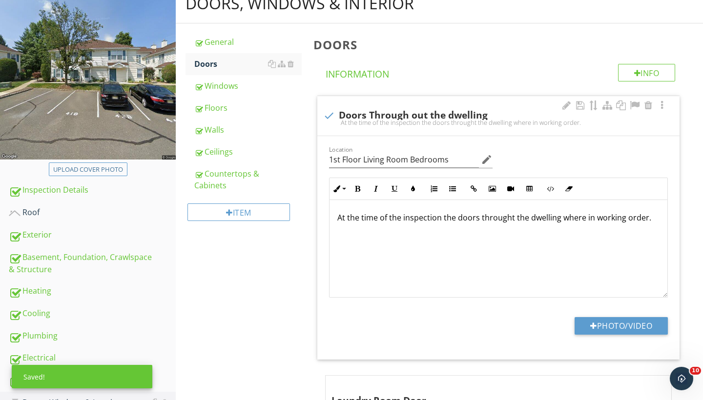
click at [644, 220] on p "At the time of the inspection the doors throught the dwelling where in working …" at bounding box center [498, 218] width 322 height 12
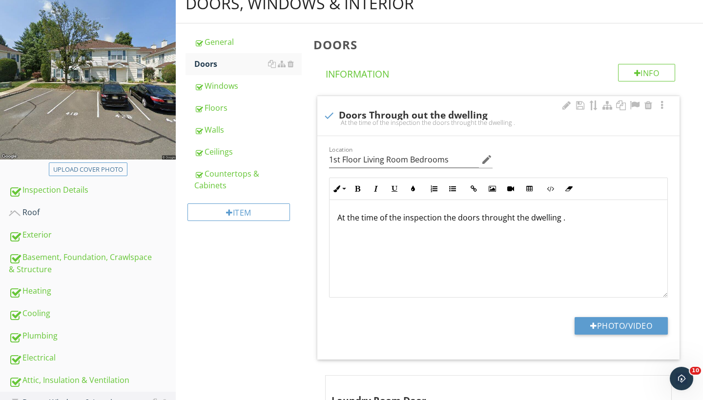
click at [457, 219] on p "At the time of the inspection the doors throught the dwelling ." at bounding box center [498, 218] width 322 height 12
click at [548, 218] on p "At the time of the inspection the bedroom doors throught the dwelling ." at bounding box center [498, 218] width 322 height 12
click at [614, 216] on p "At the time of the inspection the bedroom doors in the dwelling the dwelling ." at bounding box center [498, 218] width 322 height 12
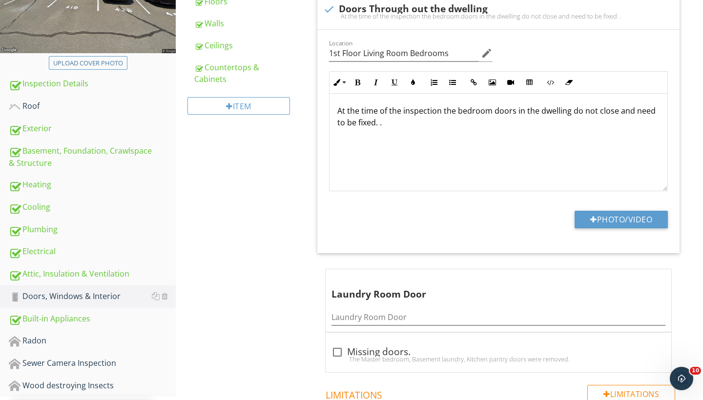
scroll to position [221, 0]
click at [641, 276] on div at bounding box center [640, 278] width 12 height 10
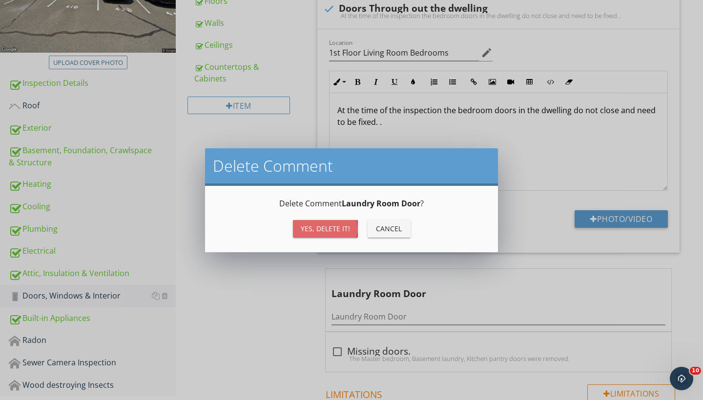
click at [330, 236] on button "Yes, Delete it!" at bounding box center [325, 229] width 65 height 18
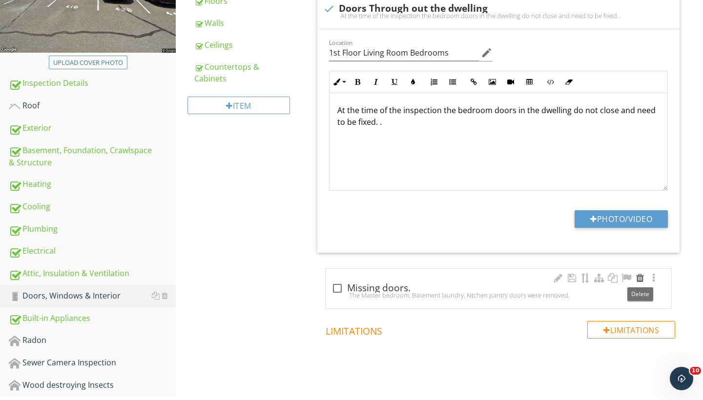
click at [639, 279] on div at bounding box center [640, 278] width 12 height 10
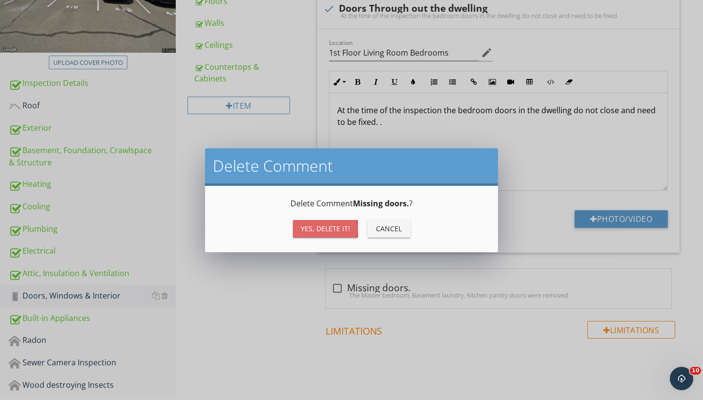
click at [321, 229] on div "Yes, Delete it!" at bounding box center [325, 229] width 49 height 10
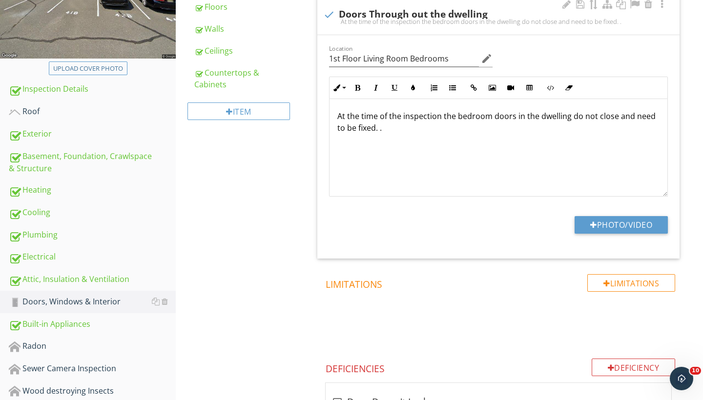
scroll to position [0, 0]
click at [616, 117] on p "At the time of the inspection the bedroom doors in the dwelling do not close an…" at bounding box center [498, 122] width 322 height 23
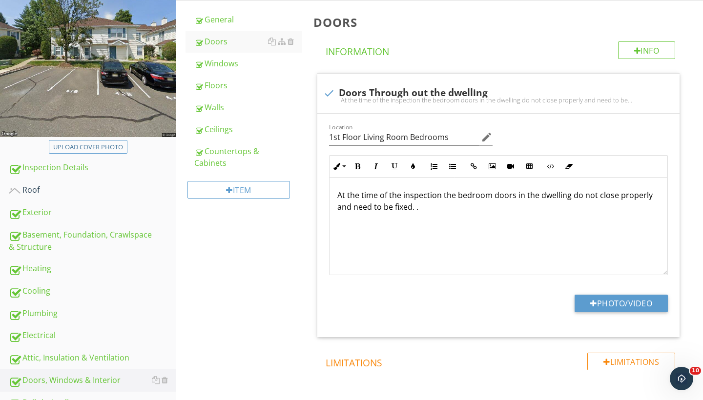
scroll to position [134, 0]
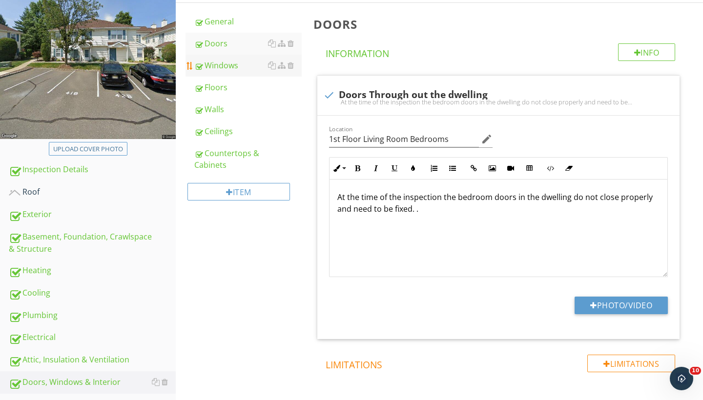
click at [232, 69] on div "Windows" at bounding box center [247, 66] width 107 height 12
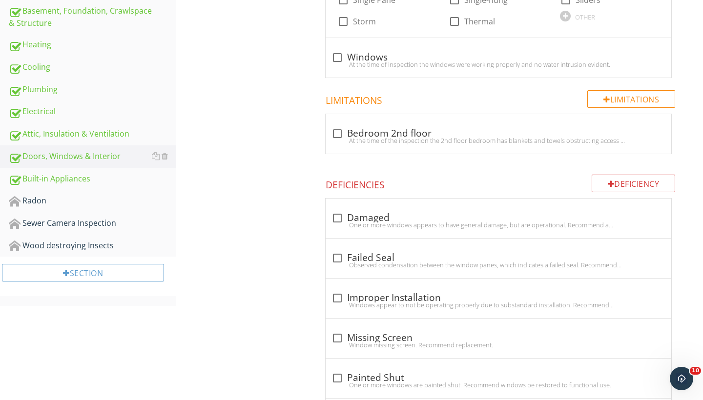
scroll to position [360, 0]
click at [338, 222] on div "One or more windows appears to have general damage, but are operational. Recomm…" at bounding box center [498, 226] width 334 height 8
checkbox input "true"
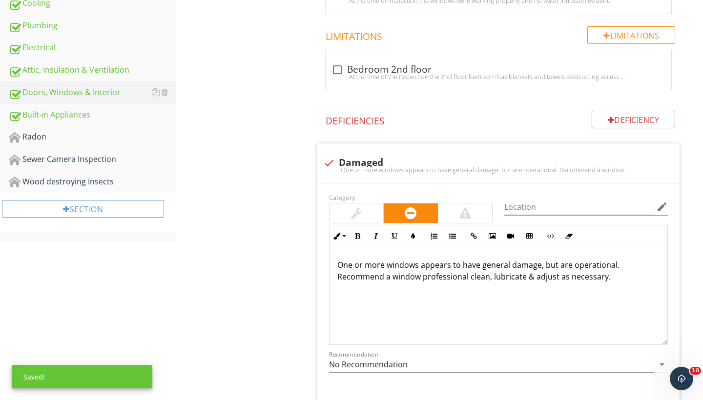
scroll to position [433, 0]
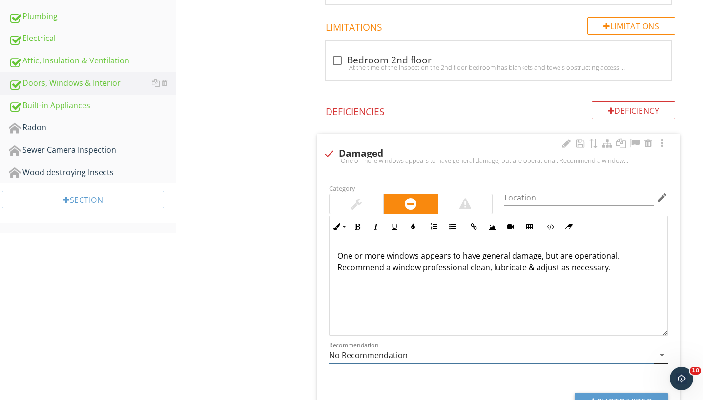
click at [660, 354] on icon "arrow_drop_down" at bounding box center [662, 356] width 12 height 12
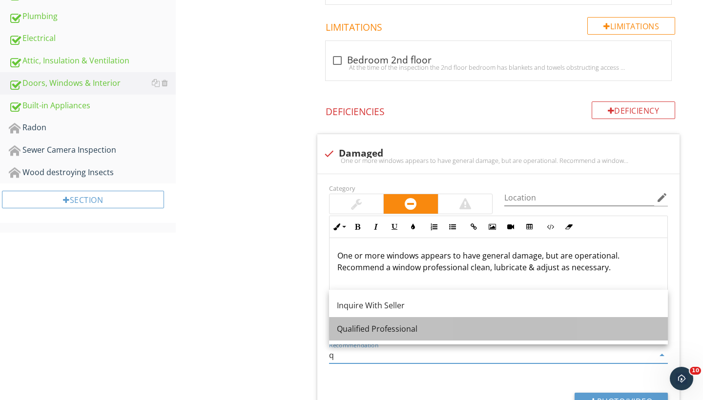
click at [419, 328] on div "Qualified Professional" at bounding box center [498, 329] width 323 height 12
type input "Qualified Professional"
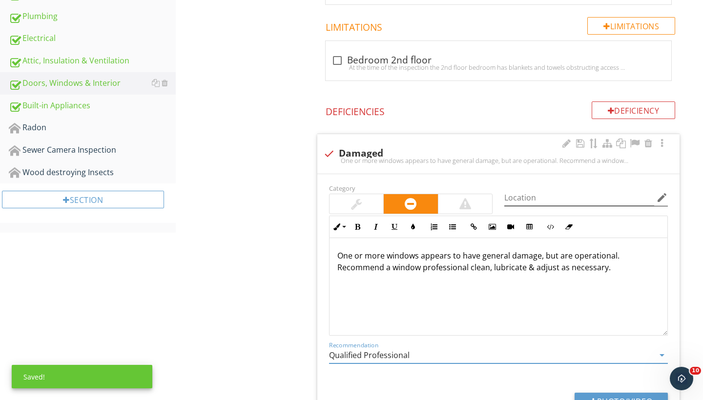
click at [662, 194] on icon "edit" at bounding box center [662, 198] width 12 height 12
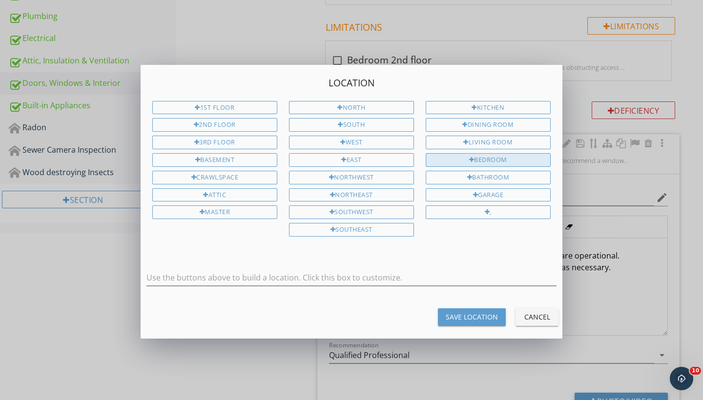
click at [485, 157] on div "Bedroom" at bounding box center [488, 160] width 125 height 14
type input "Bedroom"
click at [465, 312] on div "Save Location" at bounding box center [472, 317] width 52 height 10
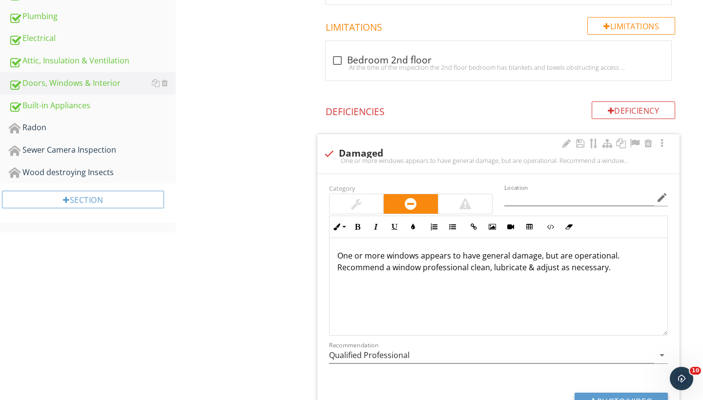
type input "Bedroom"
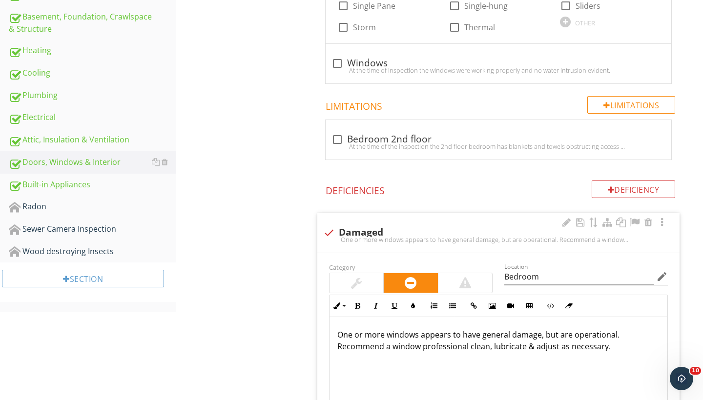
scroll to position [353, 0]
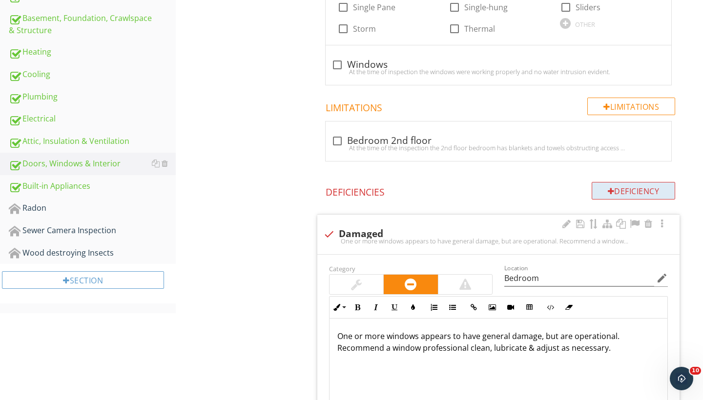
click at [617, 186] on div "Deficiency" at bounding box center [634, 191] width 84 height 18
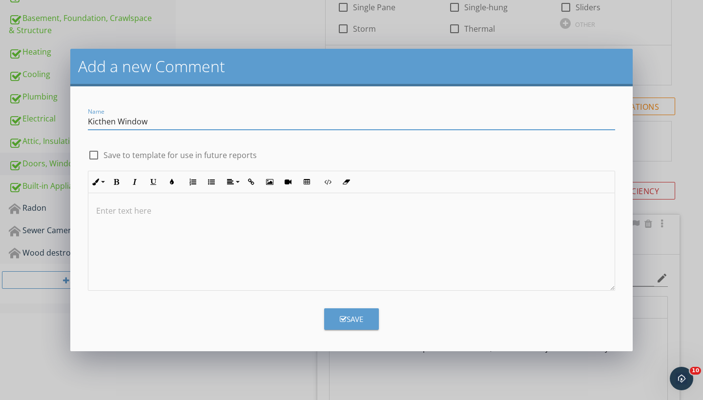
click at [104, 124] on input "Kicthen Window" at bounding box center [351, 122] width 527 height 16
click at [115, 121] on input "Kicthen Window" at bounding box center [351, 122] width 527 height 16
type input "Kitchen Window"
click at [97, 157] on div at bounding box center [93, 155] width 17 height 17
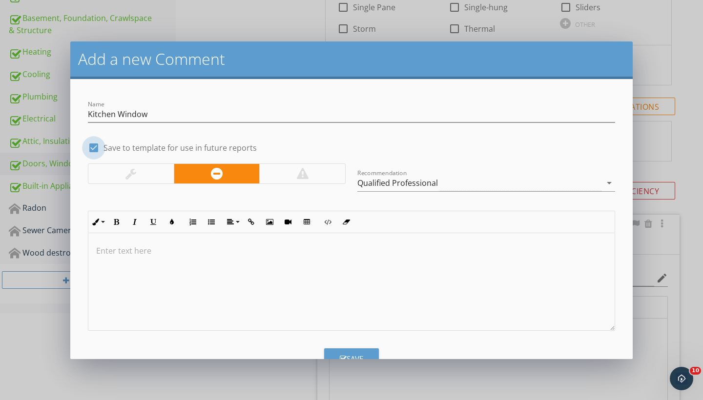
checkbox input "true"
click at [118, 250] on p at bounding box center [351, 251] width 511 height 12
click at [338, 351] on button "Save" at bounding box center [351, 359] width 55 height 21
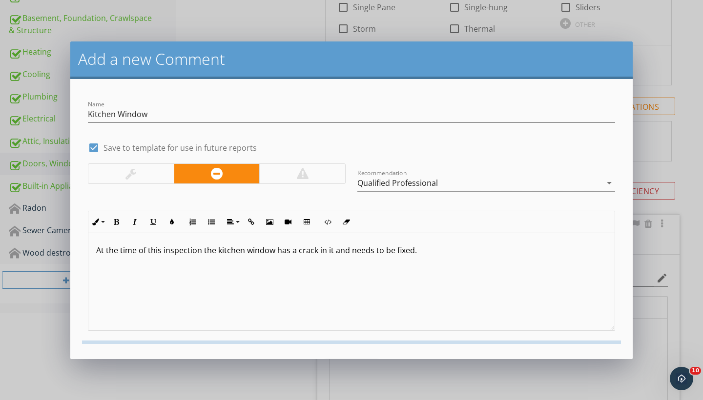
checkbox input "false"
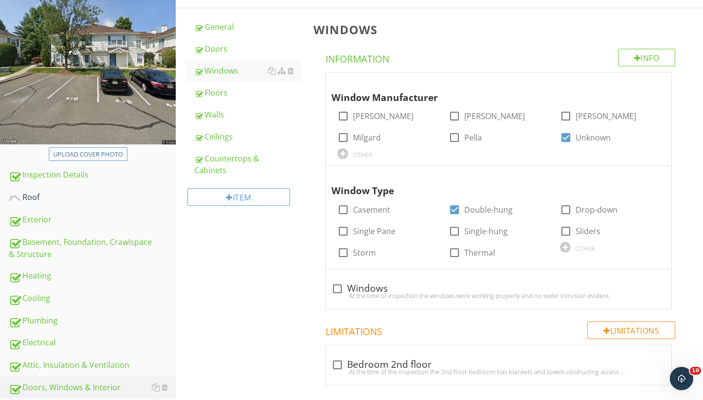
scroll to position [129, 0]
click at [225, 92] on div "Floors" at bounding box center [247, 93] width 107 height 12
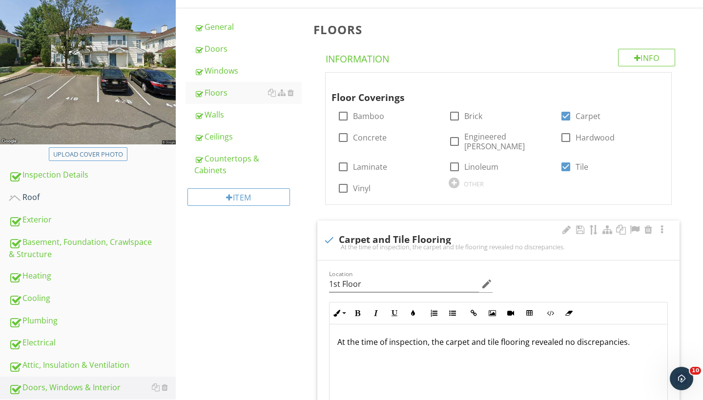
click at [528, 337] on p "At the time of inspection, the carpet and tile flooring revealed no discrepanci…" at bounding box center [498, 342] width 322 height 12
click at [572, 336] on p "At the time of inspection, the carpet revealed no discrepancies." at bounding box center [498, 342] width 322 height 12
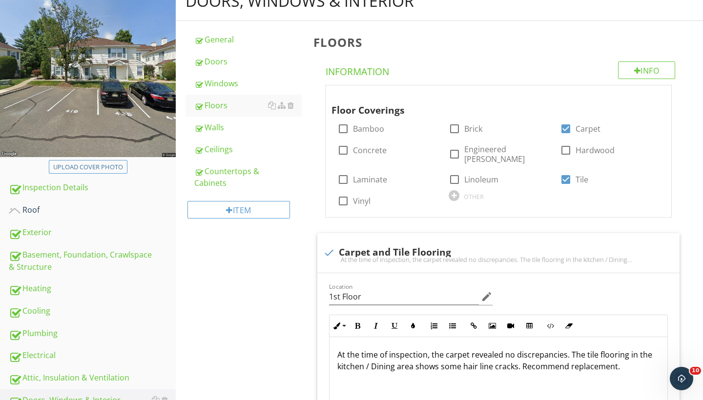
scroll to position [116, 0]
click at [221, 128] on div "Walls" at bounding box center [247, 128] width 107 height 12
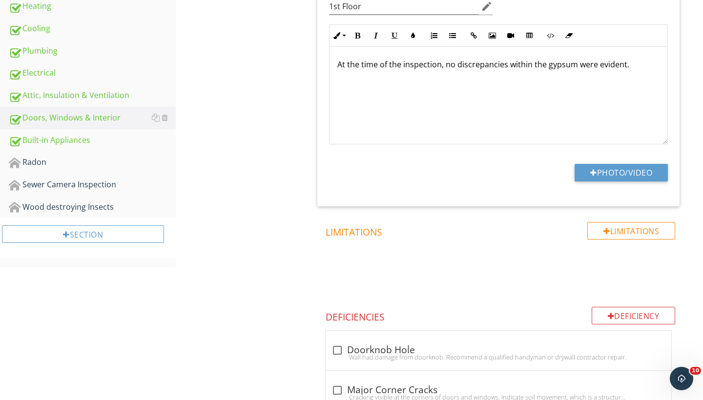
scroll to position [400, 0]
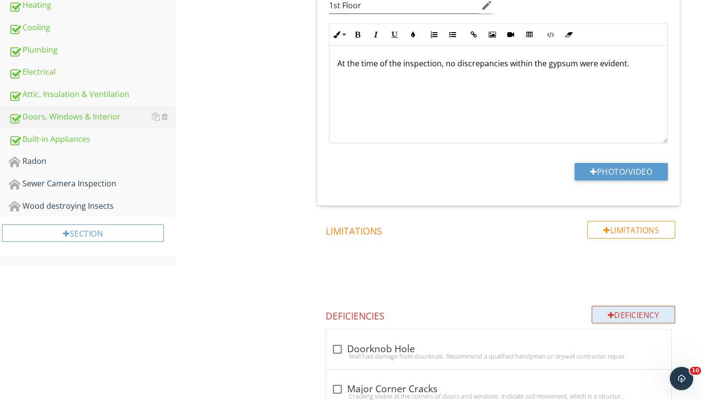
click at [634, 312] on div "Deficiency" at bounding box center [634, 315] width 84 height 18
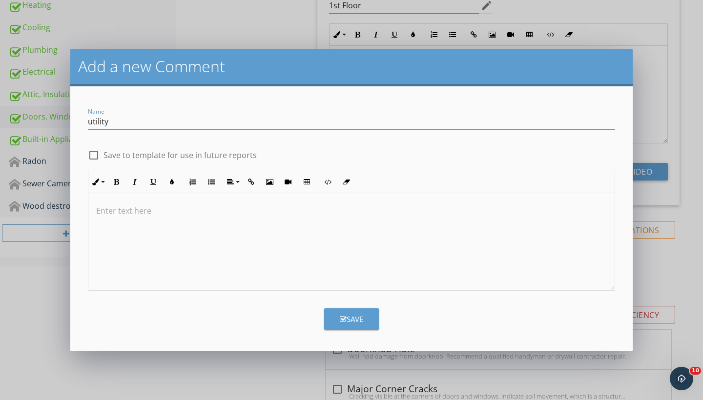
click at [93, 119] on input "utility" at bounding box center [351, 122] width 527 height 16
click at [114, 120] on input "Utility" at bounding box center [351, 122] width 527 height 16
type input "Utility room"
click at [96, 154] on div at bounding box center [93, 155] width 17 height 17
checkbox input "true"
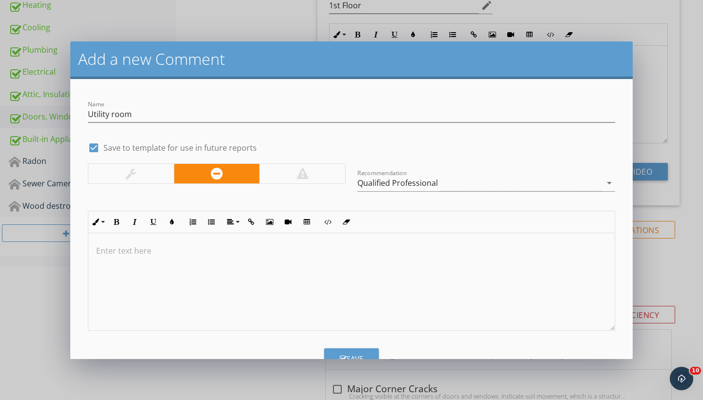
click at [298, 170] on div at bounding box center [303, 174] width 12 height 12
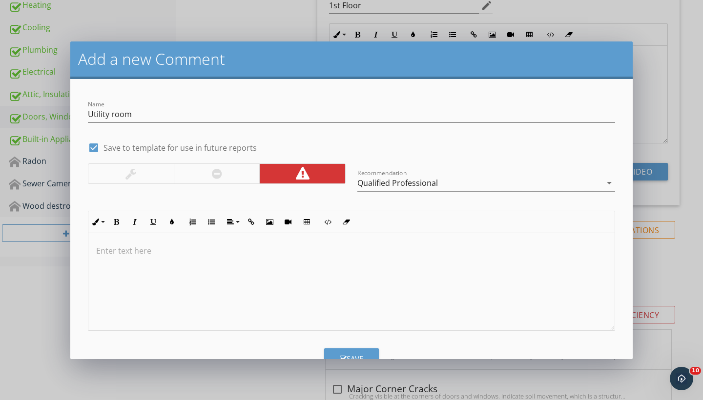
click at [109, 247] on p at bounding box center [351, 251] width 511 height 12
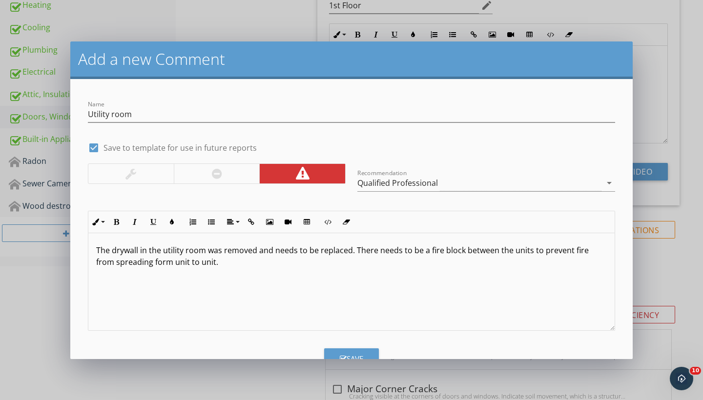
scroll to position [0, 0]
click at [341, 353] on div "Save" at bounding box center [351, 358] width 23 height 11
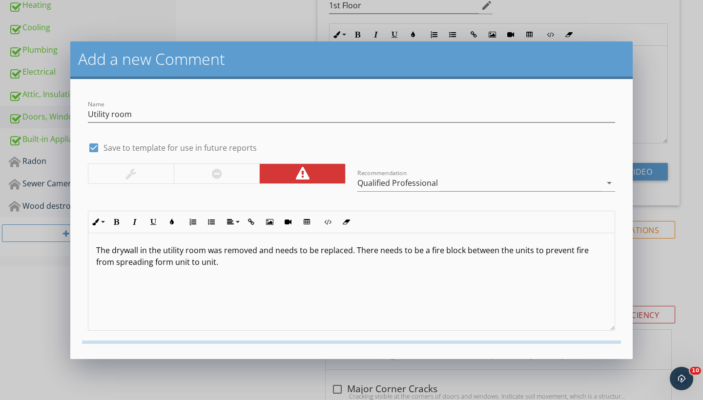
checkbox input "false"
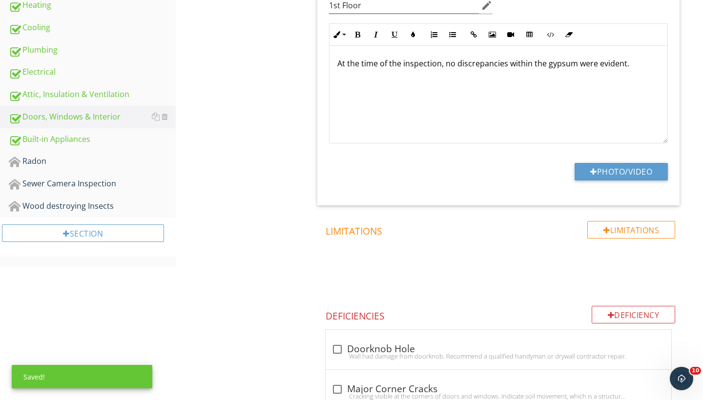
scroll to position [1085, 0]
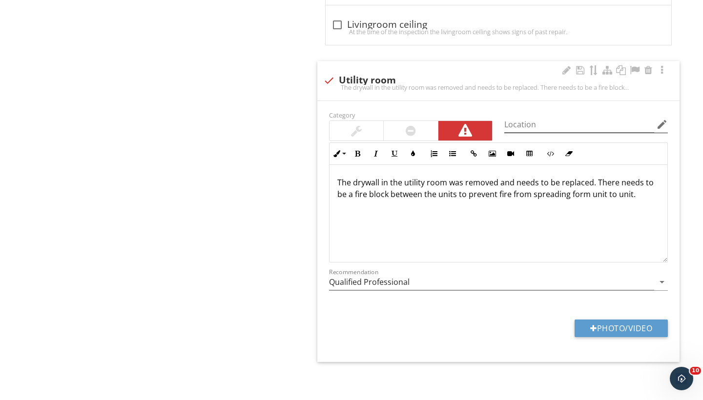
click at [662, 124] on icon "edit" at bounding box center [662, 125] width 12 height 12
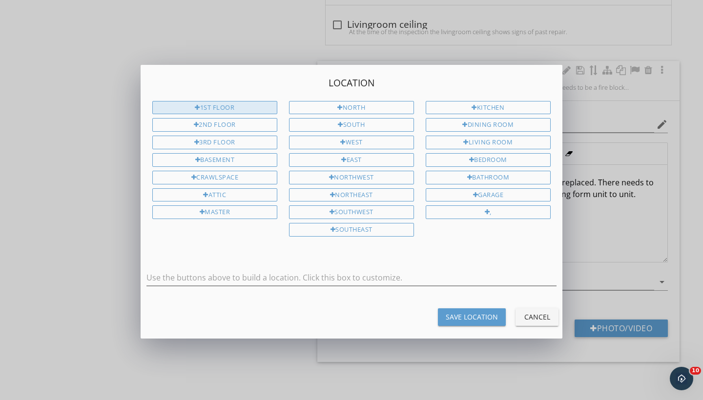
click at [243, 108] on div "1st Floor" at bounding box center [214, 108] width 125 height 14
click at [218, 276] on input "1st Floor" at bounding box center [351, 278] width 410 height 16
click at [210, 275] on input "1st Floor / Utility room," at bounding box center [351, 278] width 410 height 16
type input "1st Floor / Utility room,"
click at [489, 316] on div "Save Location" at bounding box center [472, 317] width 52 height 10
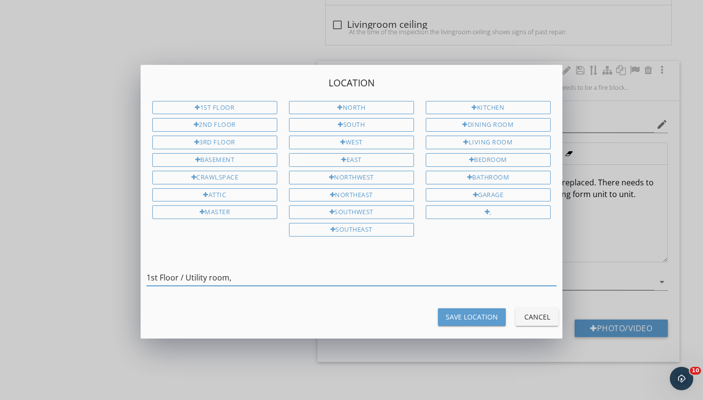
type input "1st Floor / Utility room,"
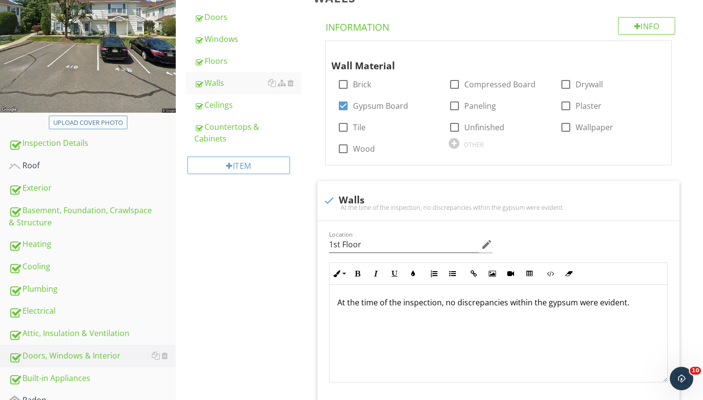
scroll to position [160, 0]
click at [216, 104] on div "Ceilings" at bounding box center [247, 106] width 107 height 12
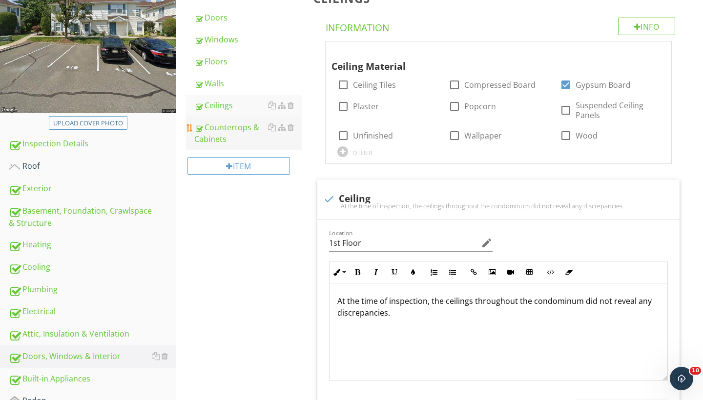
click at [224, 129] on div "Countertops & Cabinets" at bounding box center [247, 133] width 107 height 23
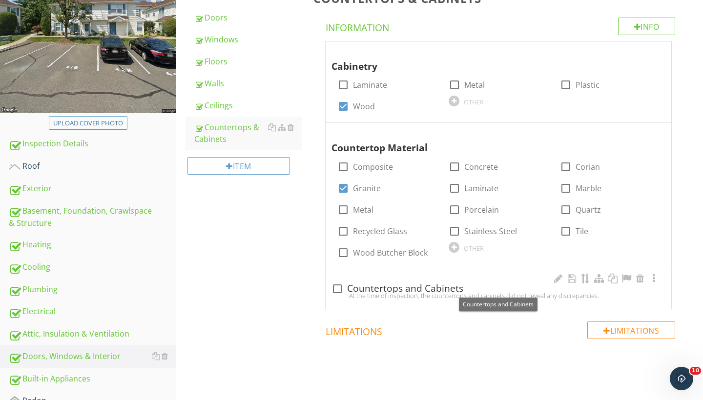
click at [337, 288] on div at bounding box center [337, 289] width 17 height 17
checkbox input "true"
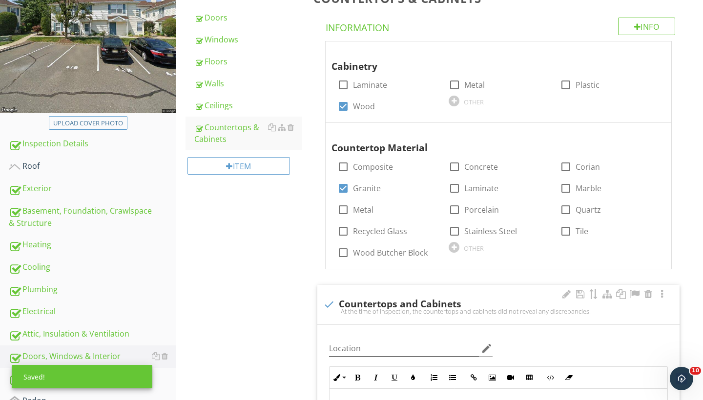
click at [489, 343] on icon "edit" at bounding box center [487, 349] width 12 height 12
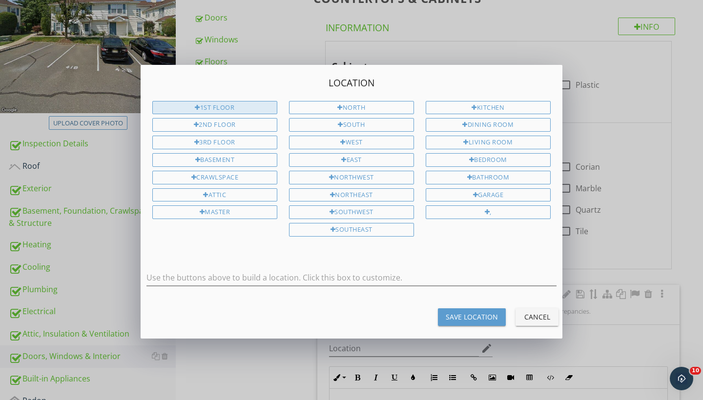
click at [233, 107] on div "1st Floor" at bounding box center [214, 108] width 125 height 14
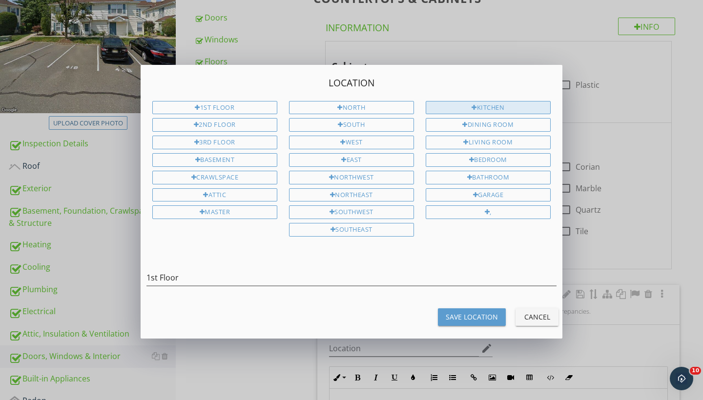
click at [488, 103] on div "Kitchen" at bounding box center [488, 108] width 125 height 14
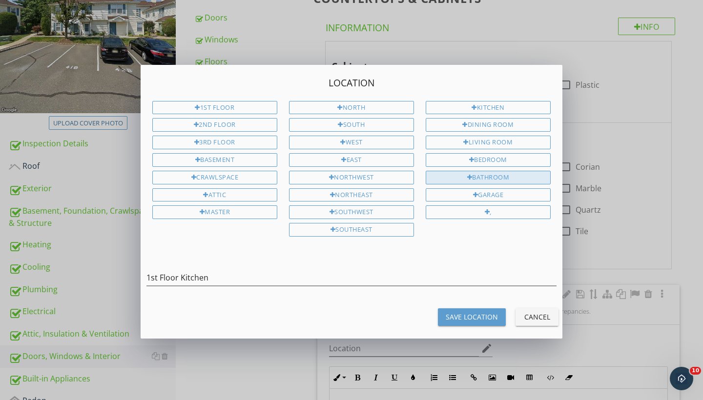
click at [489, 175] on div "Bathroom" at bounding box center [488, 178] width 125 height 14
type input "1st Floor Kitchen Bathroom"
click at [473, 312] on div "Save Location" at bounding box center [472, 317] width 52 height 10
type input "1st Floor Kitchen Bathroom"
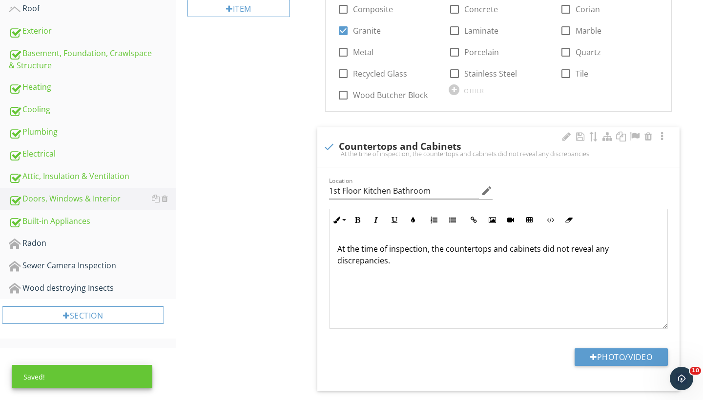
scroll to position [307, 0]
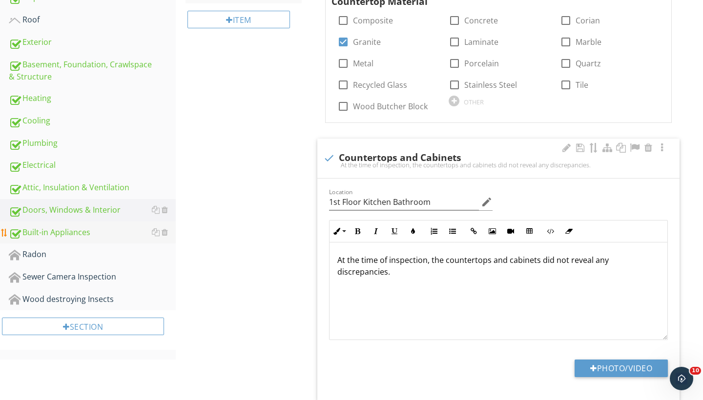
click at [49, 236] on div "Built-in Appliances" at bounding box center [92, 233] width 167 height 13
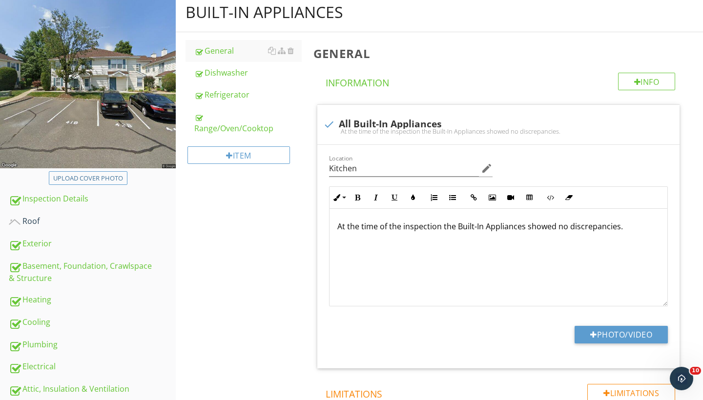
scroll to position [97, 0]
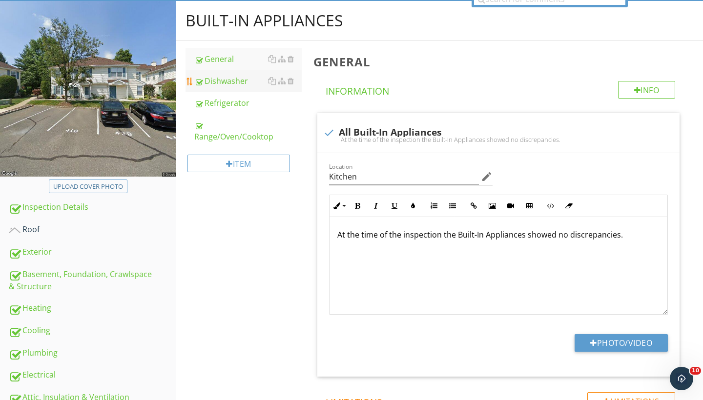
click at [223, 80] on div "Dishwasher" at bounding box center [247, 81] width 107 height 12
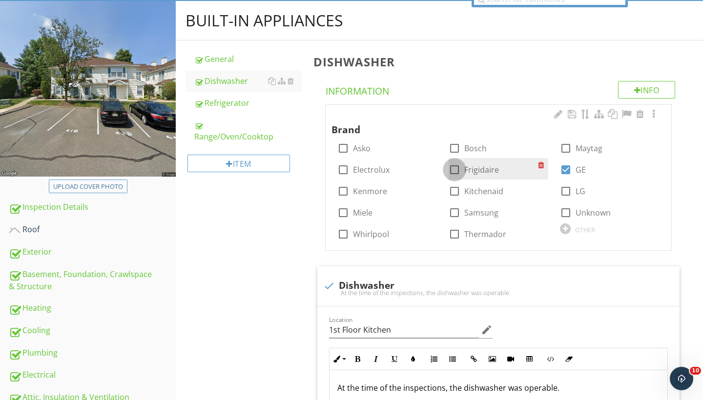
click at [457, 166] on div at bounding box center [454, 170] width 17 height 17
checkbox input "true"
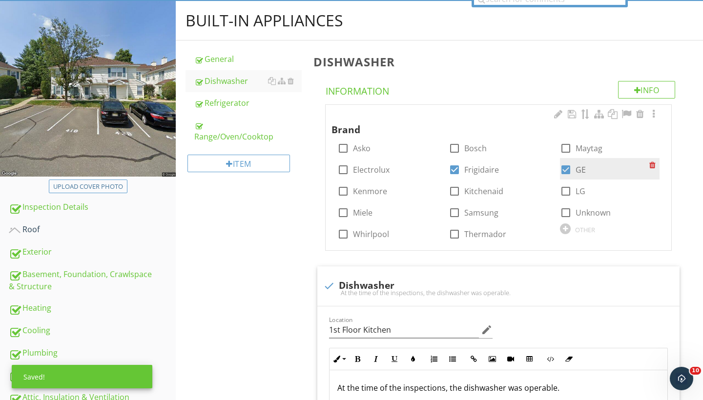
click at [565, 169] on div at bounding box center [565, 170] width 17 height 17
checkbox input "false"
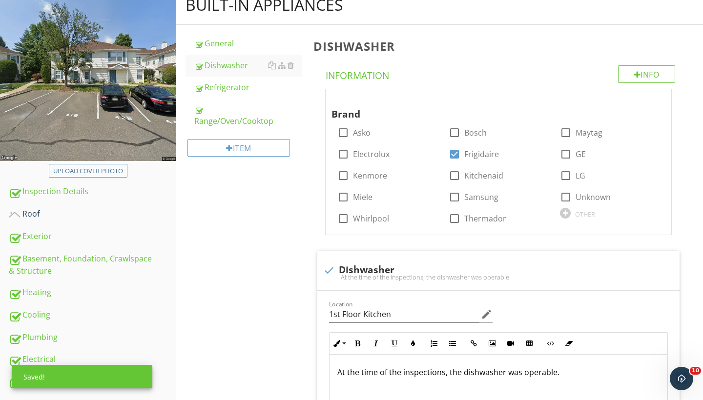
scroll to position [110, 0]
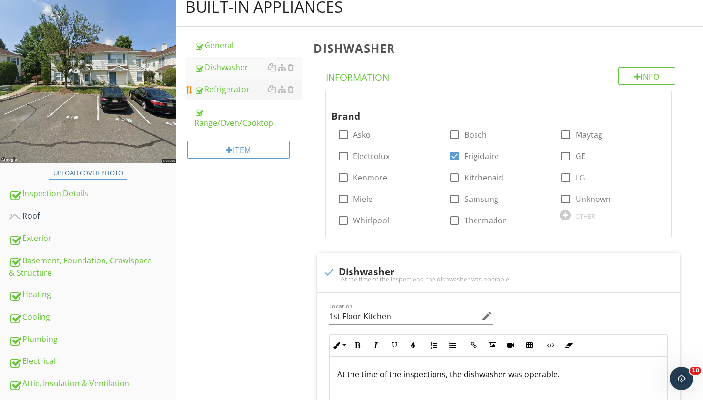
click at [231, 89] on div "Refrigerator" at bounding box center [247, 89] width 107 height 12
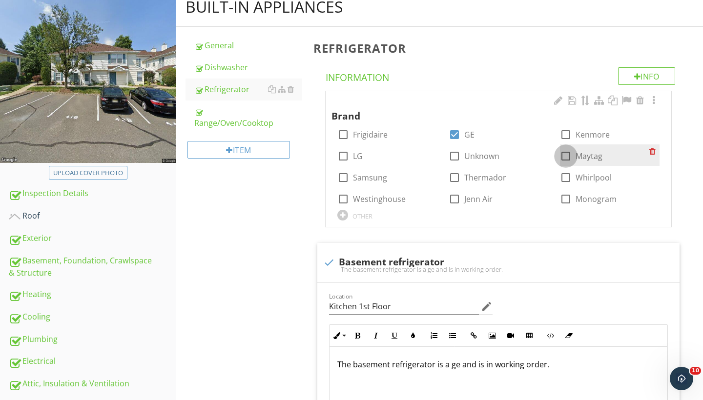
click at [562, 153] on div at bounding box center [565, 156] width 17 height 17
checkbox input "true"
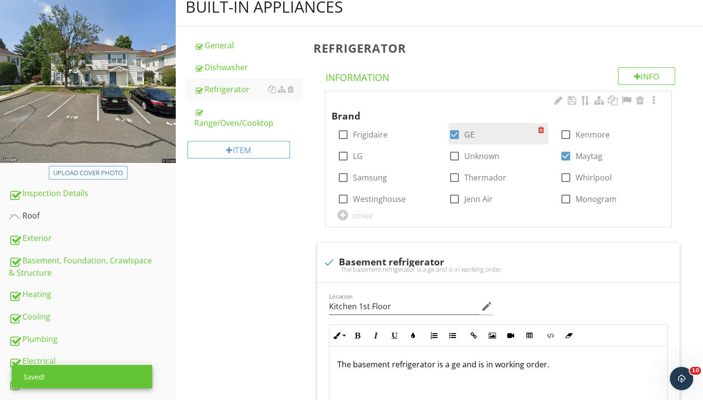
click at [455, 132] on div at bounding box center [454, 134] width 17 height 17
checkbox input "false"
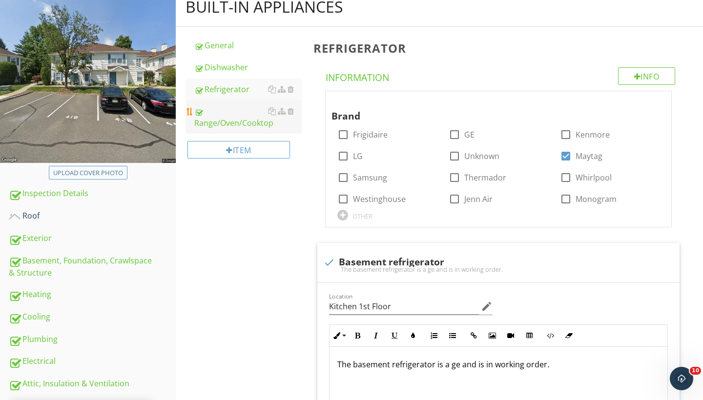
click at [220, 120] on div "Range/Oven/Cooktop" at bounding box center [247, 116] width 107 height 23
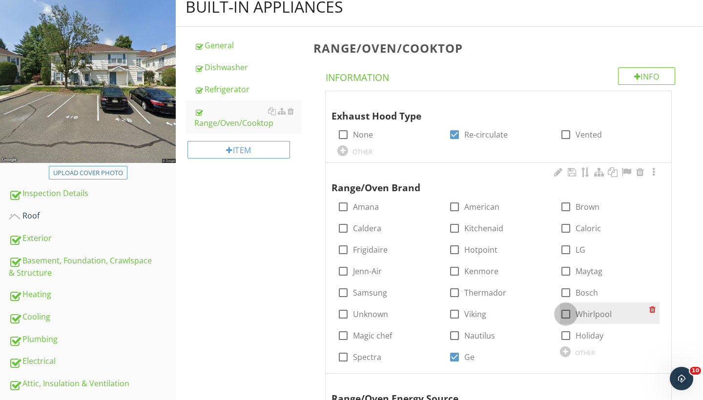
click at [564, 311] on div at bounding box center [565, 314] width 17 height 17
checkbox input "true"
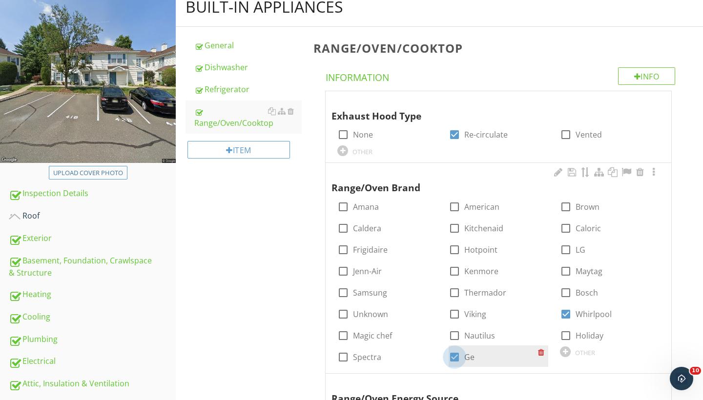
click at [454, 354] on div at bounding box center [454, 357] width 17 height 17
checkbox input "false"
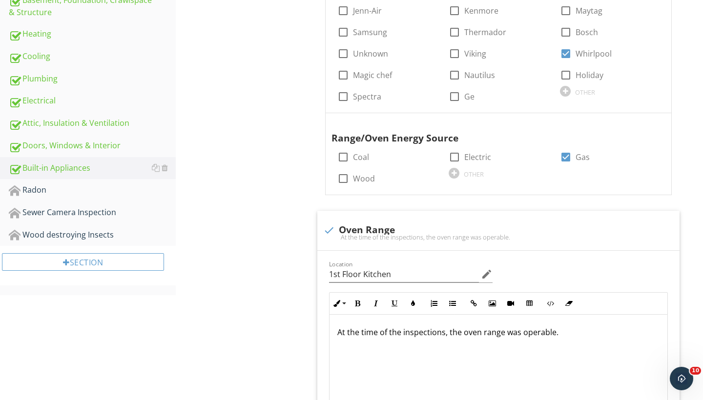
scroll to position [371, 0]
click at [330, 225] on div at bounding box center [329, 231] width 17 height 17
checkbox input "true"
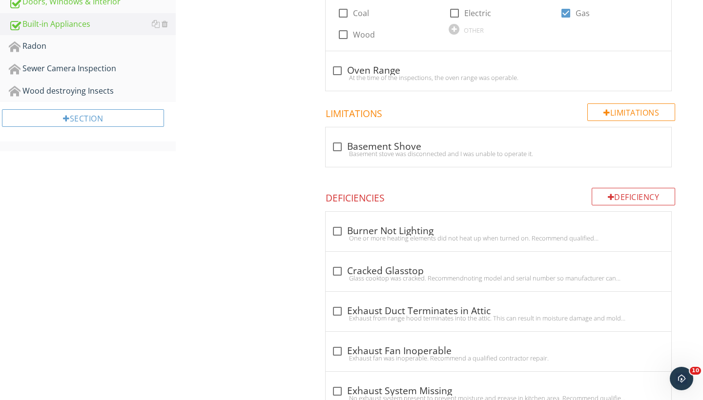
scroll to position [515, 0]
click at [605, 109] on div at bounding box center [606, 113] width 7 height 8
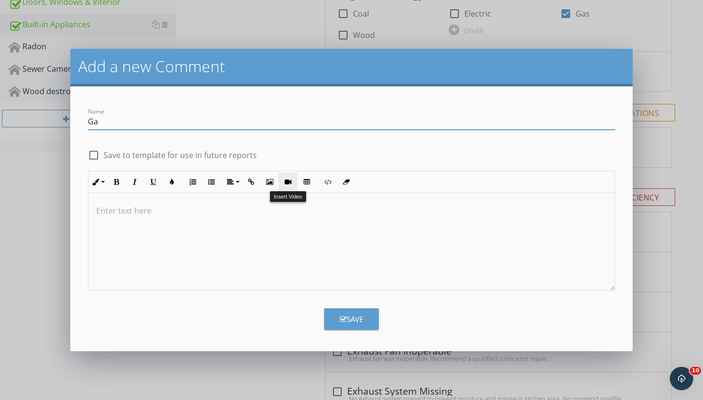
type input "G"
type input "No gas"
click at [95, 155] on div at bounding box center [93, 155] width 17 height 17
checkbox input "true"
click at [110, 213] on p at bounding box center [351, 211] width 511 height 12
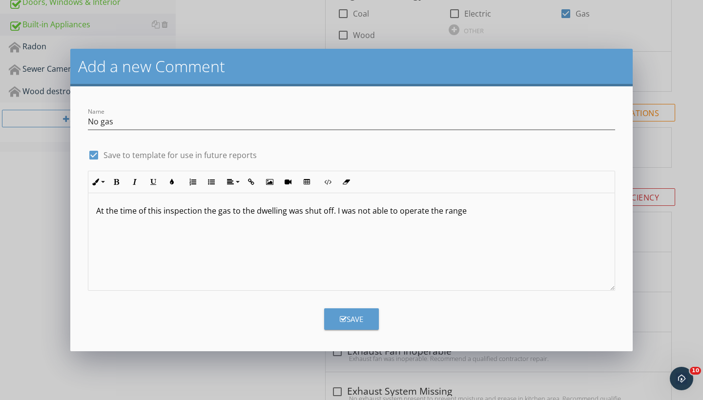
click at [442, 212] on p "At the time of this inspection the gas to the dwelling was shut off. I was not …" at bounding box center [351, 211] width 511 height 12
click at [482, 211] on p "At the time of this inspection the gas to the dwelling was shut off. I was not …" at bounding box center [351, 211] width 511 height 12
click at [366, 321] on button "Save" at bounding box center [351, 319] width 55 height 21
checkbox input "false"
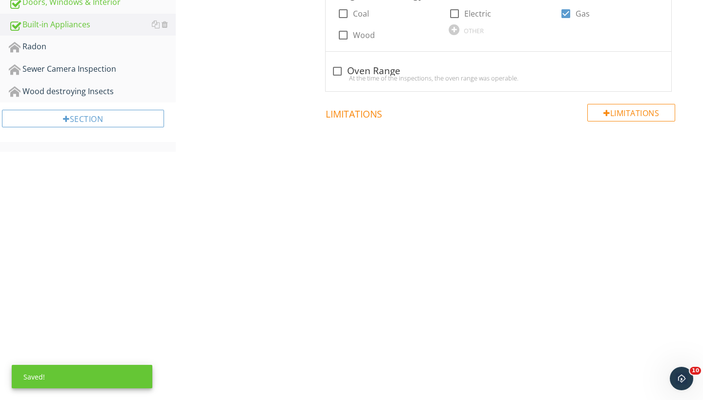
scroll to position [647, 0]
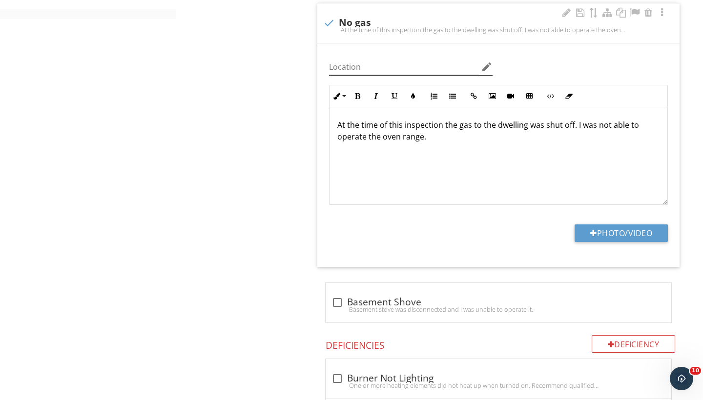
click at [487, 62] on icon "edit" at bounding box center [487, 67] width 12 height 12
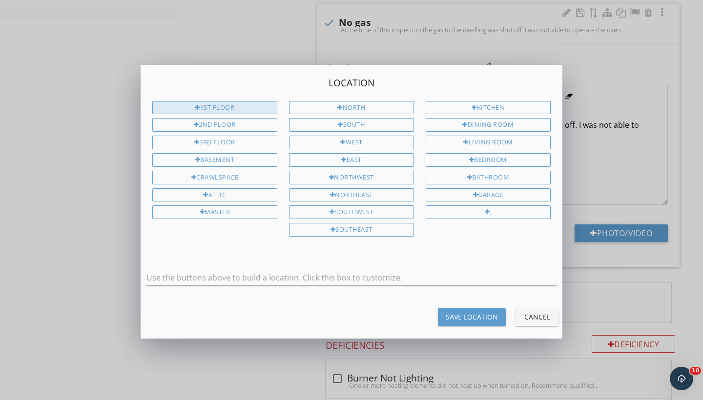
click at [200, 105] on div "1st Floor" at bounding box center [214, 108] width 125 height 14
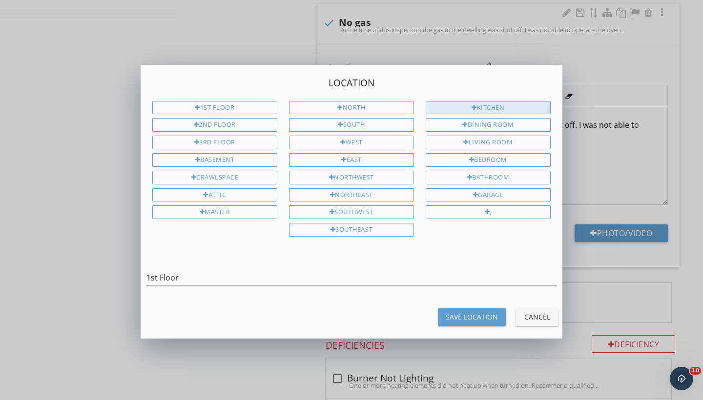
click at [488, 107] on div "Kitchen" at bounding box center [488, 108] width 125 height 14
type input "1st Floor Kitchen"
click at [473, 316] on div "Save Location" at bounding box center [472, 317] width 52 height 10
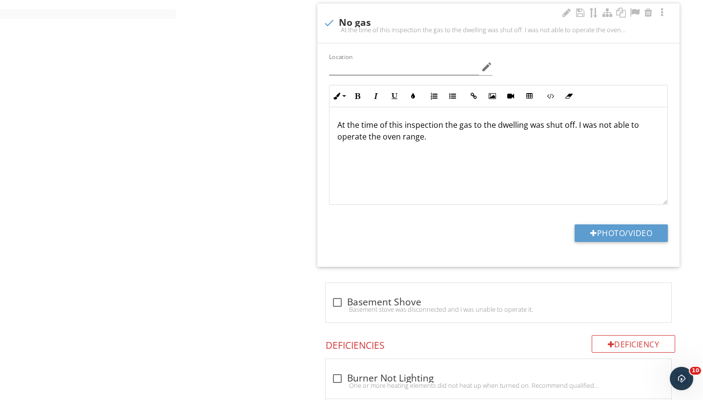
type input "1st Floor Kitchen"
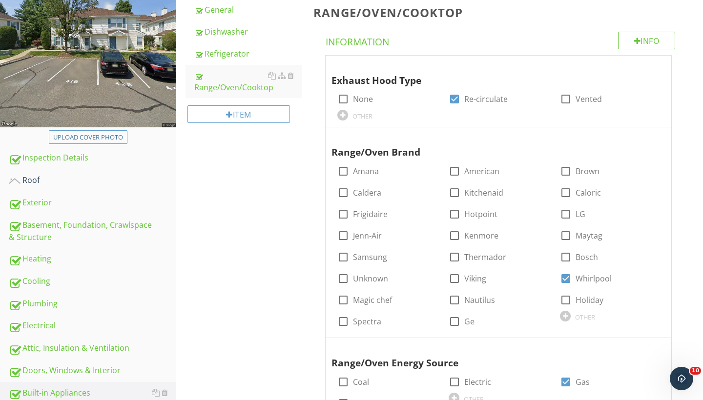
scroll to position [148, 0]
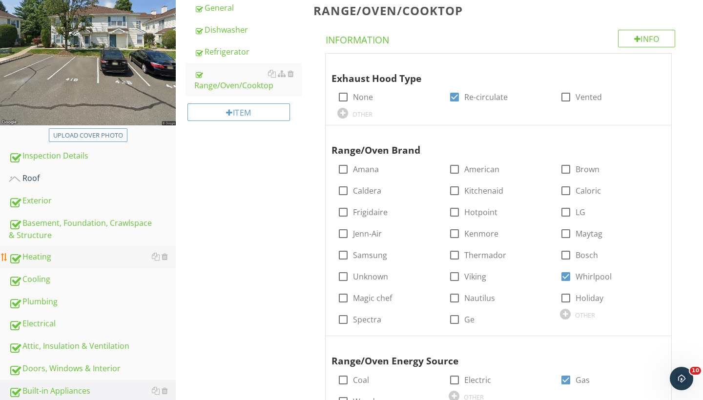
click at [42, 255] on div "Heating" at bounding box center [92, 257] width 167 height 13
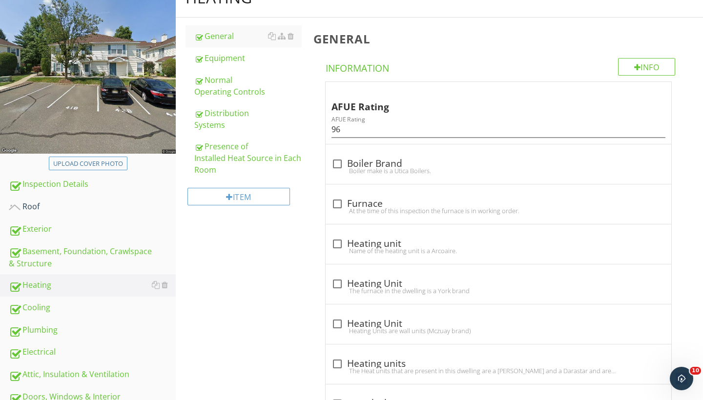
scroll to position [119, 0]
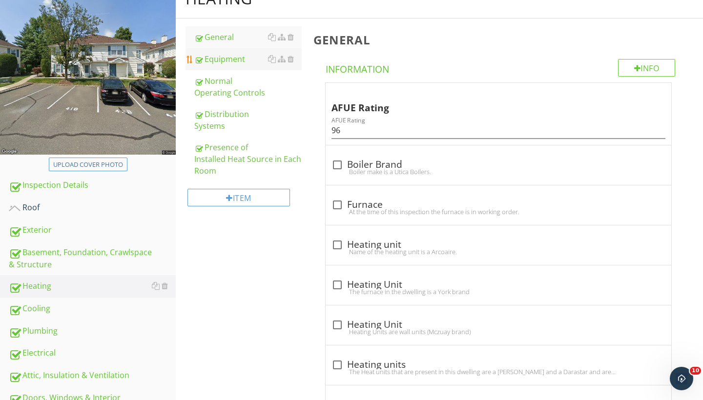
click at [234, 62] on div "Equipment" at bounding box center [247, 59] width 107 height 12
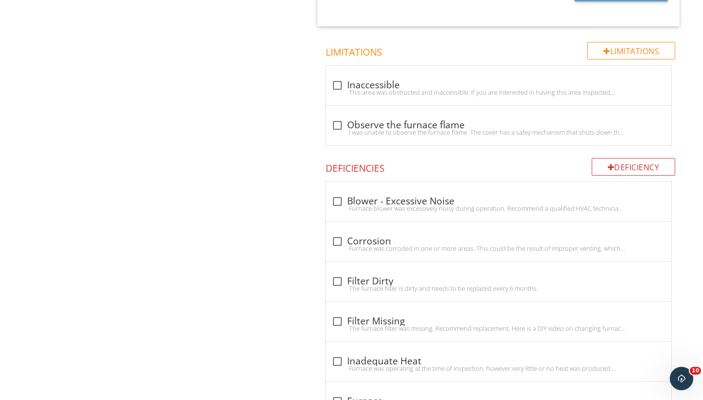
scroll to position [869, 0]
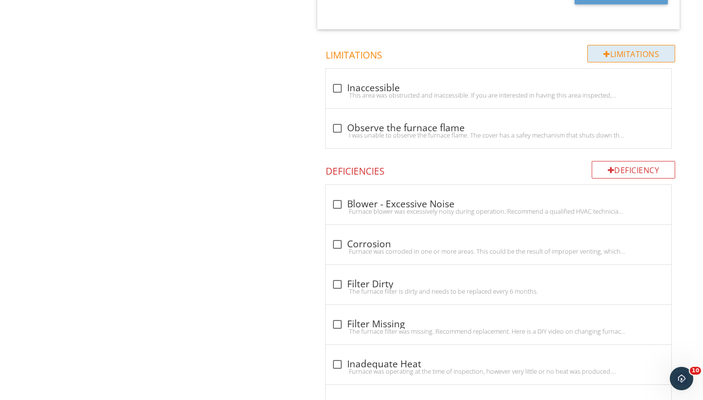
click at [615, 51] on div "Limitations" at bounding box center [631, 54] width 88 height 18
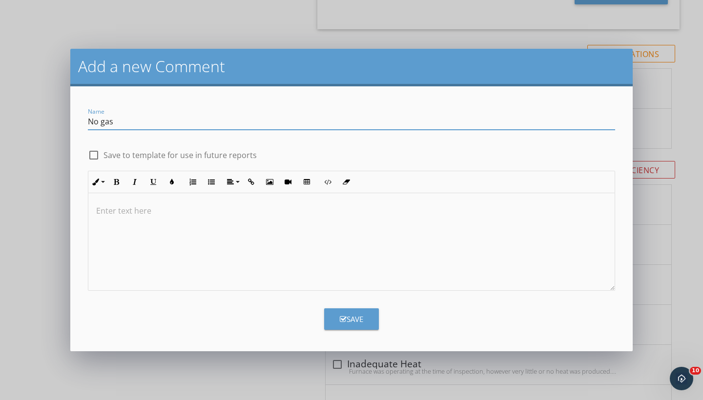
type input "No gas"
click at [91, 156] on div at bounding box center [93, 155] width 17 height 17
checkbox input "true"
click at [102, 215] on p at bounding box center [351, 211] width 511 height 12
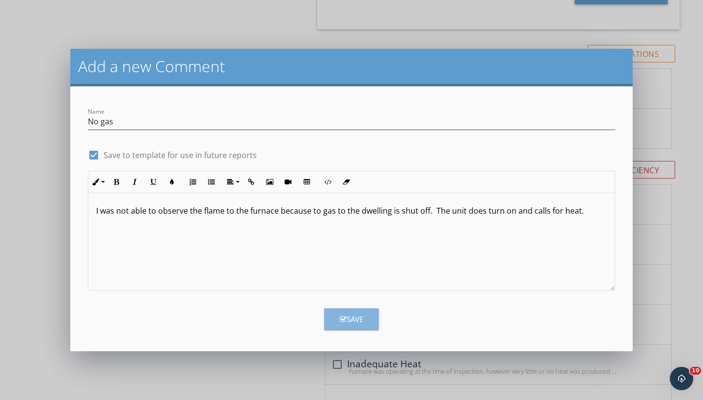
click at [352, 320] on div "Save" at bounding box center [351, 319] width 23 height 11
checkbox input "false"
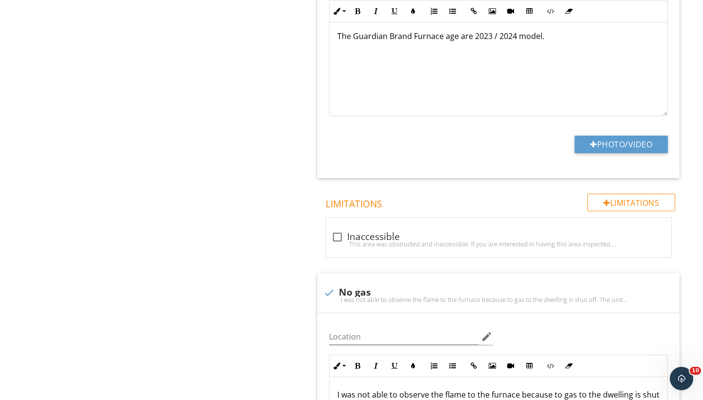
scroll to position [722, 0]
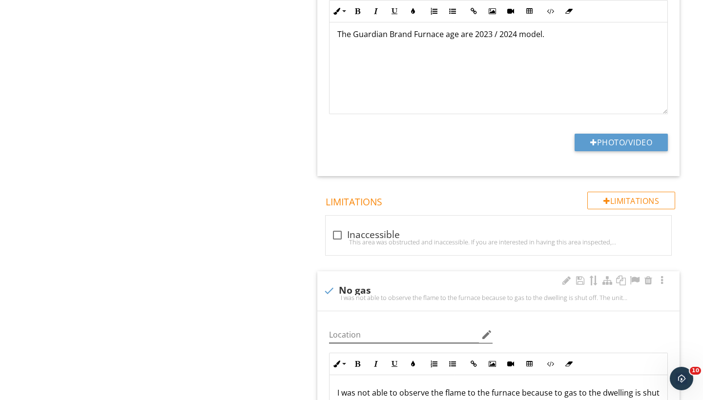
click at [483, 330] on icon "edit" at bounding box center [487, 335] width 12 height 12
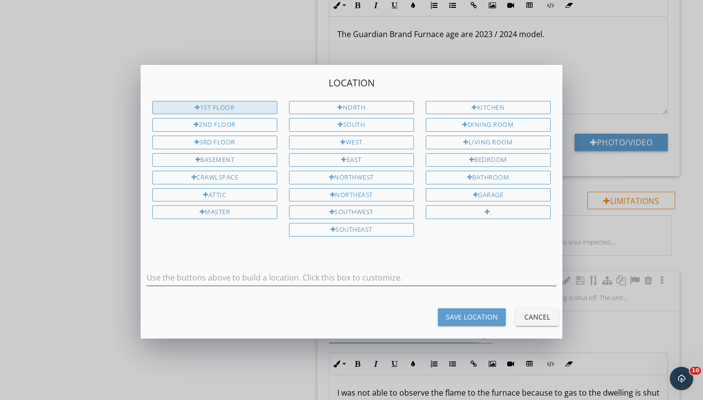
click at [201, 106] on div "1st Floor" at bounding box center [214, 108] width 125 height 14
type input "1st Floor"
click at [455, 312] on div "Save Location" at bounding box center [472, 317] width 52 height 10
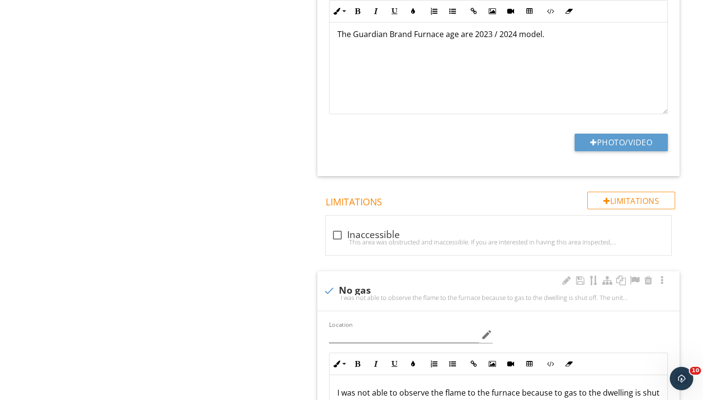
type input "1st Floor"
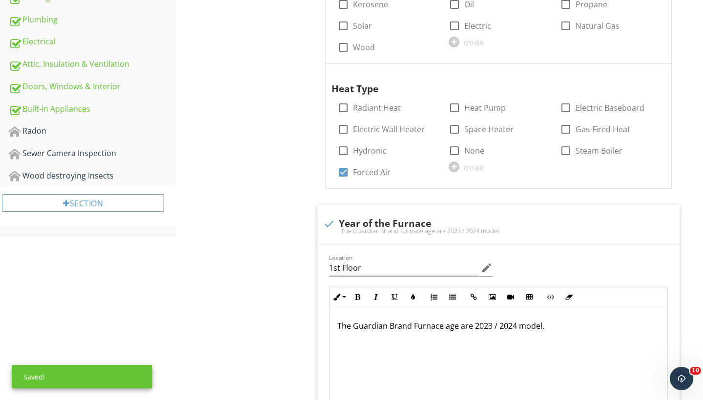
scroll to position [399, 0]
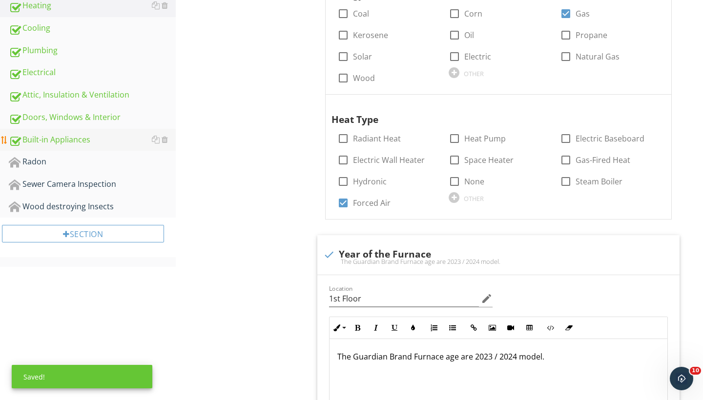
click at [62, 137] on div "Built-in Appliances" at bounding box center [92, 140] width 167 height 13
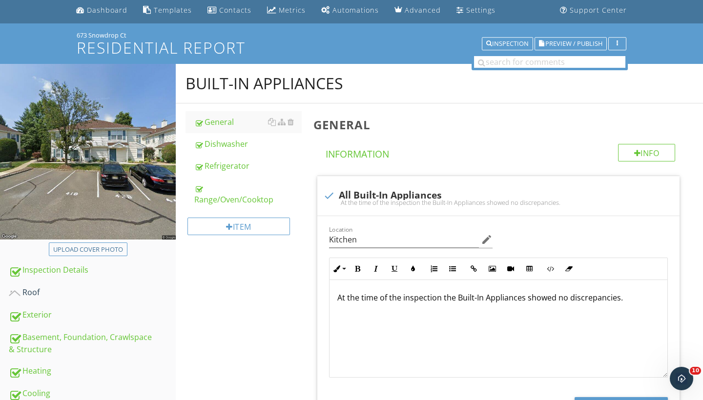
scroll to position [33, 0]
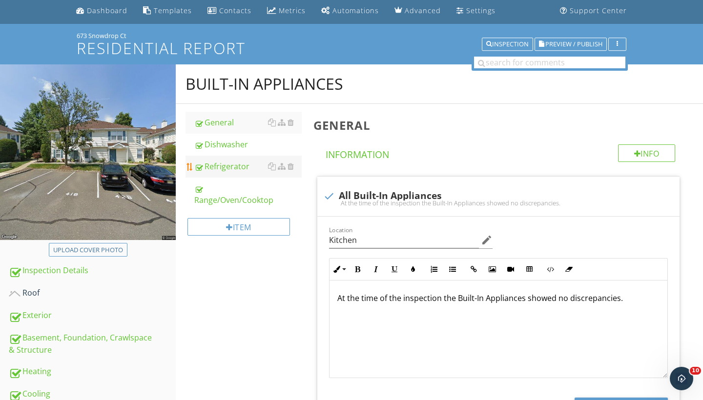
click at [230, 169] on div "Refrigerator" at bounding box center [247, 167] width 107 height 12
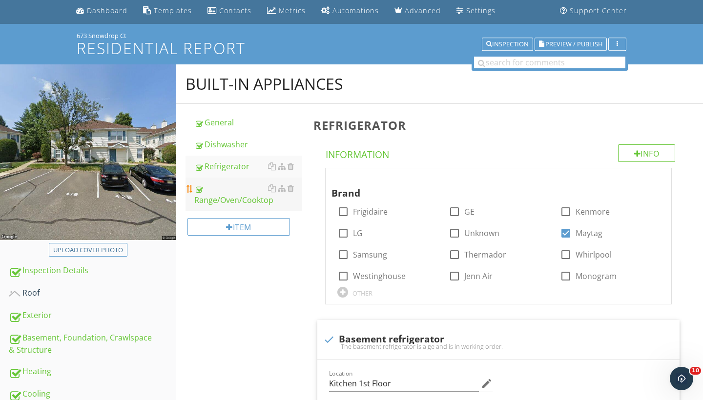
click at [220, 200] on div "Range/Oven/Cooktop" at bounding box center [247, 194] width 107 height 23
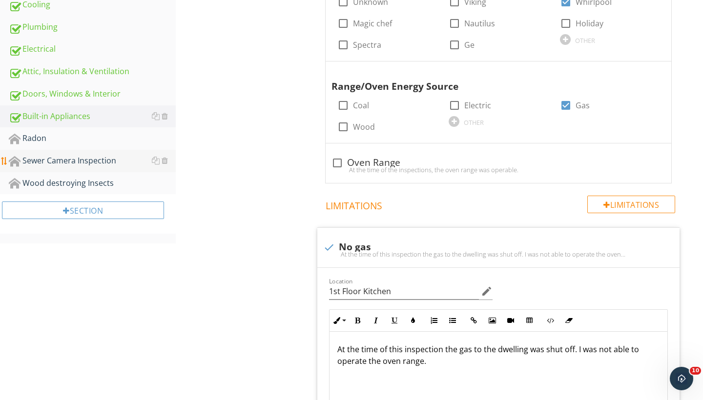
scroll to position [423, 0]
click at [36, 139] on div "Radon" at bounding box center [92, 138] width 167 height 13
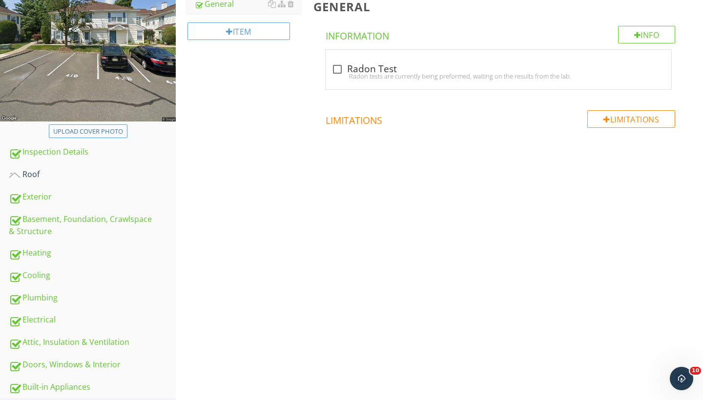
scroll to position [150, 0]
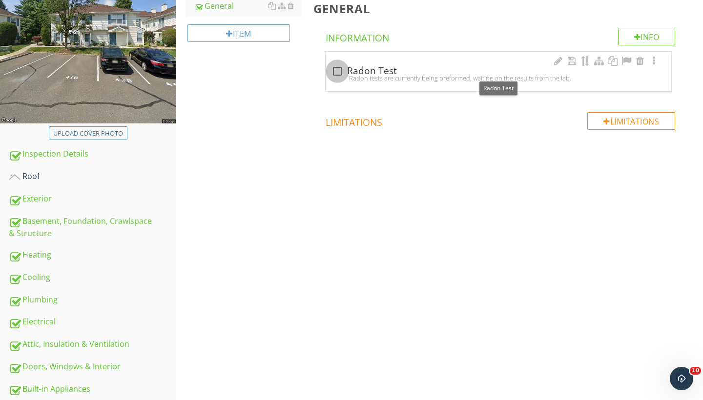
click at [339, 71] on div at bounding box center [337, 71] width 17 height 17
checkbox input "true"
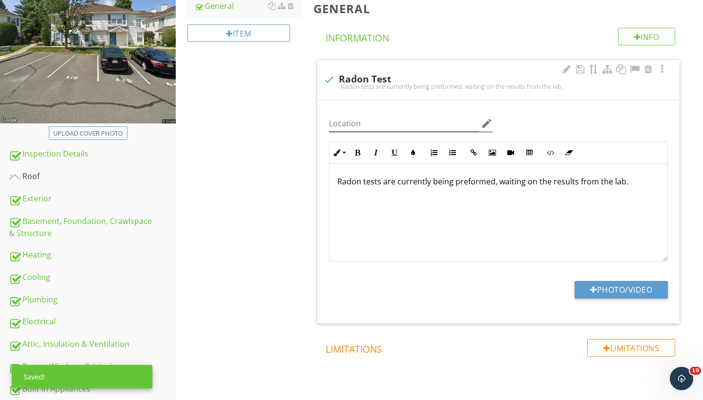
click at [488, 120] on icon "edit" at bounding box center [487, 124] width 12 height 12
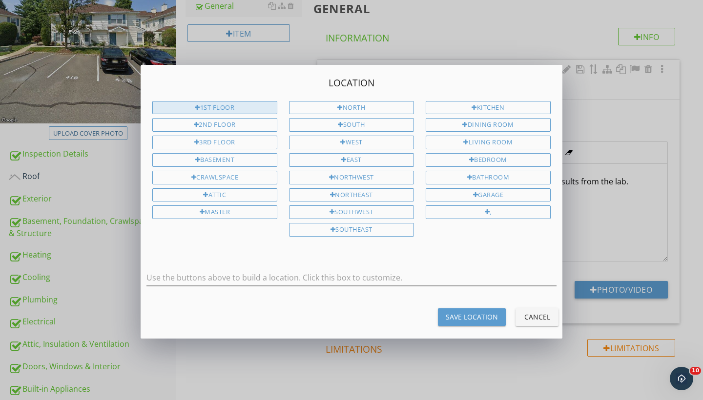
click at [232, 107] on div "1st Floor" at bounding box center [214, 108] width 125 height 14
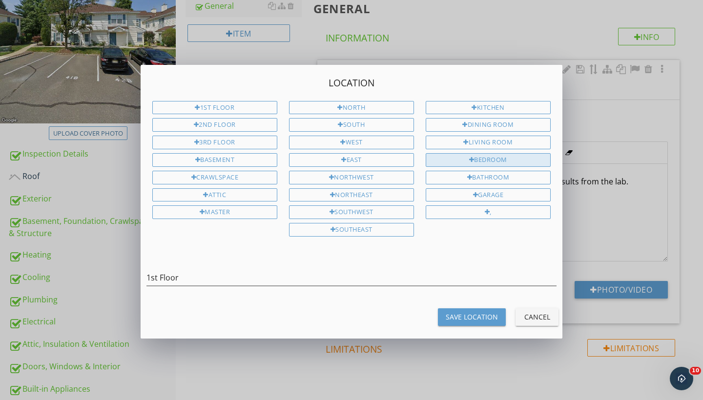
click at [491, 159] on div "Bedroom" at bounding box center [488, 160] width 125 height 14
type input "1st Floor Bedroom"
click at [464, 312] on div "Save Location" at bounding box center [472, 317] width 52 height 10
type input "1st Floor Bedroom"
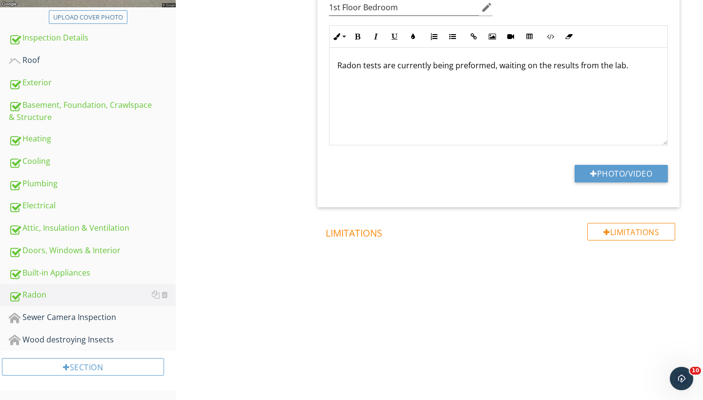
scroll to position [266, 0]
click at [166, 317] on div at bounding box center [165, 317] width 6 height 8
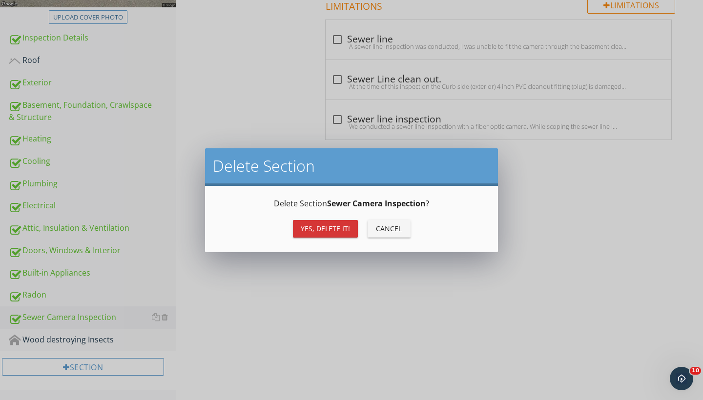
click at [341, 224] on div "Yes, Delete it!" at bounding box center [325, 229] width 49 height 10
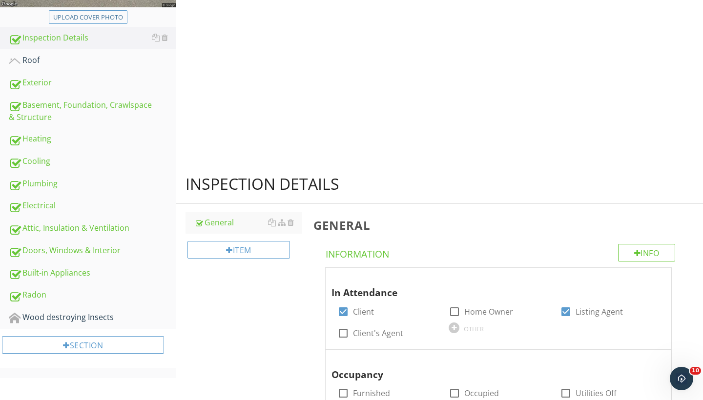
scroll to position [244, 0]
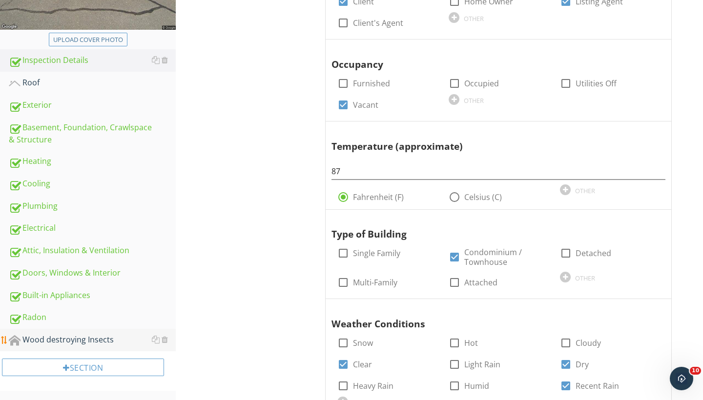
click at [103, 340] on div "Wood destroying Insects" at bounding box center [92, 340] width 167 height 13
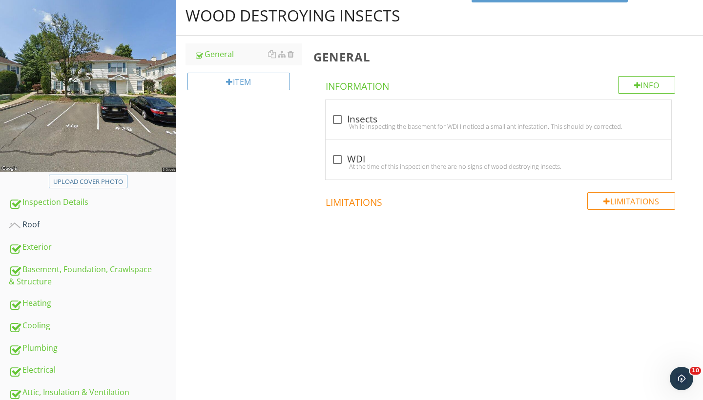
scroll to position [84, 0]
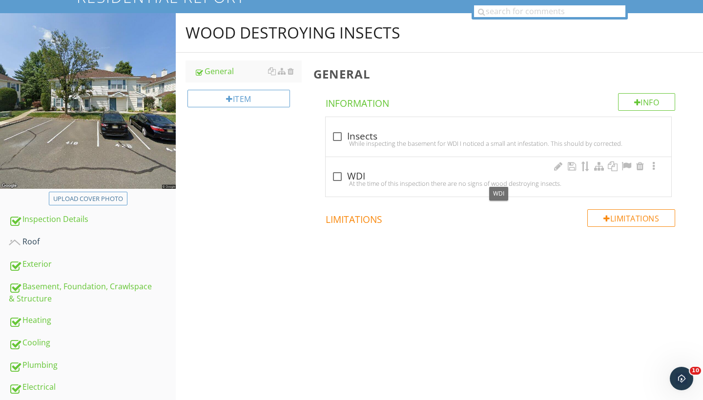
click at [339, 178] on div at bounding box center [337, 176] width 17 height 17
checkbox input "true"
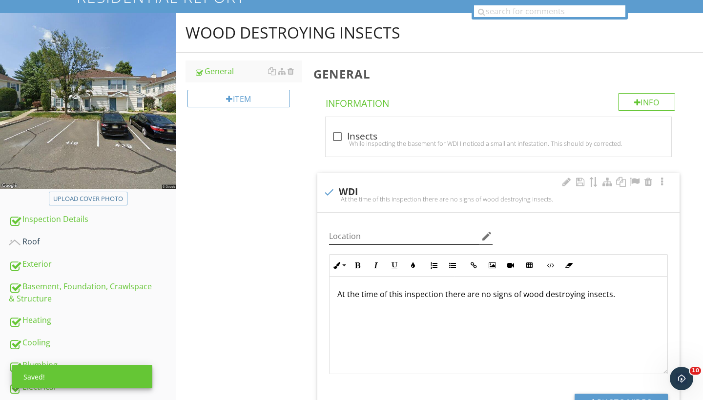
click at [489, 233] on icon "edit" at bounding box center [487, 236] width 12 height 12
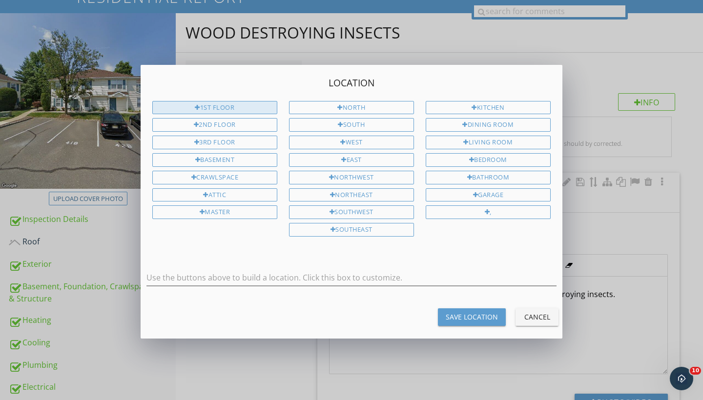
click at [229, 108] on div "1st Floor" at bounding box center [214, 108] width 125 height 14
type input "1st Floor"
click at [472, 312] on div "Save Location" at bounding box center [472, 317] width 52 height 10
type input "1st Floor"
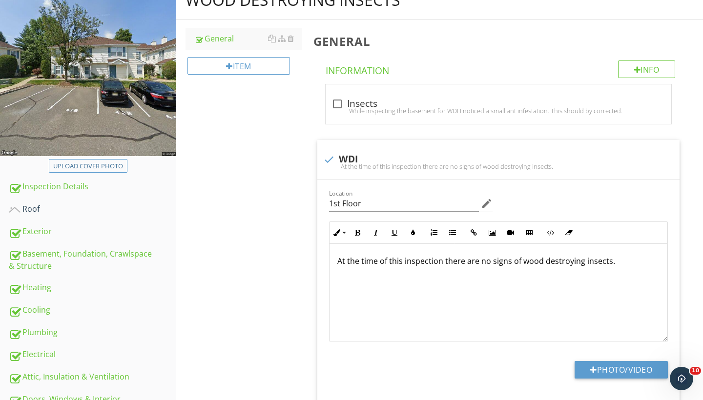
scroll to position [109, 0]
